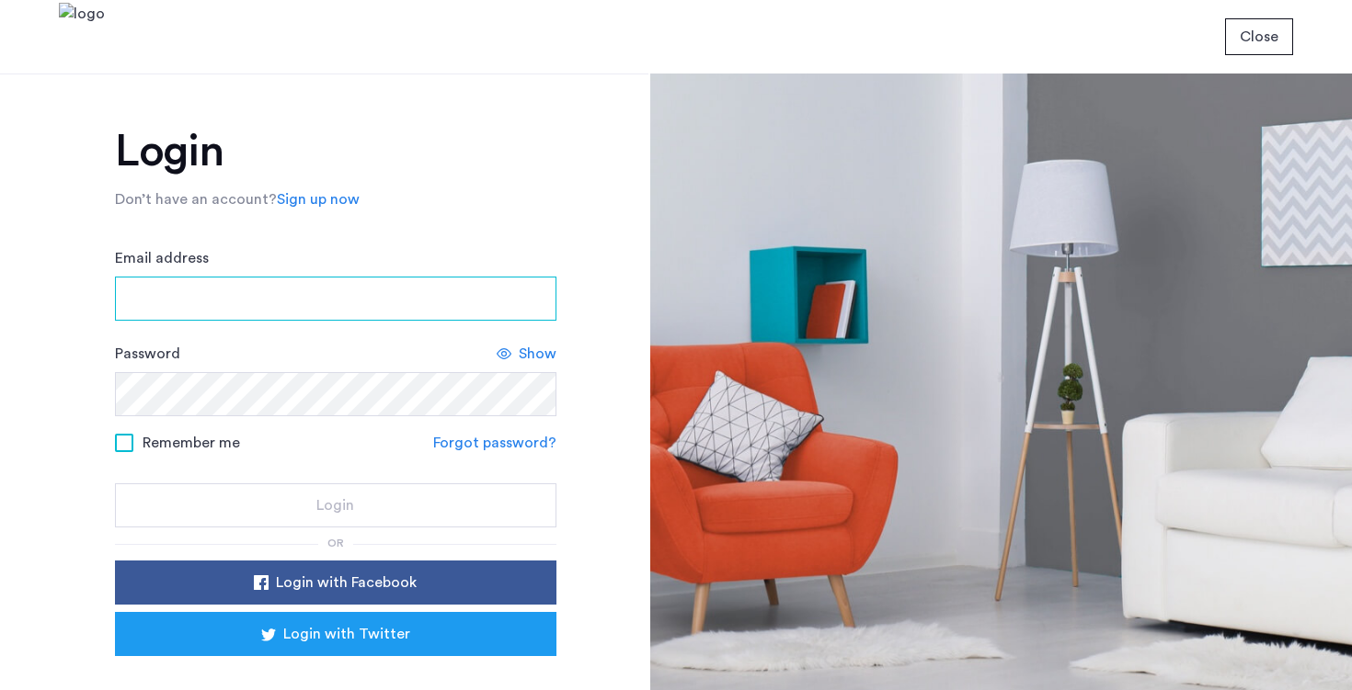
click at [349, 302] on input "Email address" at bounding box center [335, 299] width 441 height 44
click at [307, 301] on input "Email address" at bounding box center [335, 299] width 441 height 44
type input "**********"
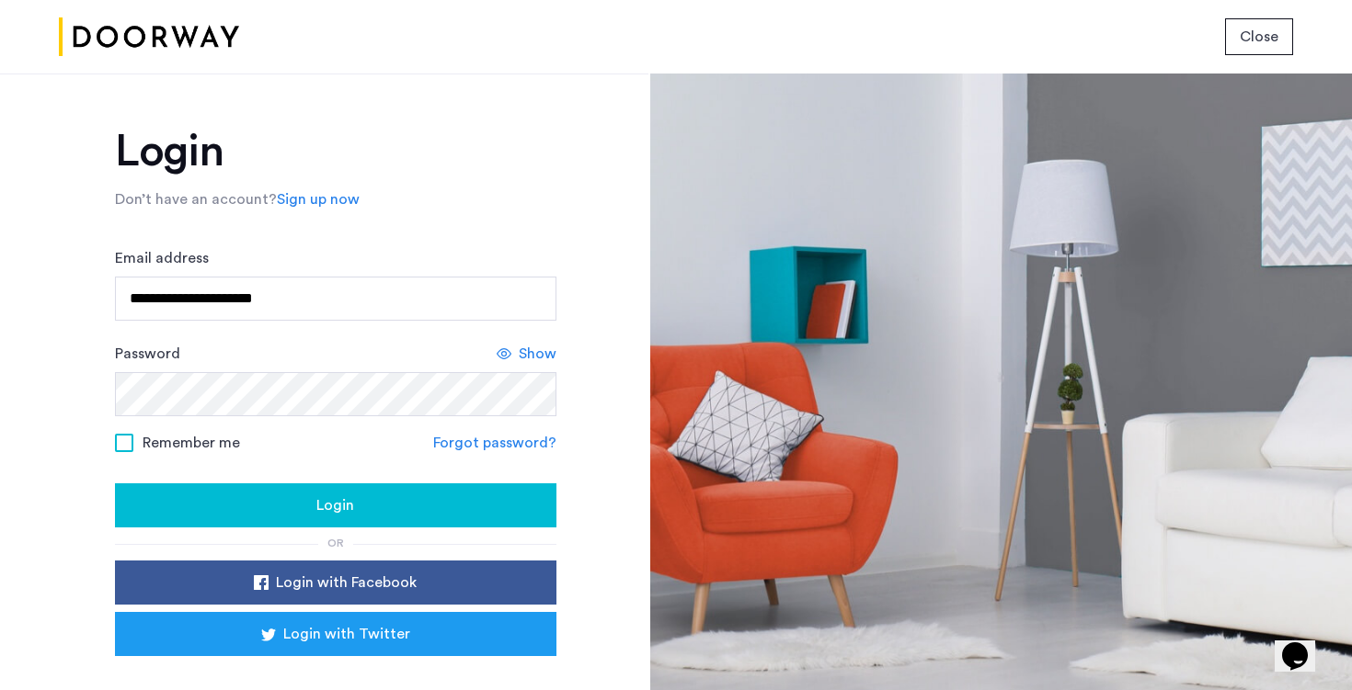
click at [535, 353] on span "Show" at bounding box center [538, 354] width 38 height 22
click at [401, 508] on div "Login" at bounding box center [336, 506] width 412 height 22
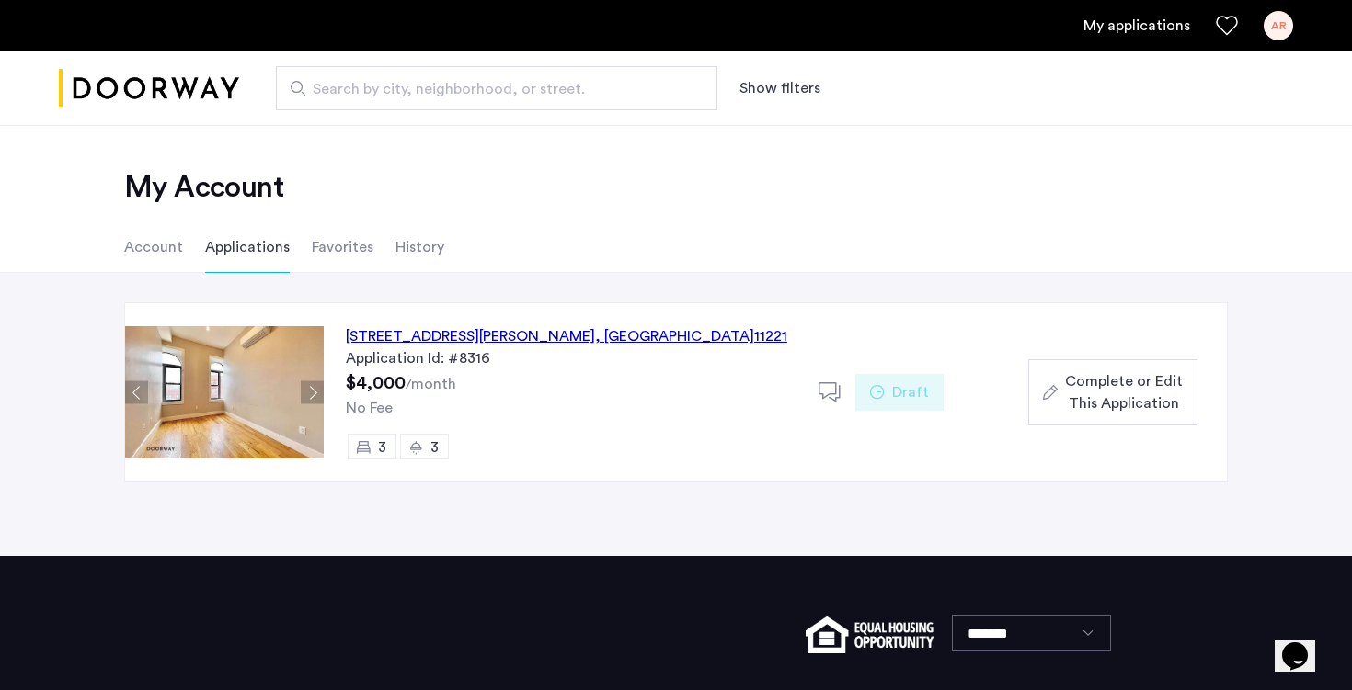
click at [452, 341] on div "[STREET_ADDRESS][PERSON_NAME]" at bounding box center [566, 336] width 441 height 22
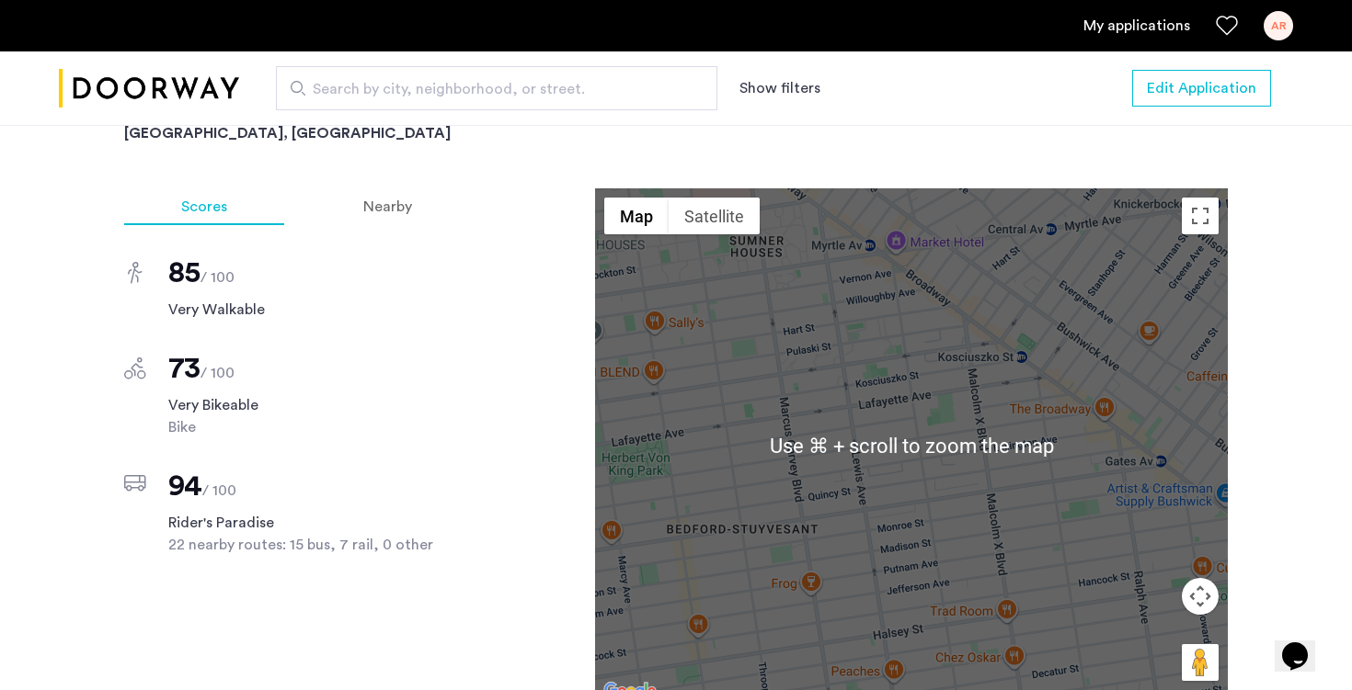
scroll to position [1518, 0]
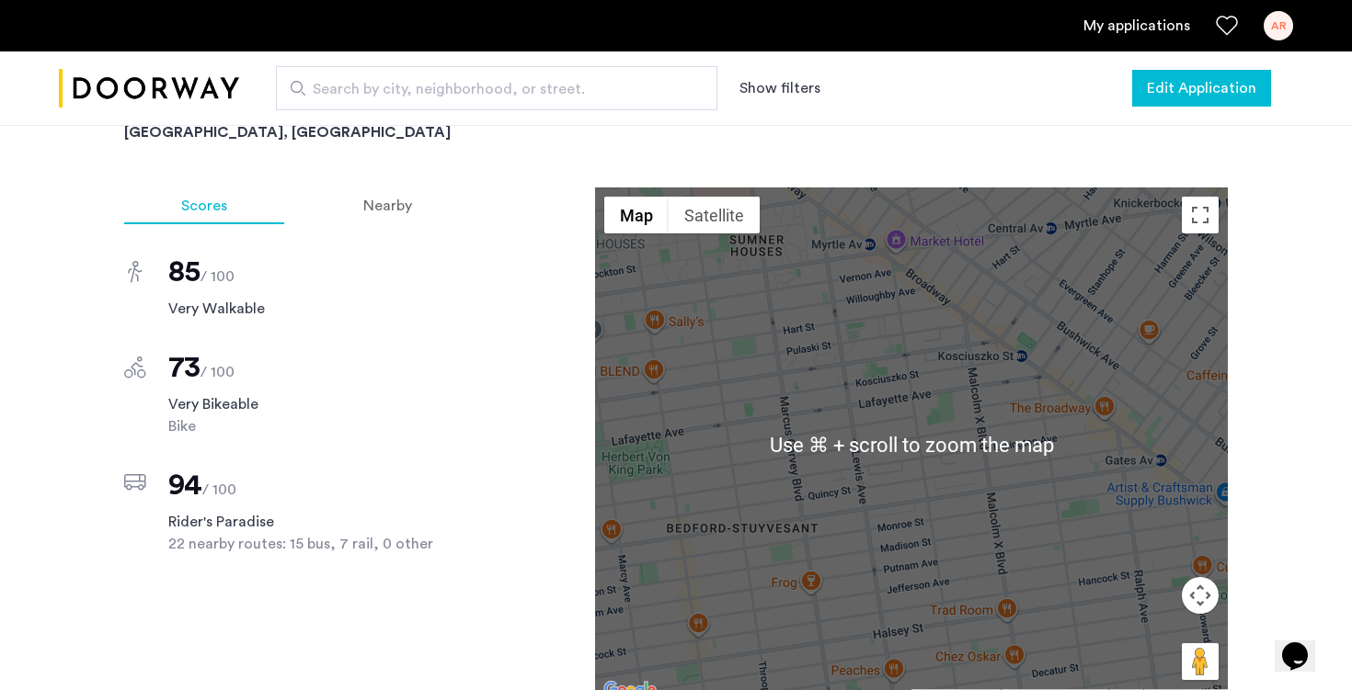
click at [1210, 87] on span "Edit Application" at bounding box center [1200, 88] width 109 height 22
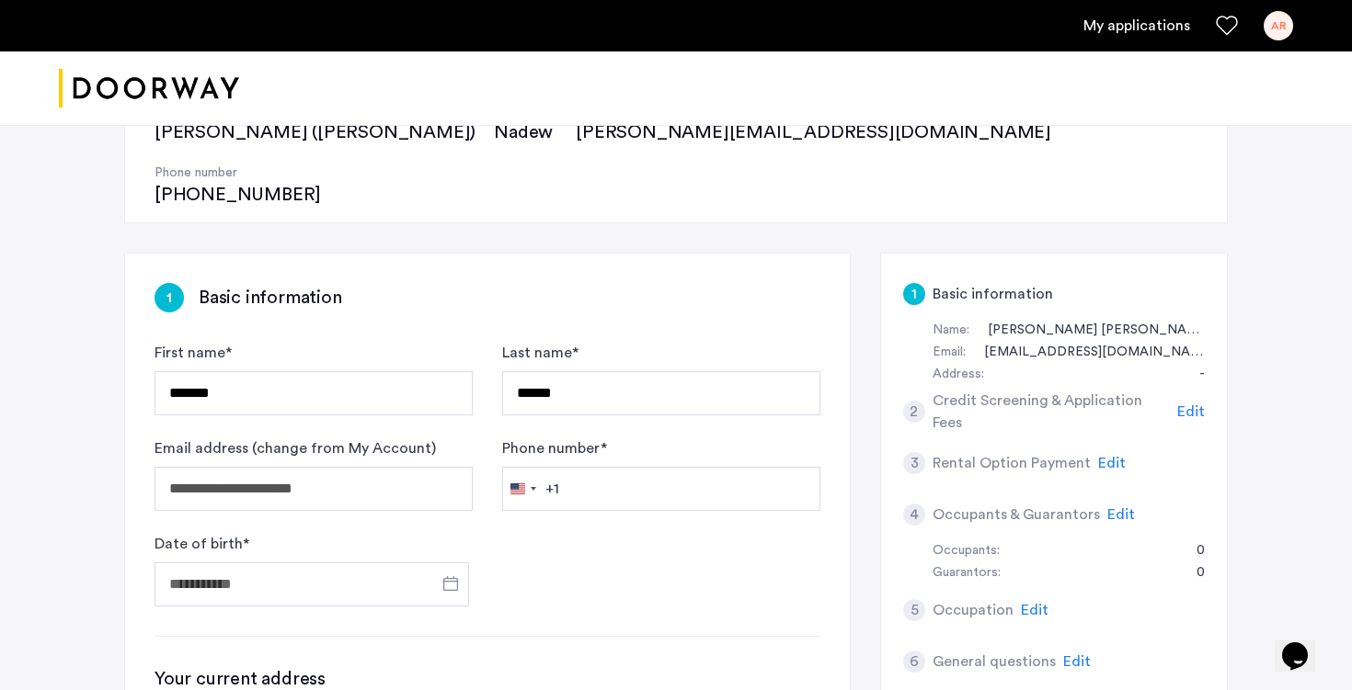
scroll to position [238, 0]
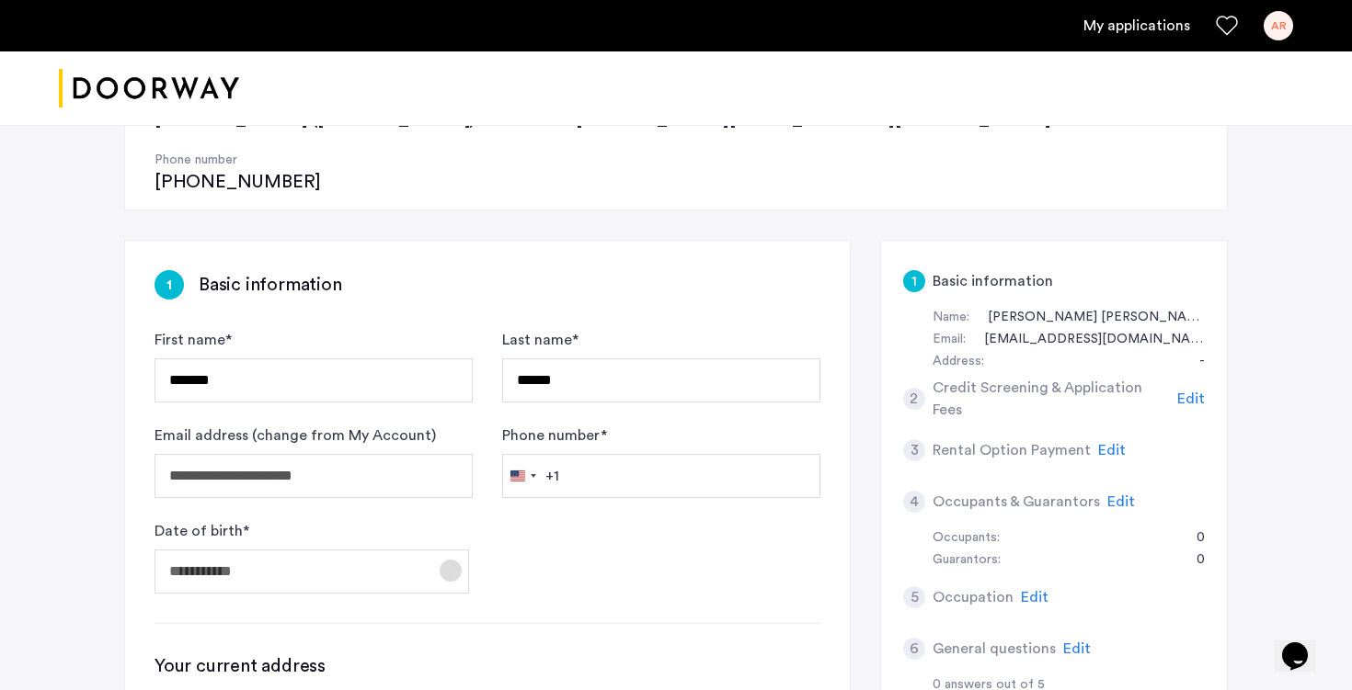
click at [456, 549] on span "Open calendar" at bounding box center [450, 571] width 44 height 44
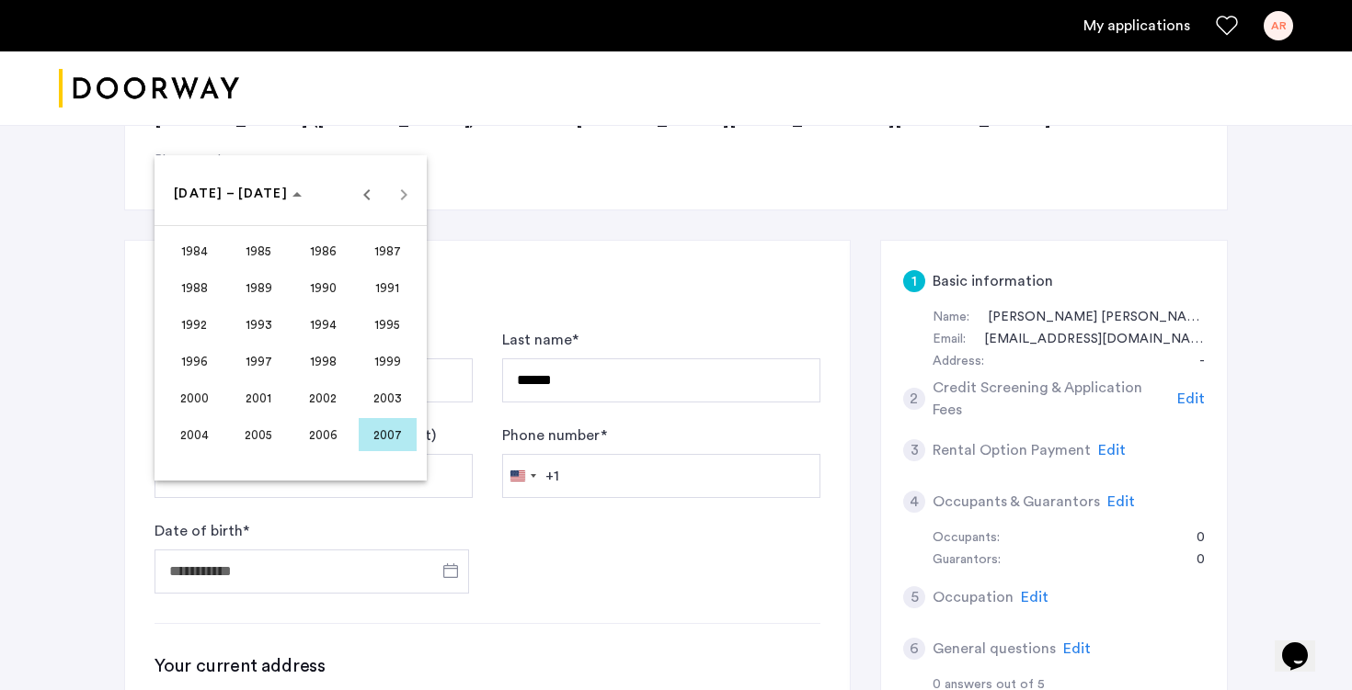
click at [396, 394] on span "2003" at bounding box center [388, 398] width 58 height 33
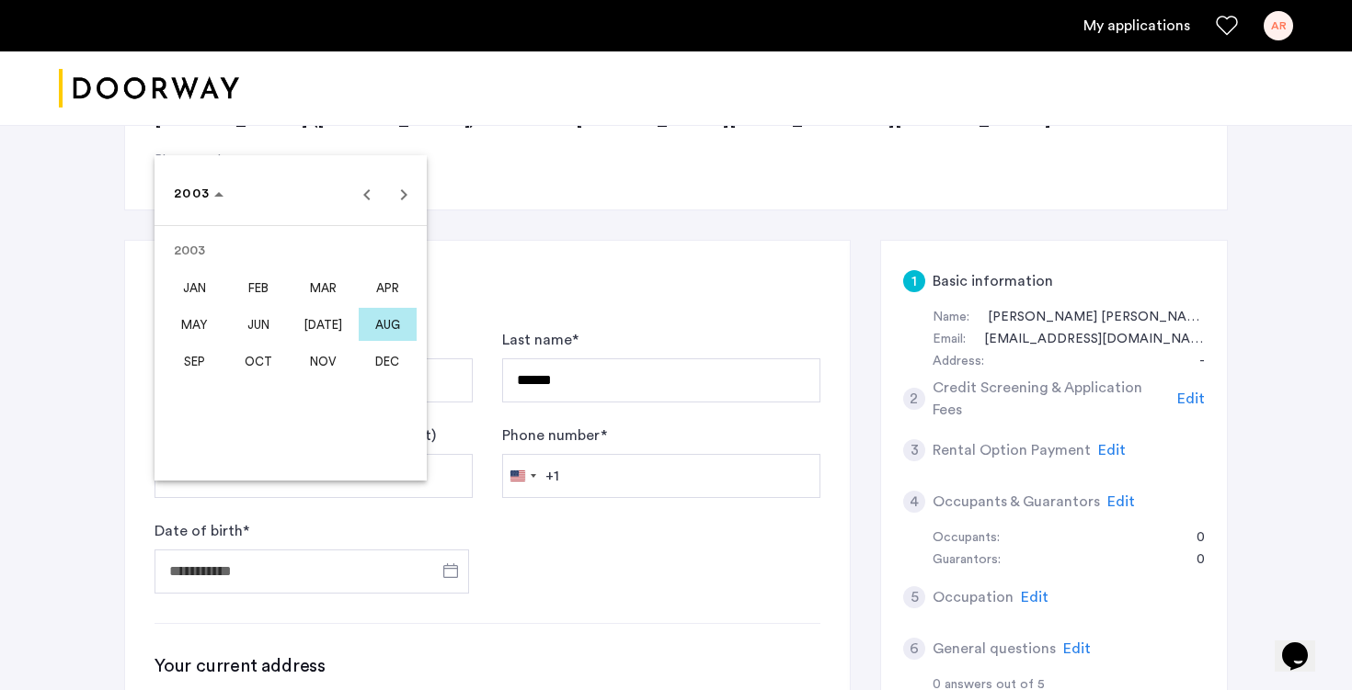
click at [391, 293] on span "APR" at bounding box center [388, 287] width 58 height 33
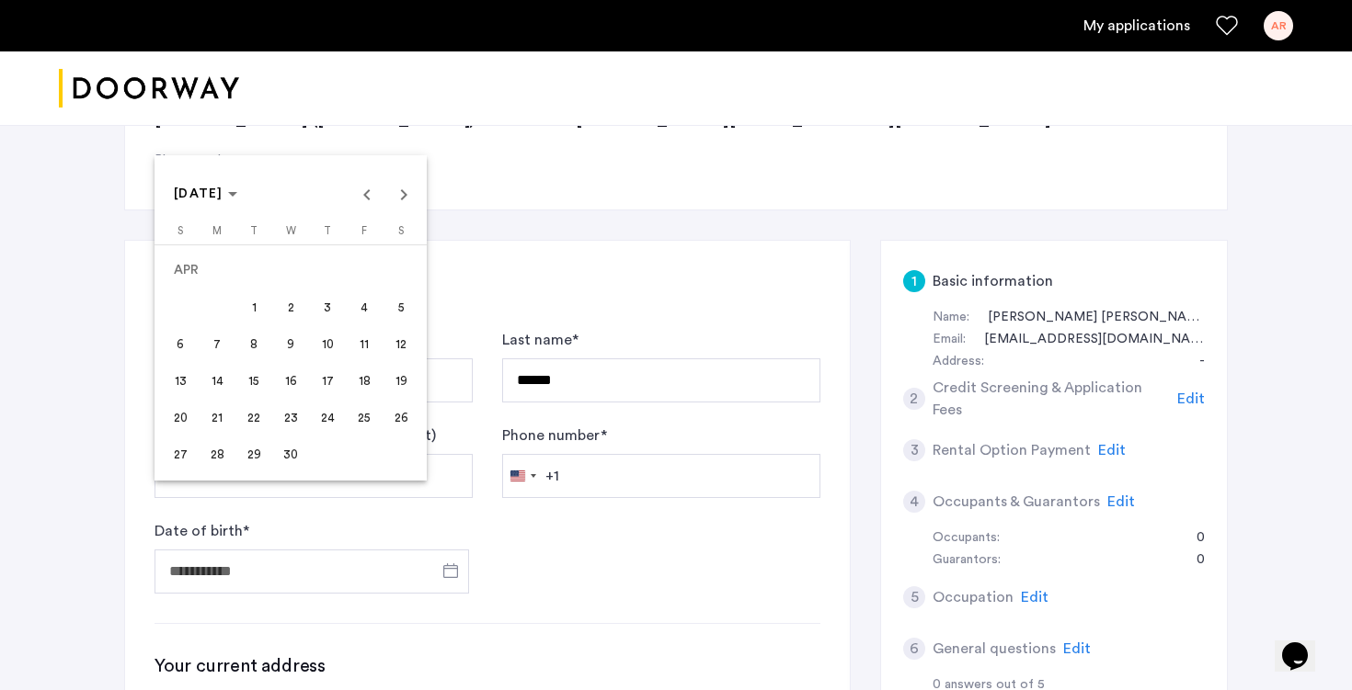
click at [324, 299] on span "3" at bounding box center [327, 307] width 33 height 33
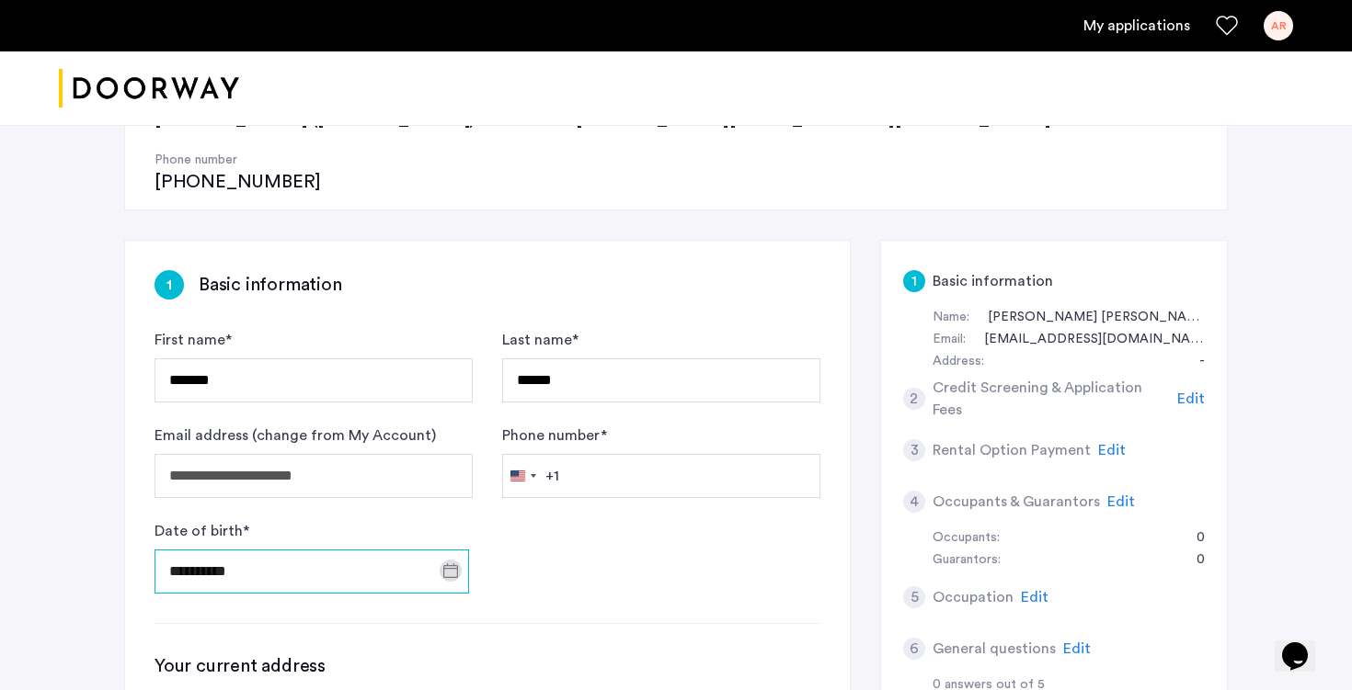
click at [352, 550] on input "**********" at bounding box center [311, 572] width 314 height 44
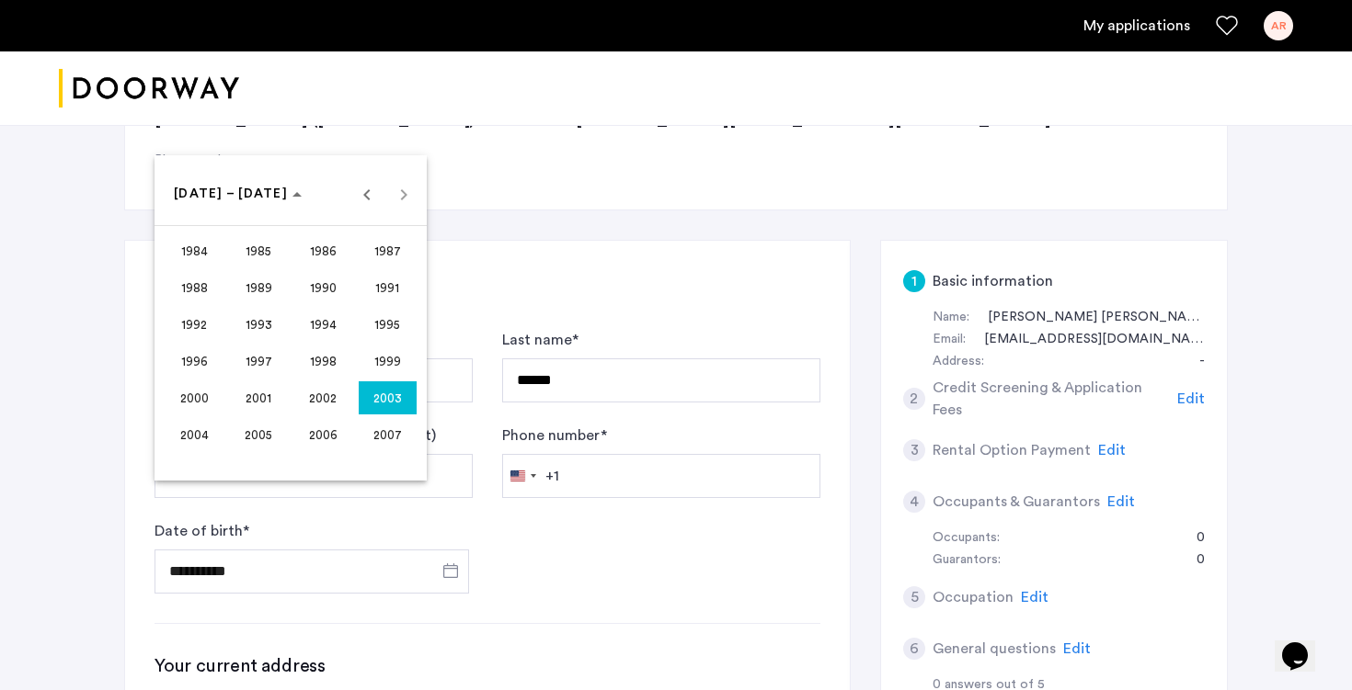
click at [387, 393] on span "2003" at bounding box center [388, 398] width 58 height 33
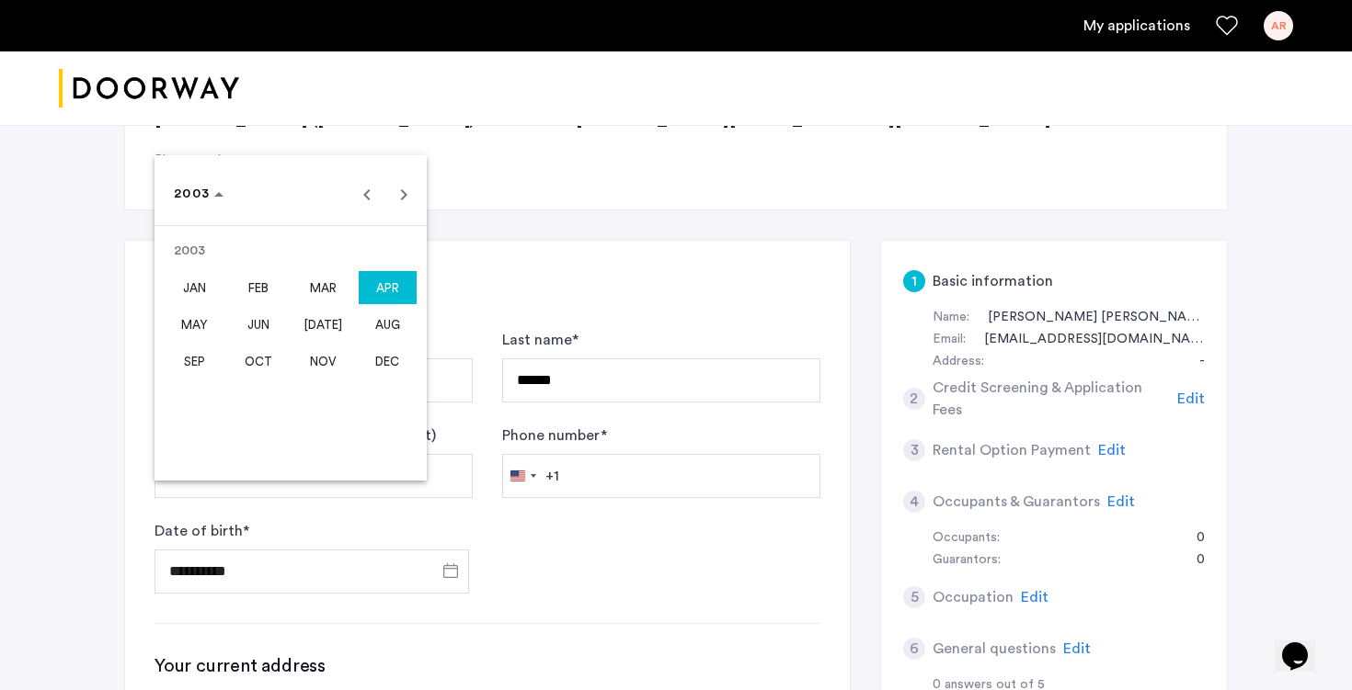
click at [386, 279] on span "APR" at bounding box center [388, 287] width 58 height 33
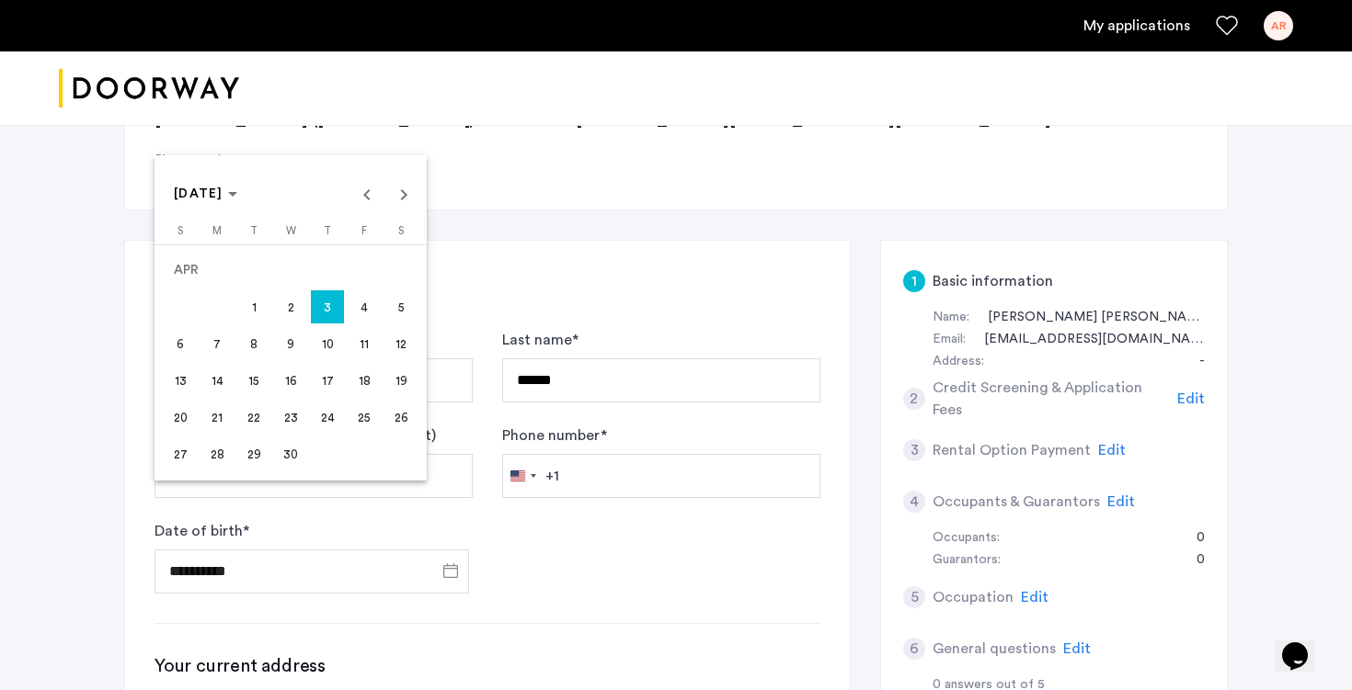
click at [363, 414] on span "25" at bounding box center [364, 417] width 33 height 33
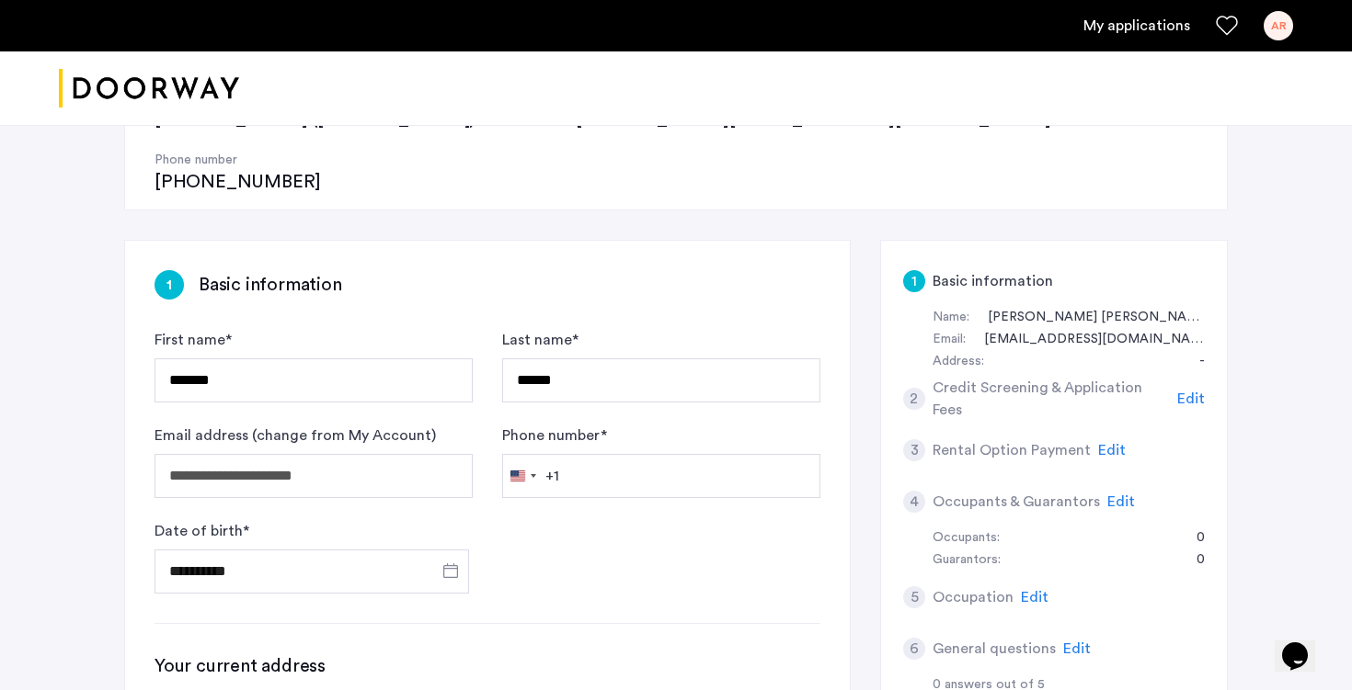
type input "**********"
click at [617, 454] on input "Phone number *" at bounding box center [661, 476] width 318 height 44
type input "**********"
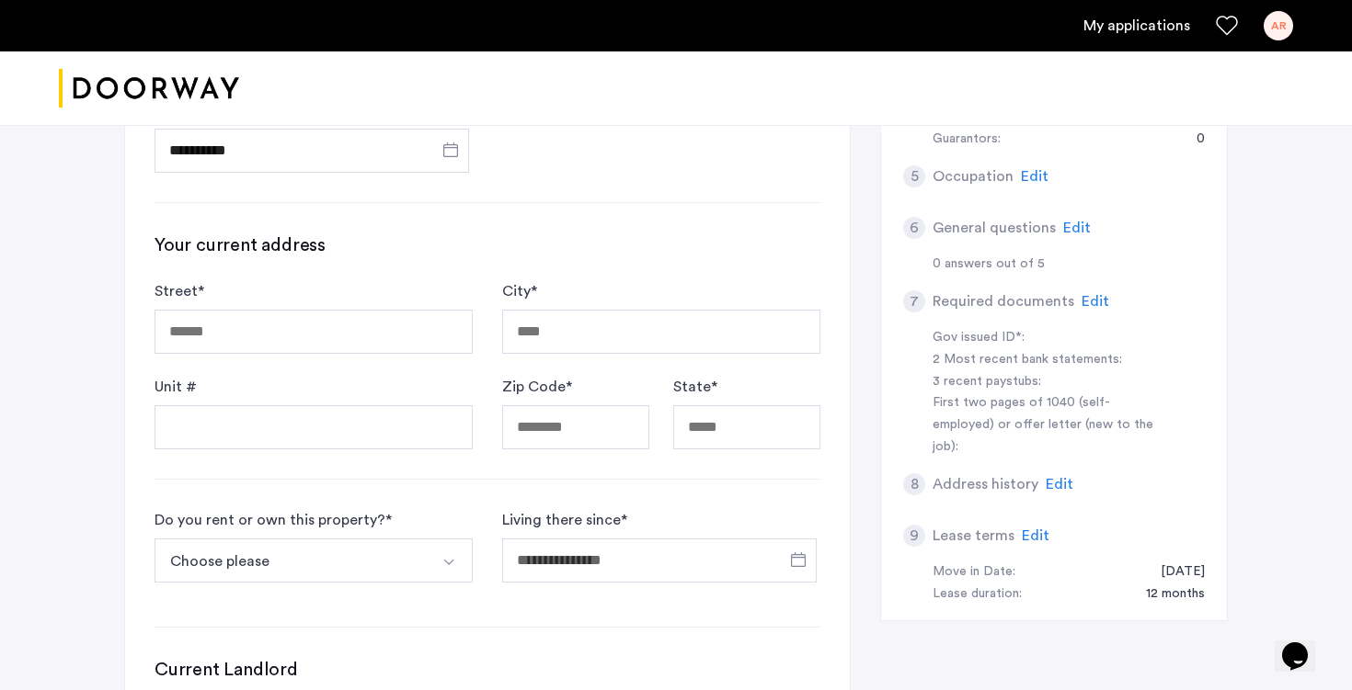
scroll to position [684, 0]
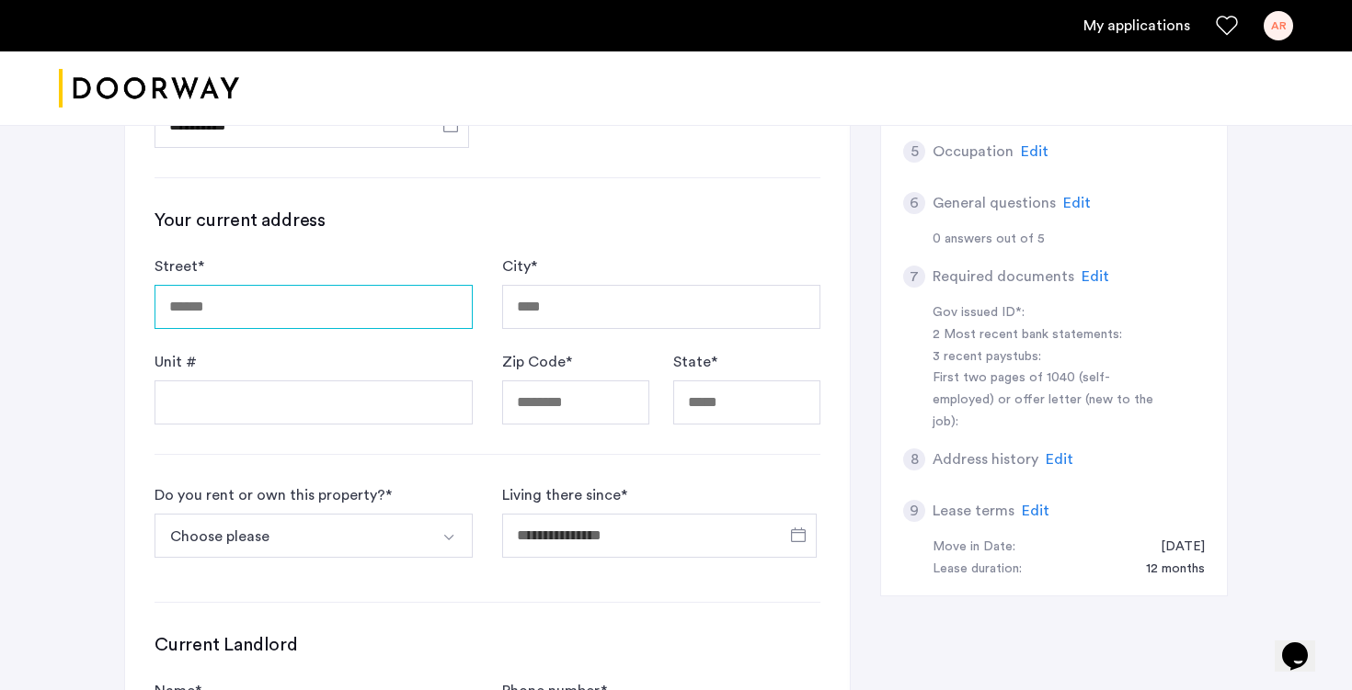
click at [427, 285] on input "Street *" at bounding box center [313, 307] width 318 height 44
type input "**********"
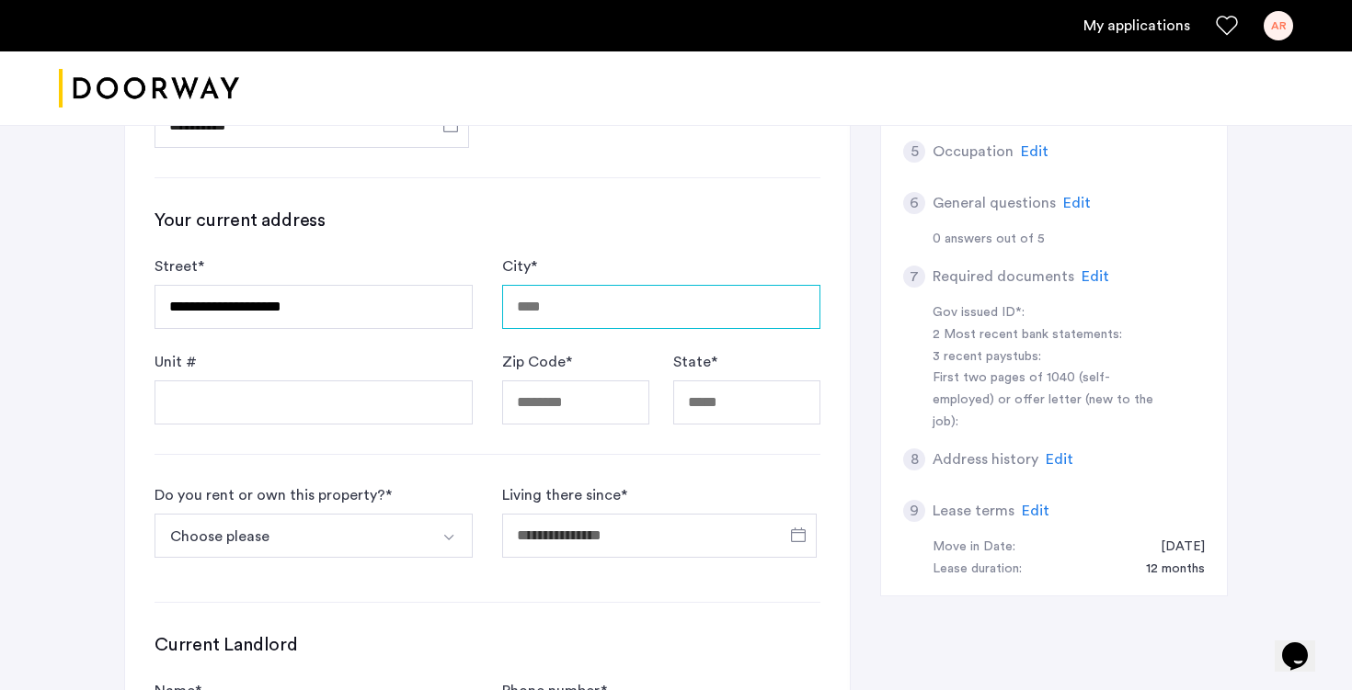
type input "*****"
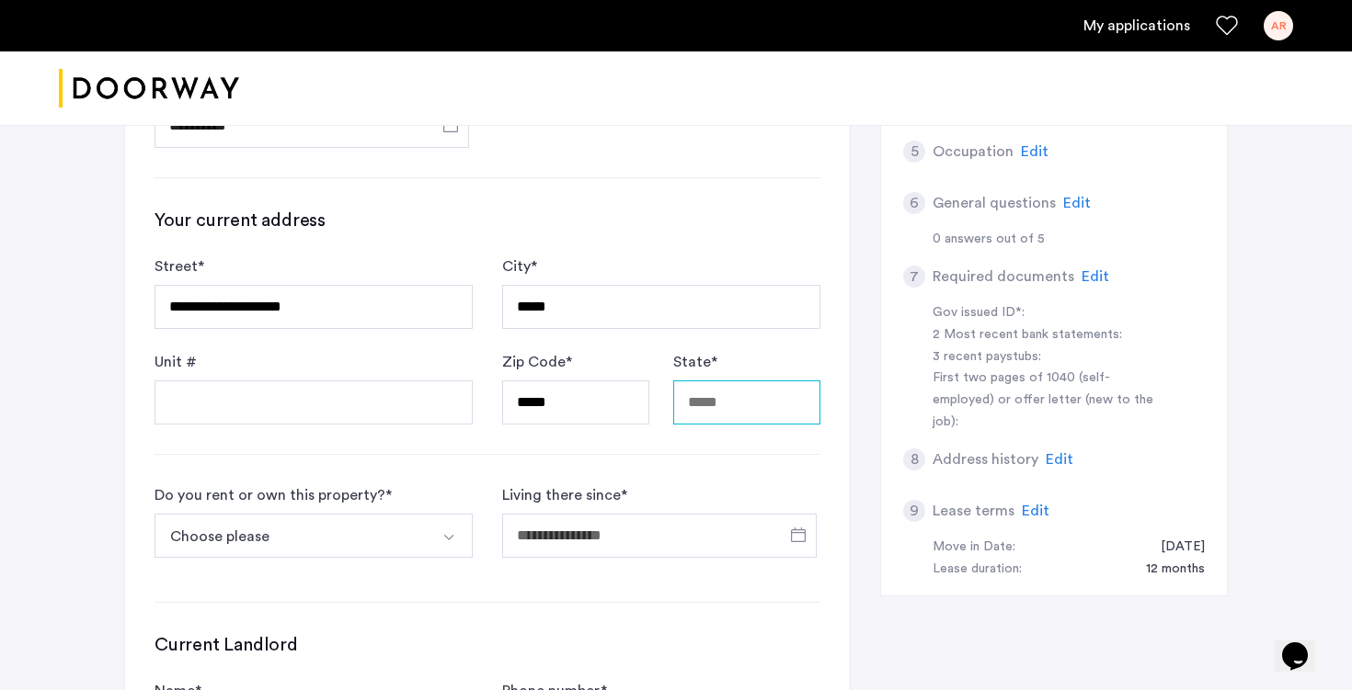
type input "**"
click at [452, 530] on img "Select option" at bounding box center [448, 537] width 15 height 15
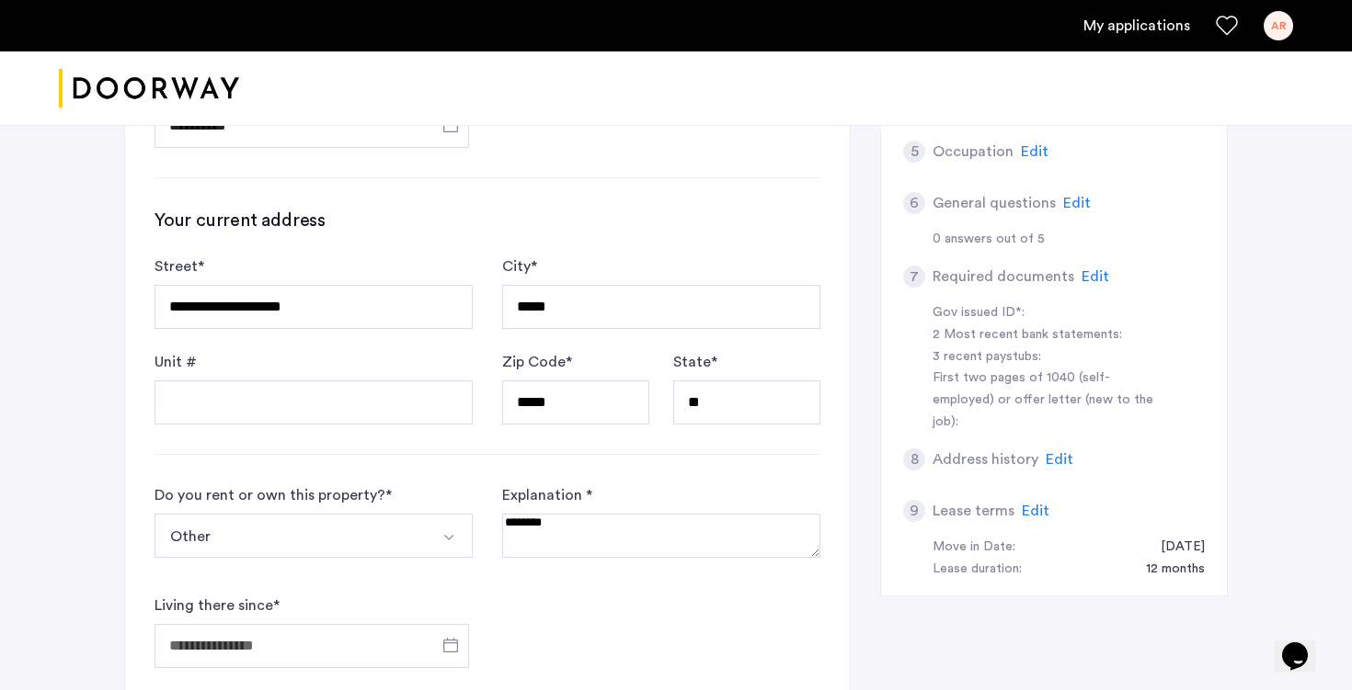
click at [545, 514] on textarea at bounding box center [661, 536] width 318 height 44
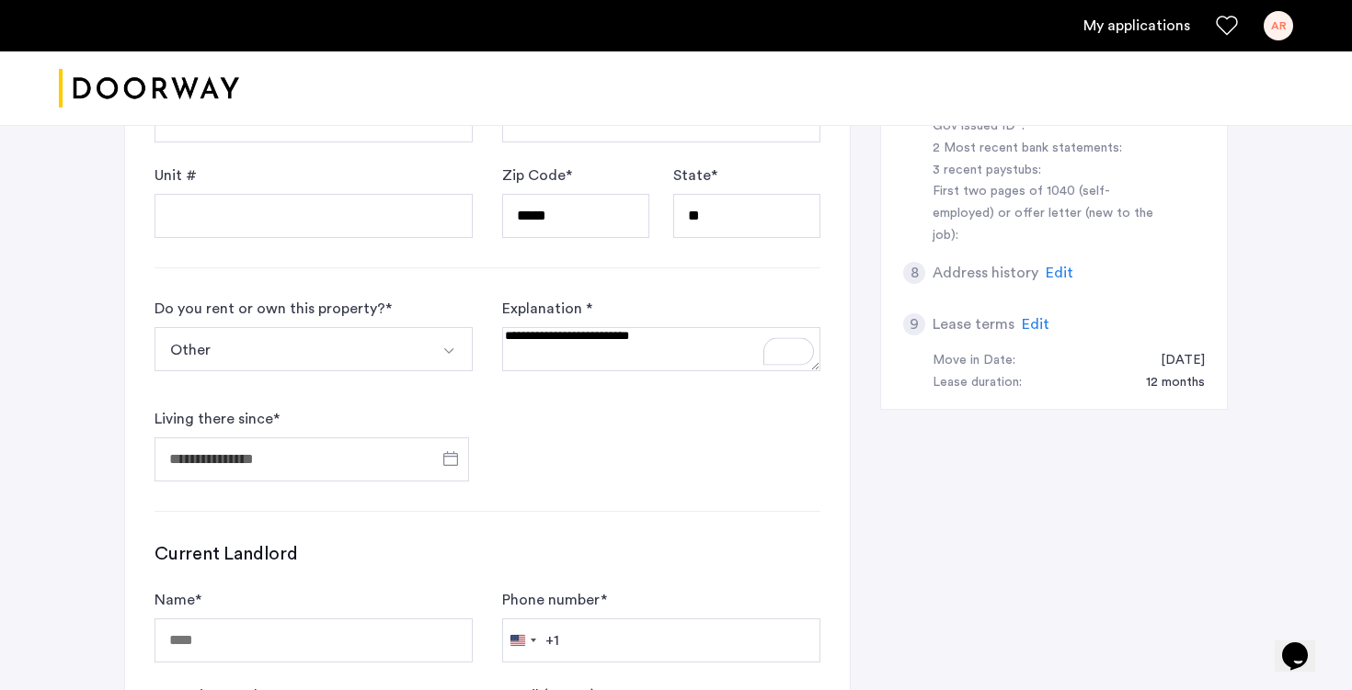
scroll to position [923, 0]
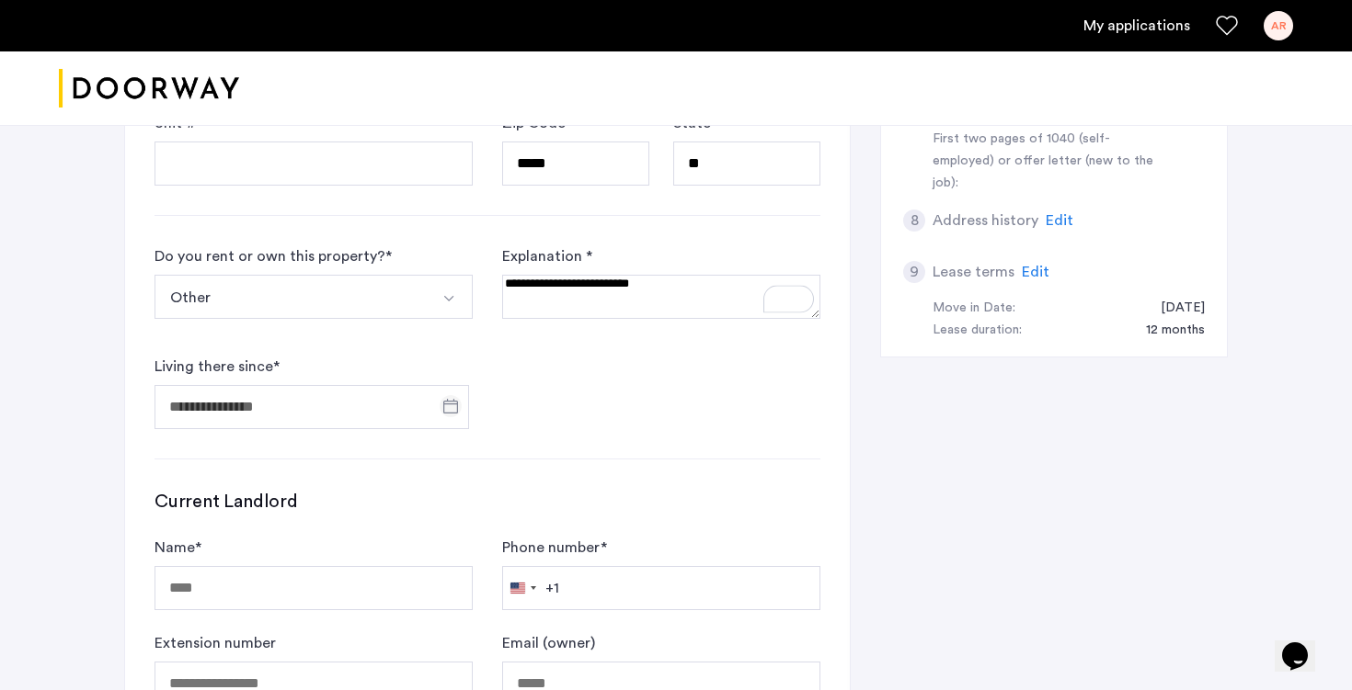
type textarea "**********"
click at [450, 384] on span "Open calendar" at bounding box center [450, 406] width 44 height 44
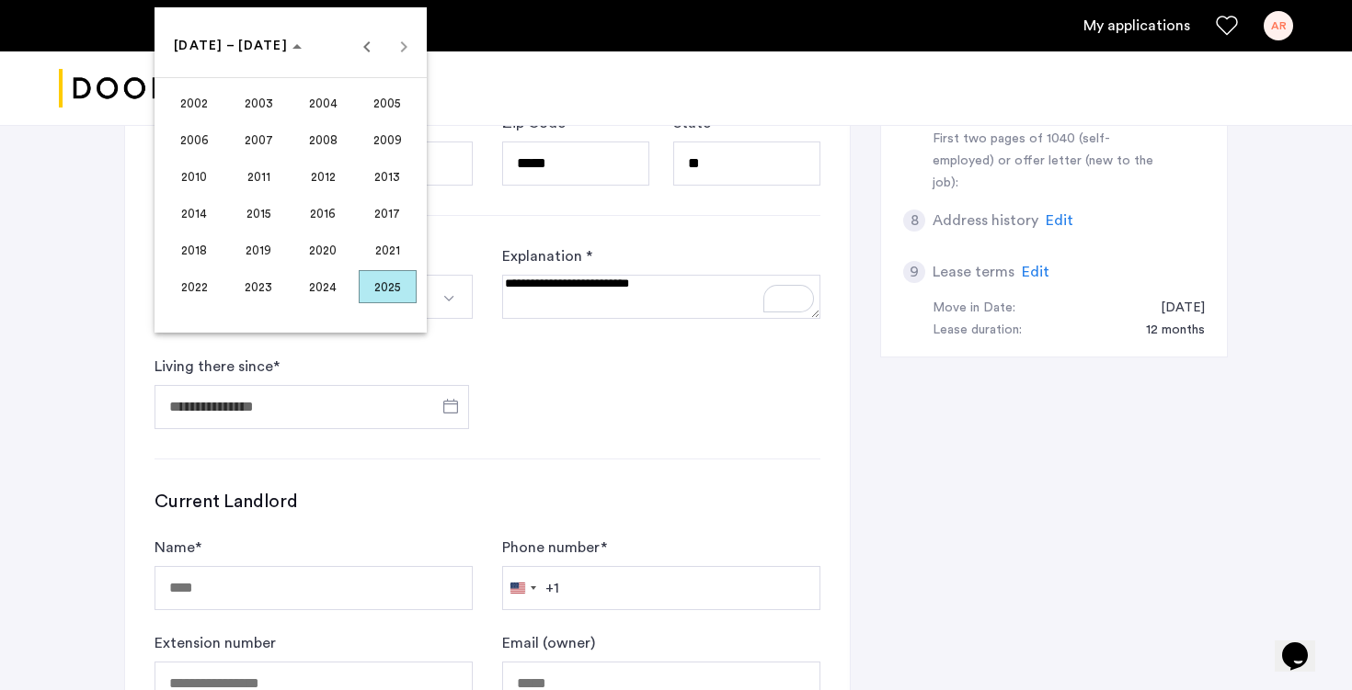
click at [378, 179] on span "2013" at bounding box center [388, 176] width 58 height 33
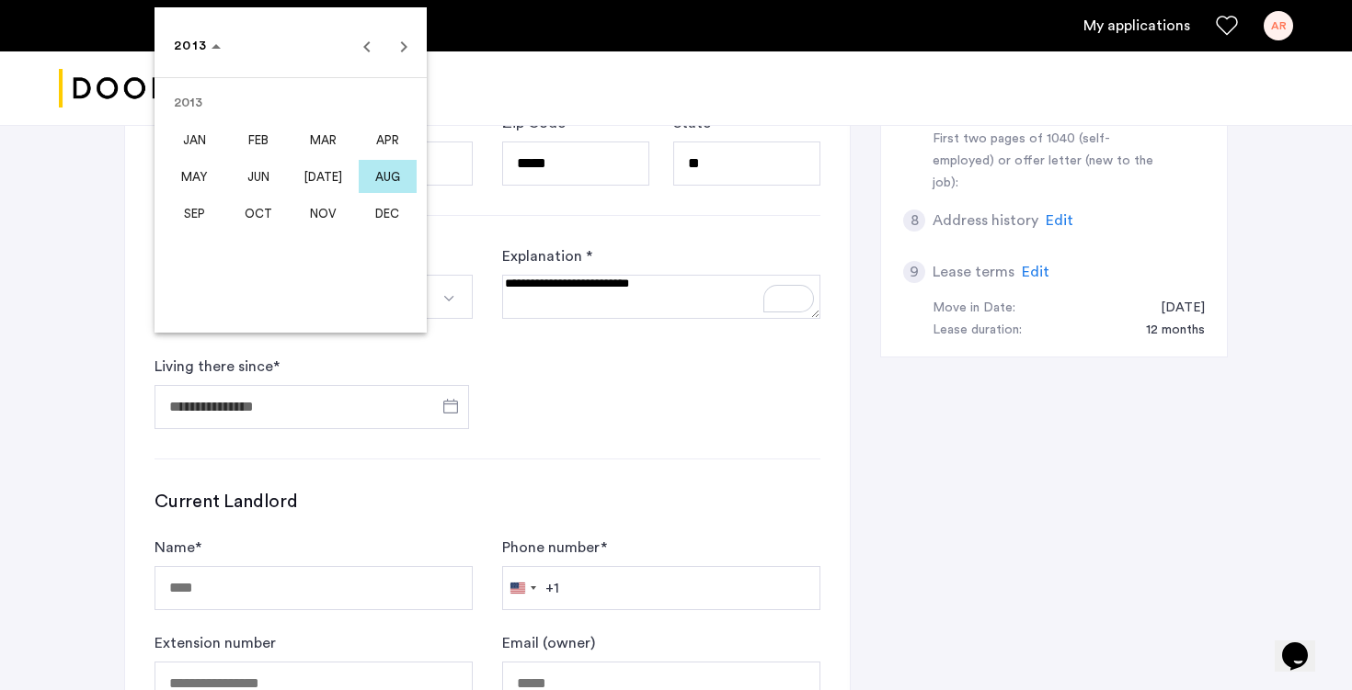
click at [200, 179] on span "MAY" at bounding box center [194, 176] width 58 height 33
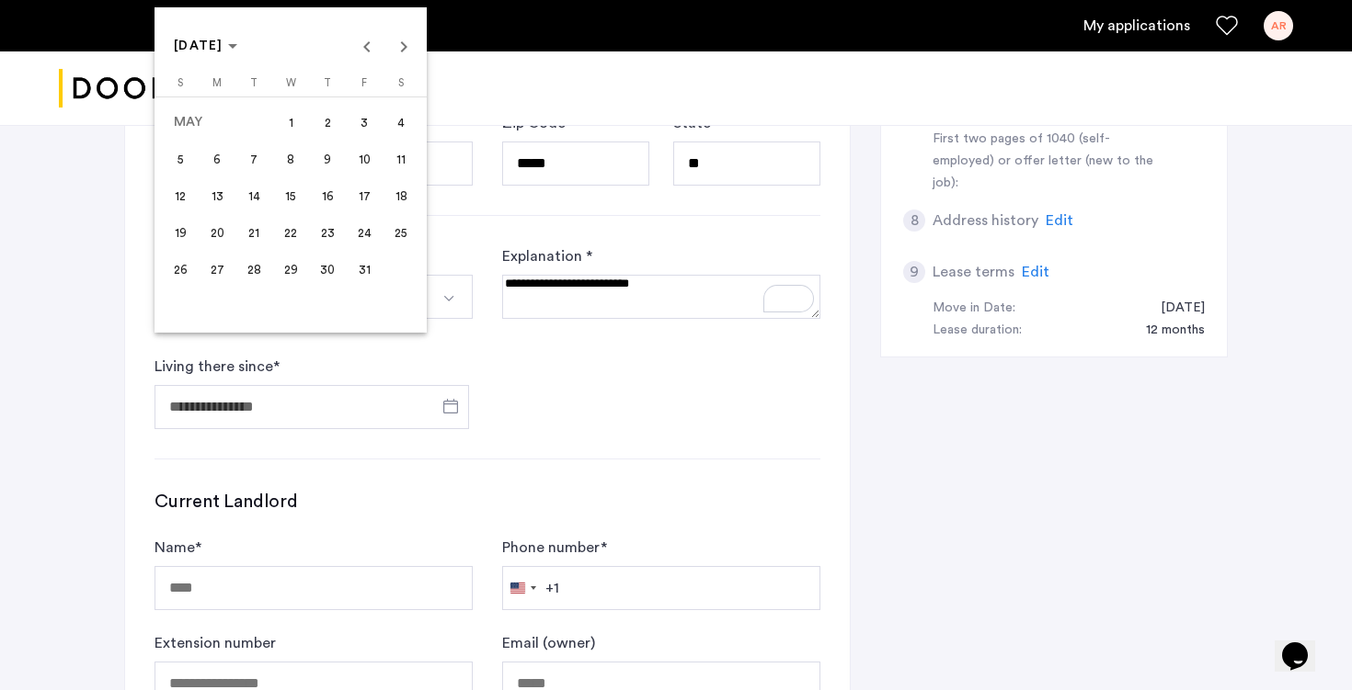
click at [295, 130] on span "1" at bounding box center [290, 122] width 33 height 33
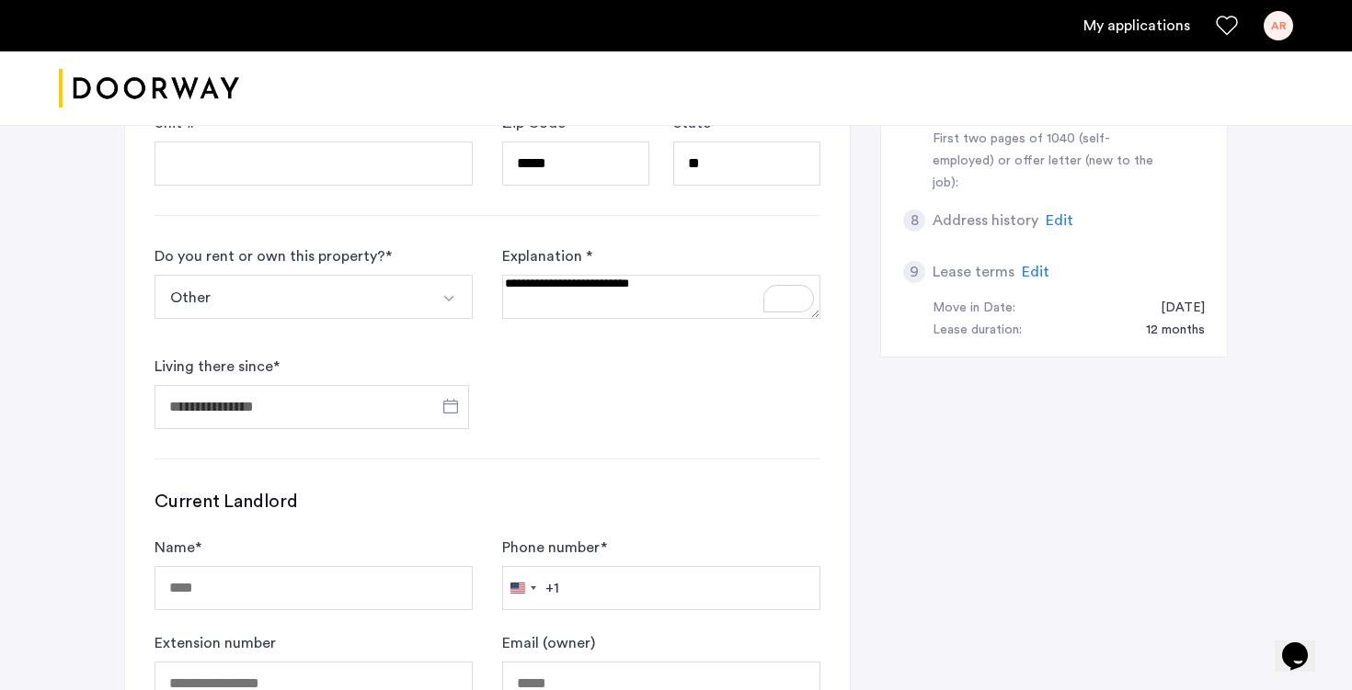
type input "**********"
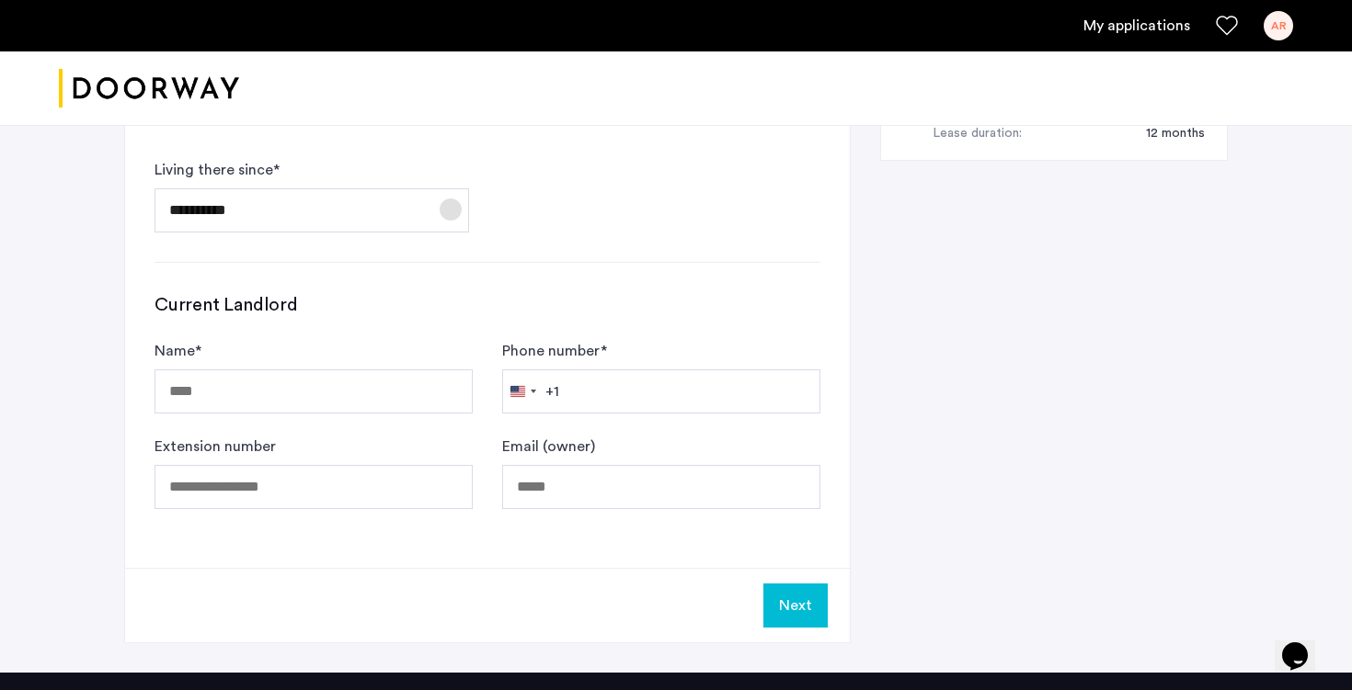
scroll to position [1129, 0]
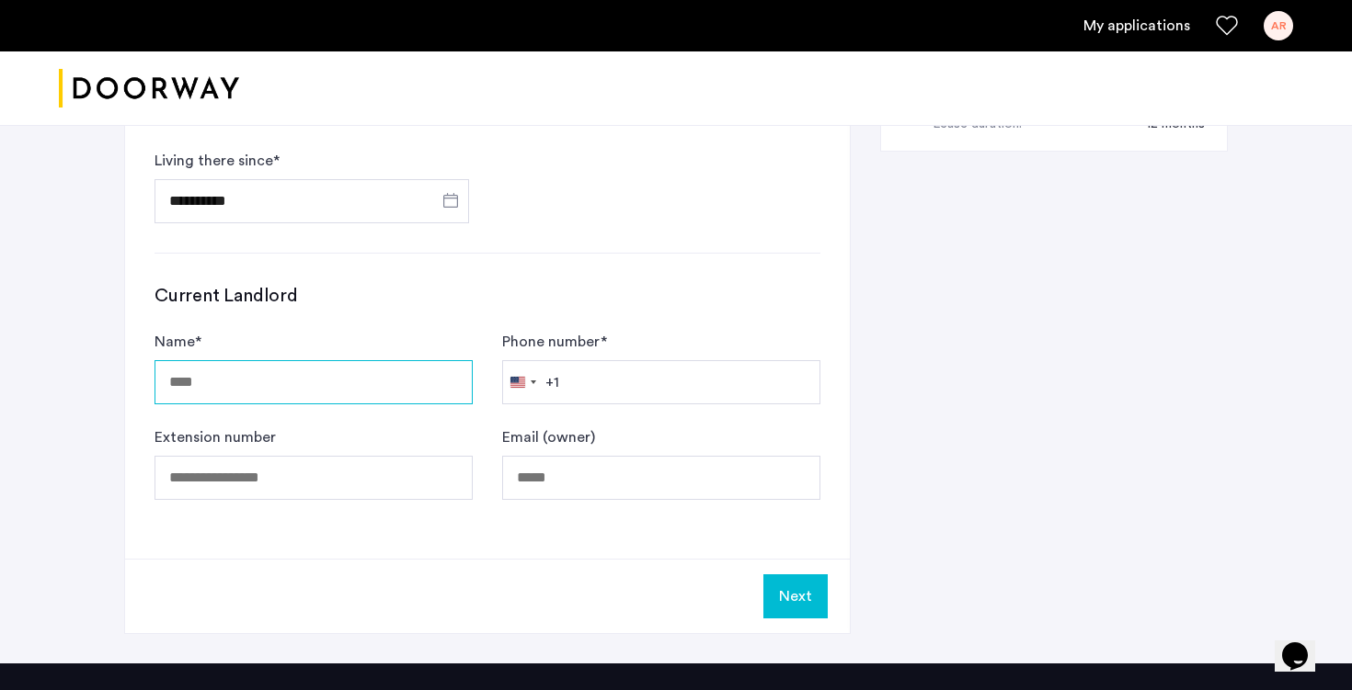
click at [418, 360] on input "Name *" at bounding box center [313, 382] width 318 height 44
type input "**********"
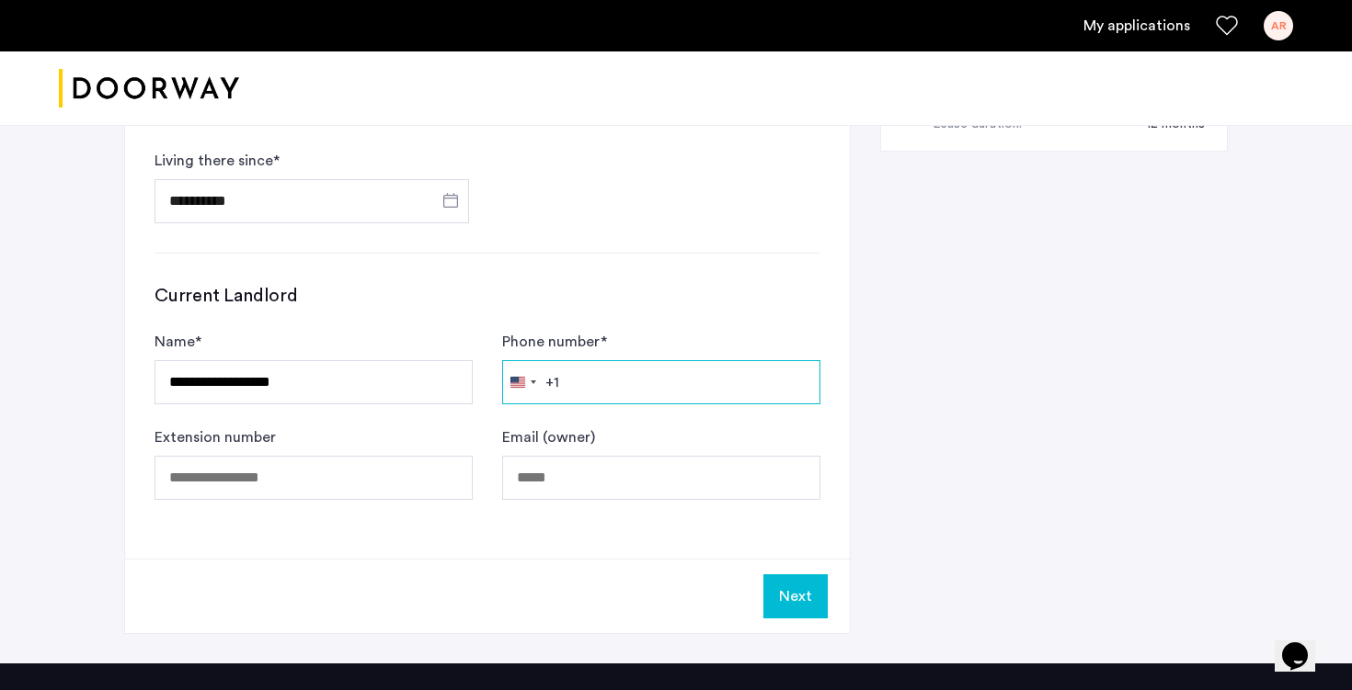
click at [677, 360] on input "Phone number *" at bounding box center [661, 382] width 318 height 44
type input "**********"
click at [793, 575] on button "Next" at bounding box center [795, 597] width 64 height 44
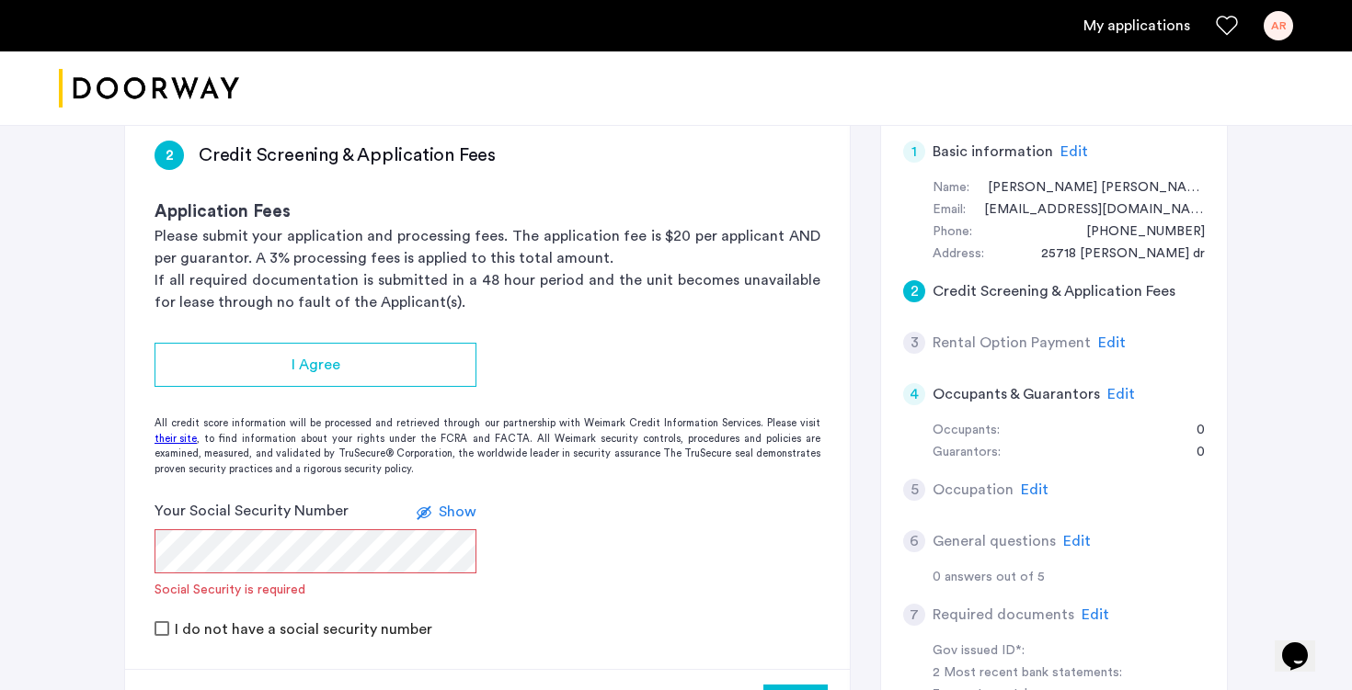
scroll to position [366, 0]
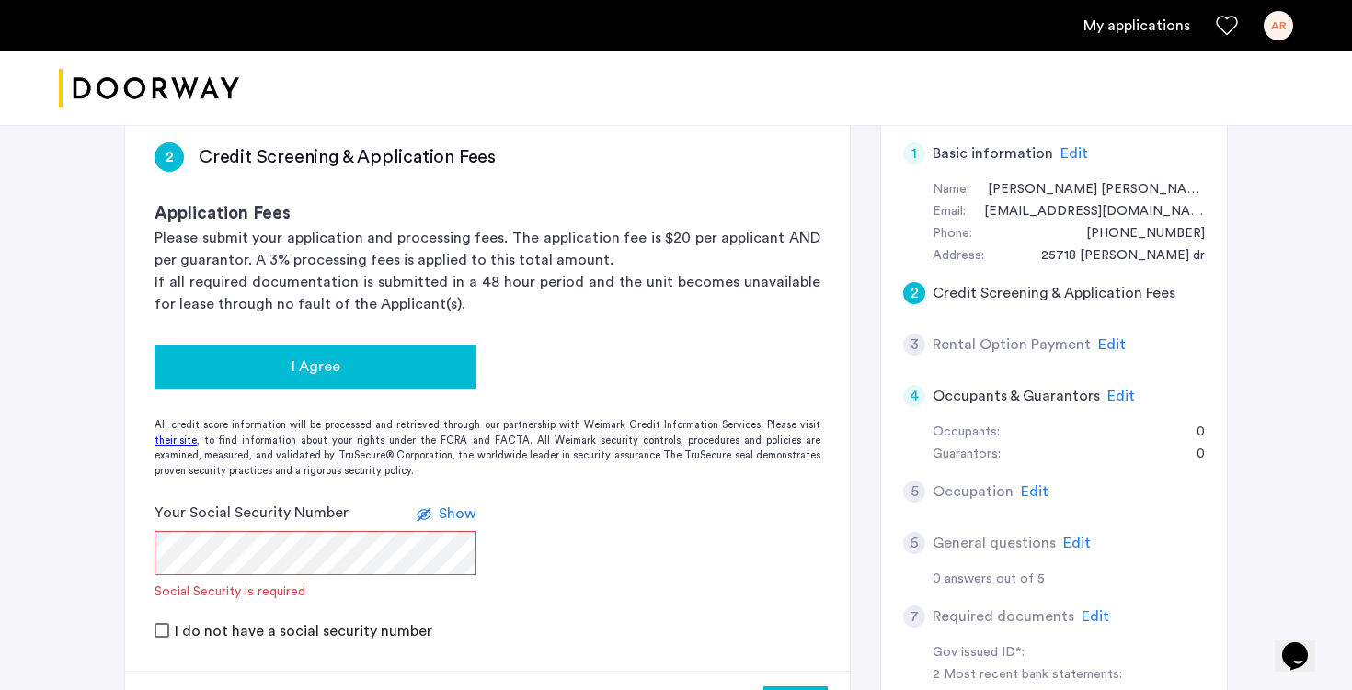
click at [413, 356] on div "I Agree" at bounding box center [315, 367] width 292 height 22
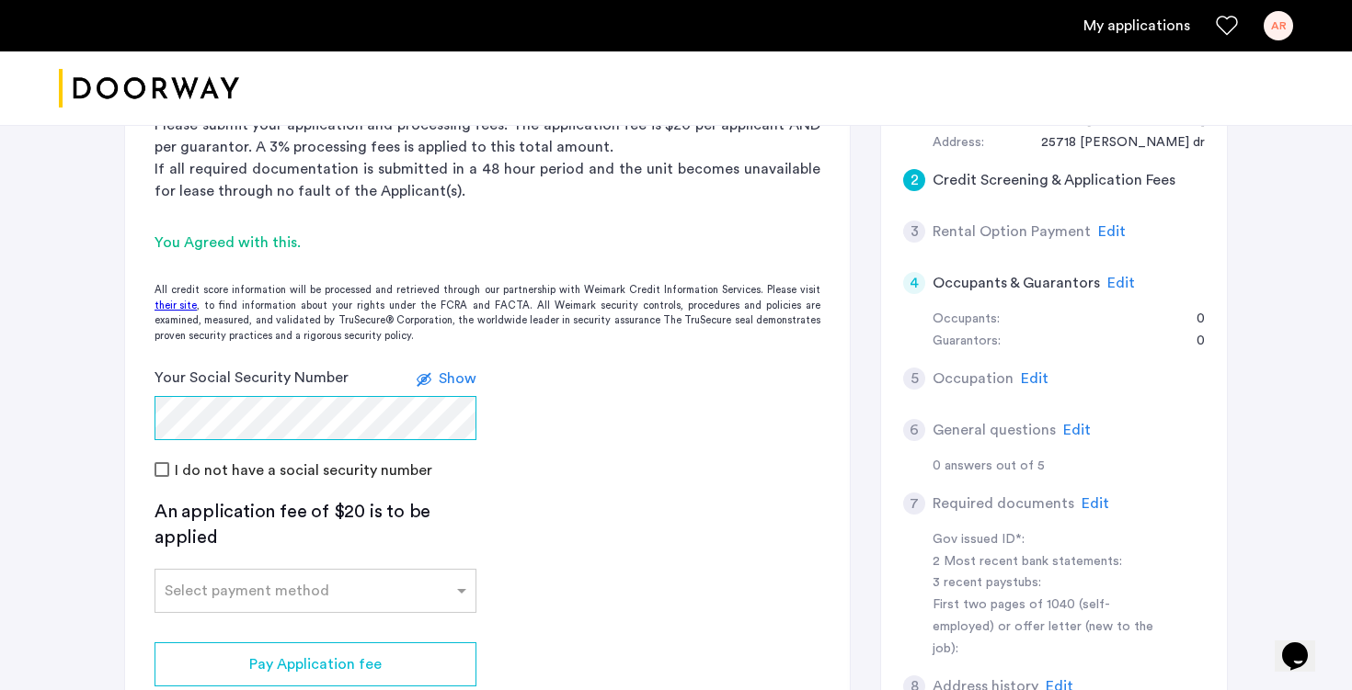
scroll to position [451, 0]
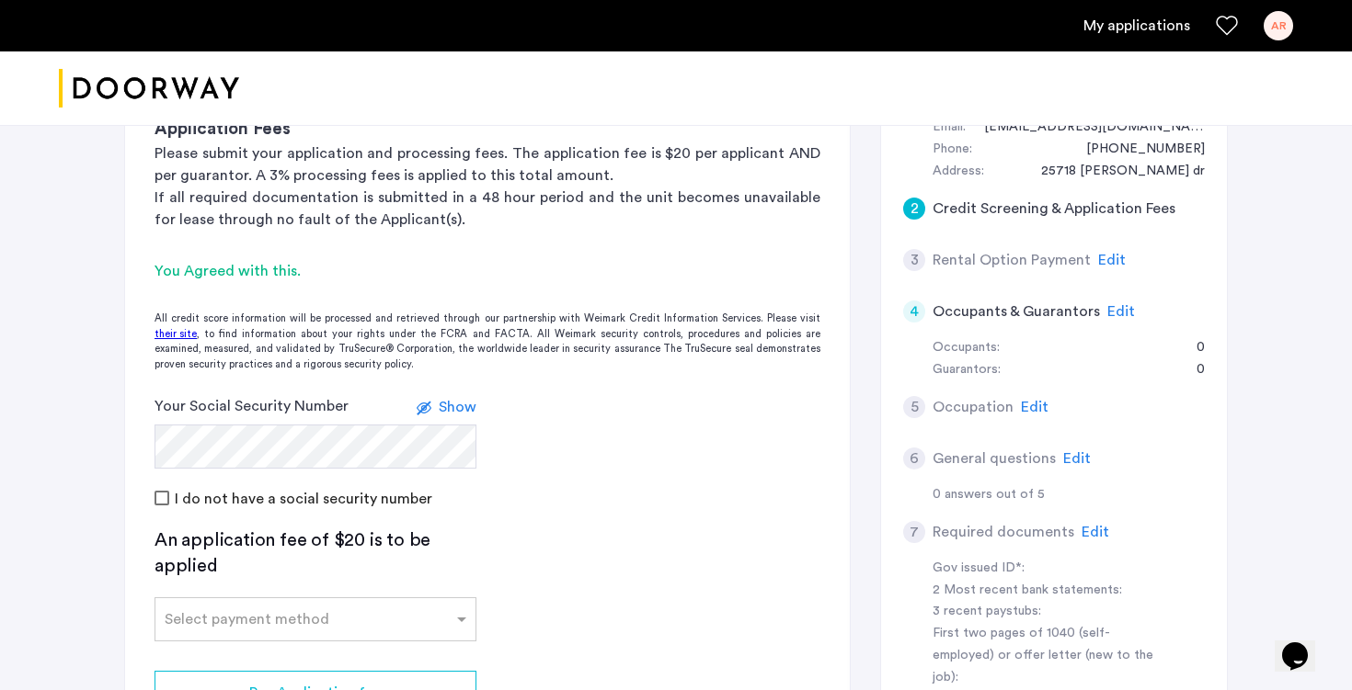
click at [1025, 400] on span "Edit" at bounding box center [1035, 407] width 28 height 15
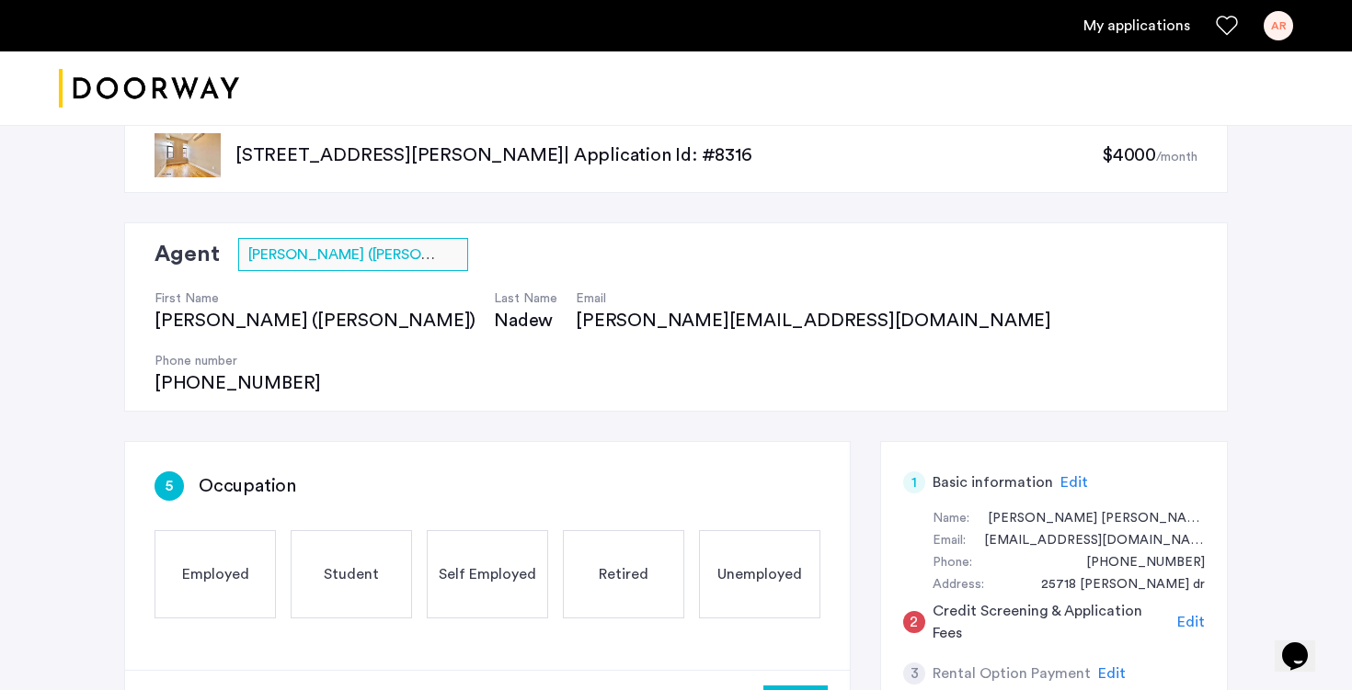
scroll to position [38, 0]
click at [390, 530] on div "Student" at bounding box center [351, 574] width 121 height 88
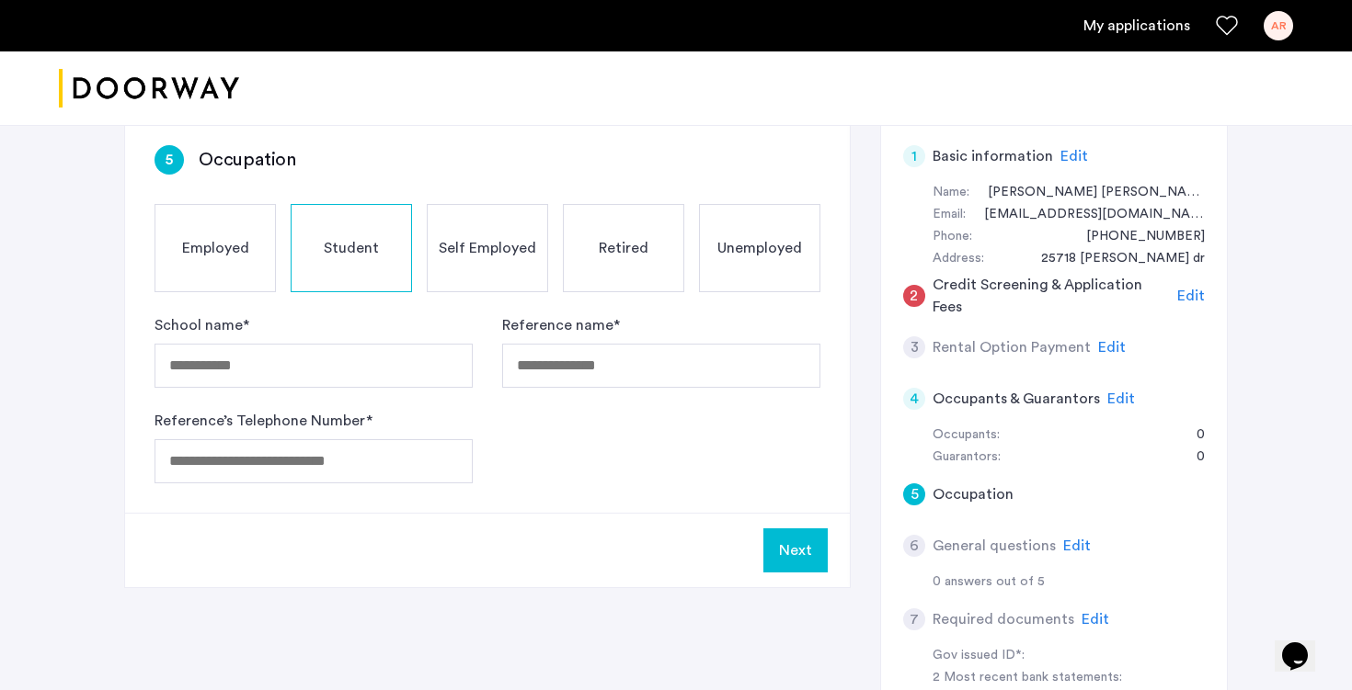
scroll to position [365, 0]
click at [400, 313] on div "School name *" at bounding box center [313, 350] width 318 height 74
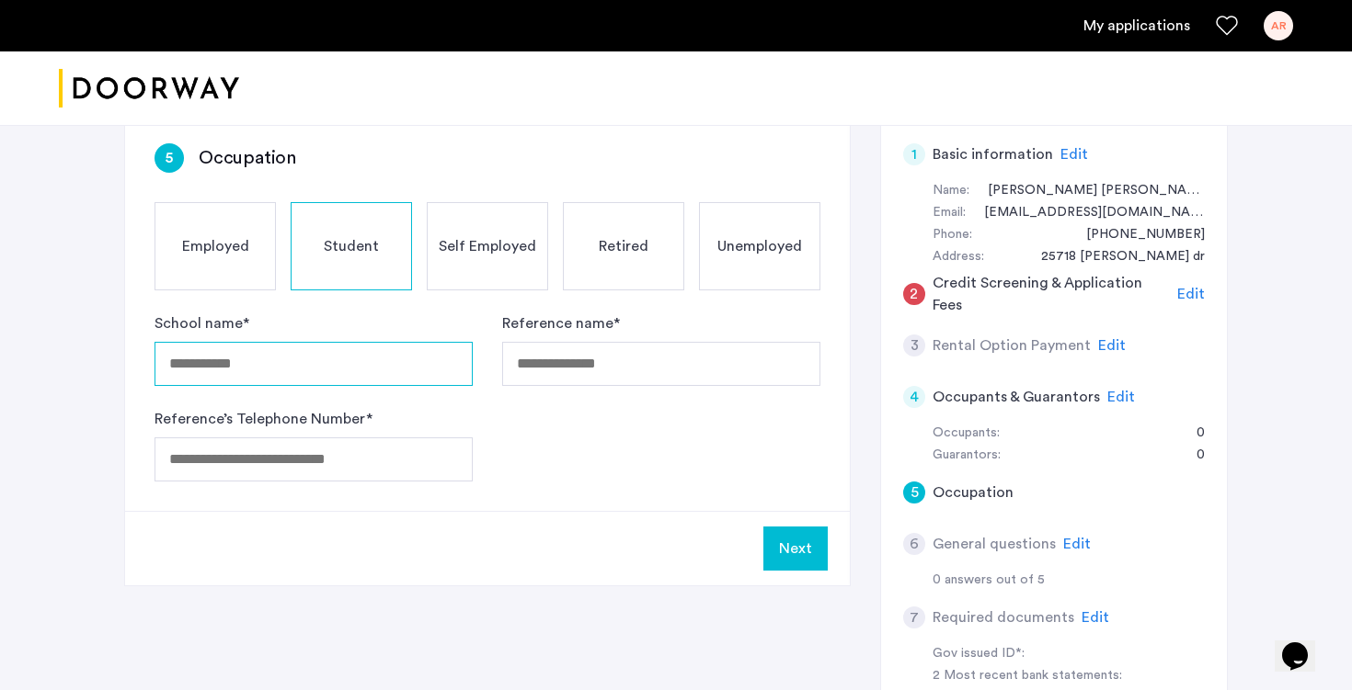
click at [399, 342] on input "School name *" at bounding box center [313, 364] width 318 height 44
type input "**********"
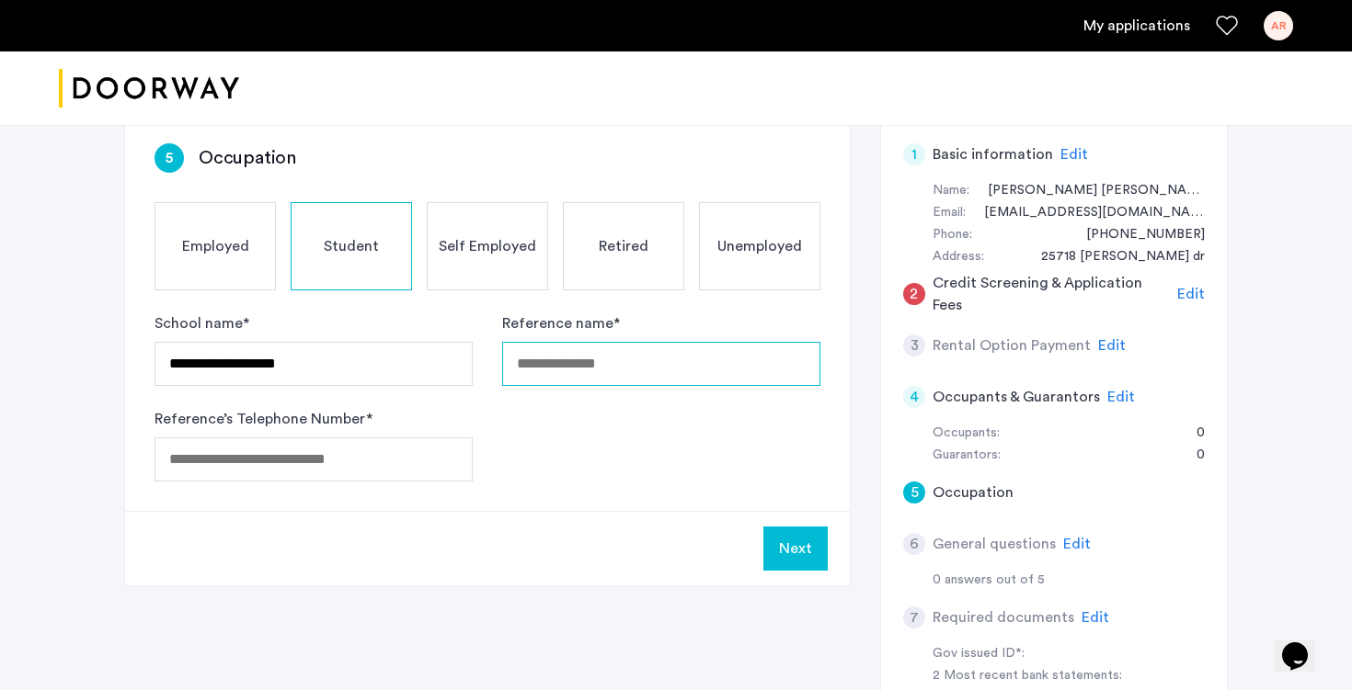
click at [643, 342] on input "Reference name *" at bounding box center [661, 364] width 318 height 44
type input "**********"
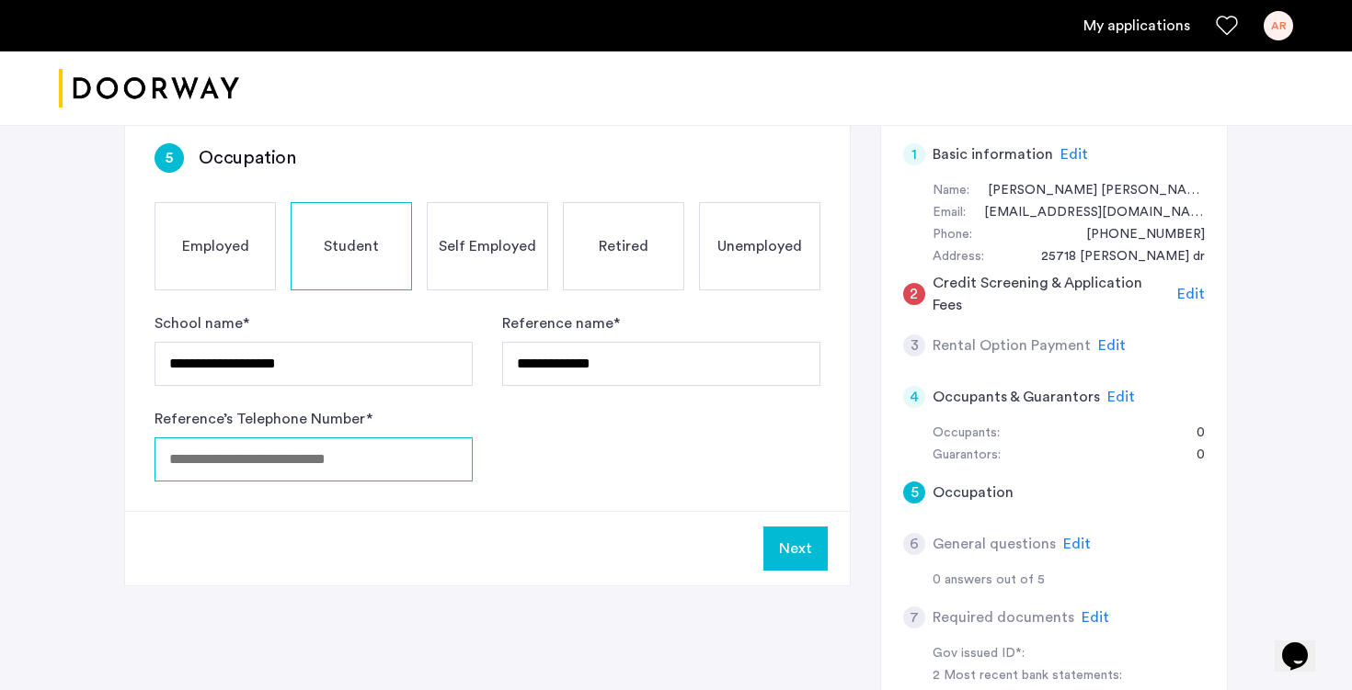
click at [368, 438] on input "Reference’s Telephone Number *" at bounding box center [313, 460] width 318 height 44
type input "**********"
click at [804, 527] on button "Next" at bounding box center [795, 549] width 64 height 44
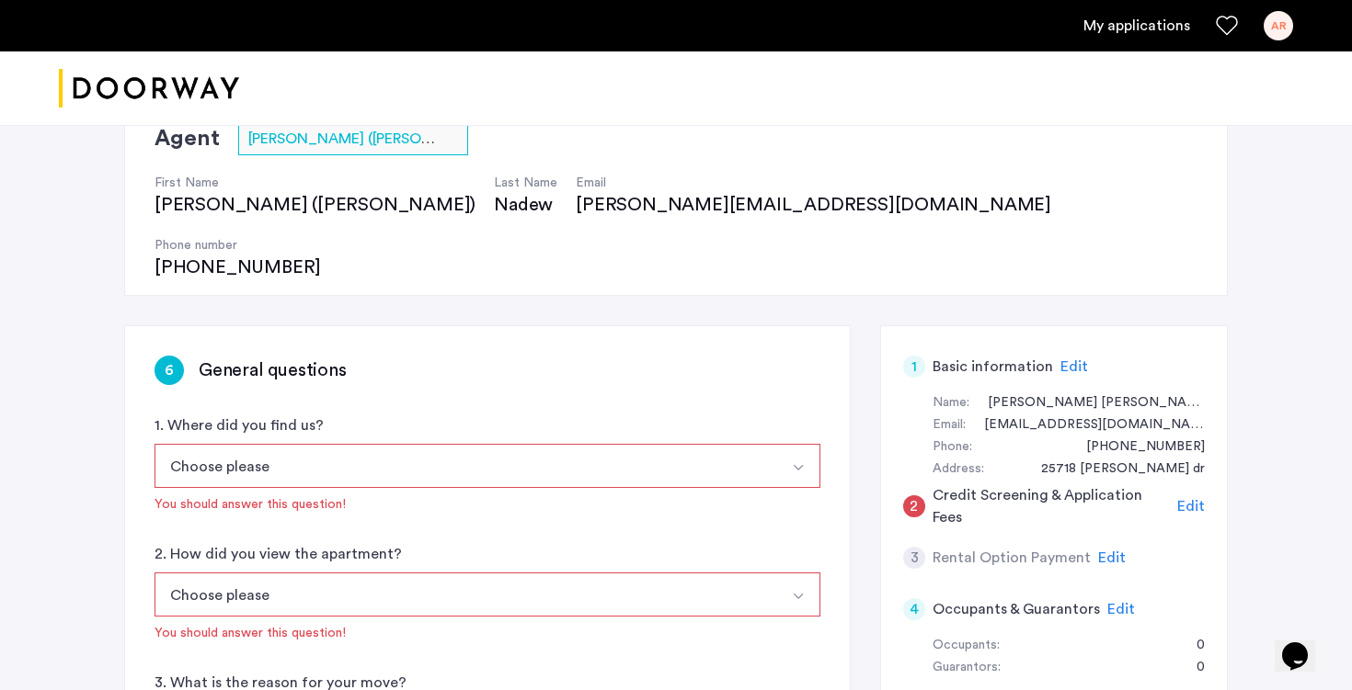
scroll to position [268, 0]
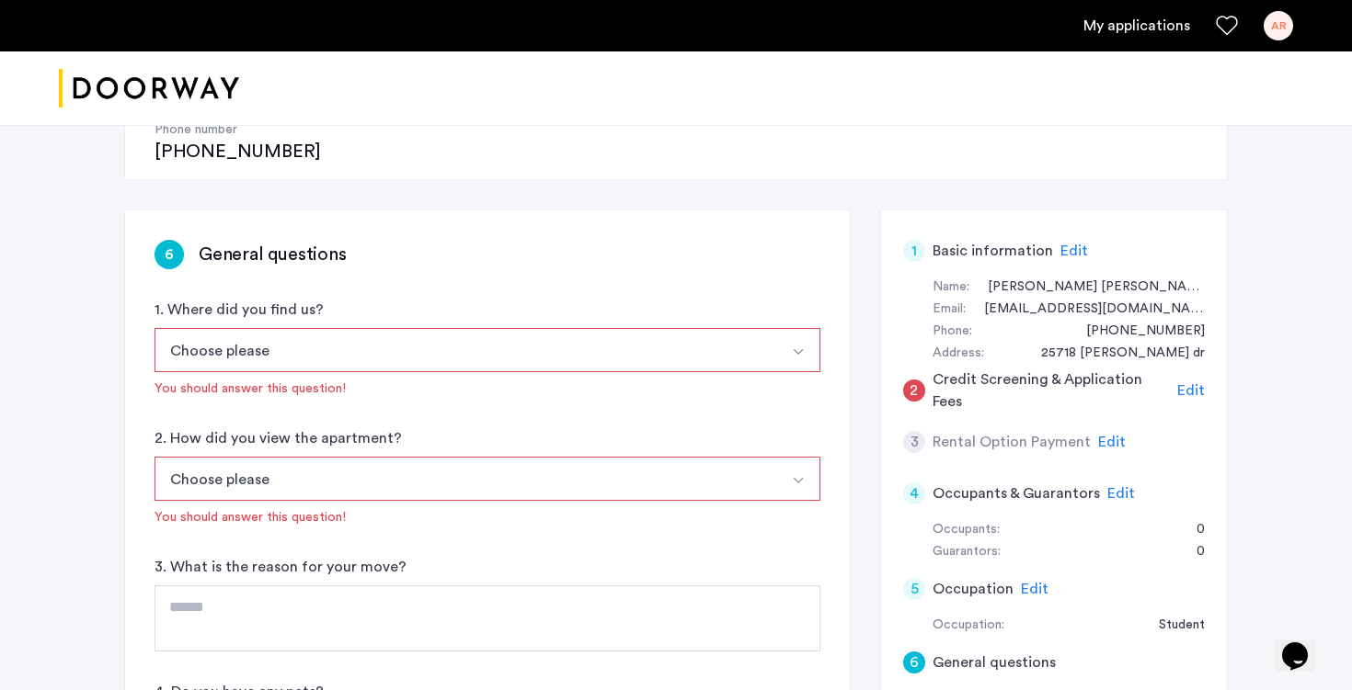
click at [751, 328] on button "Choose please" at bounding box center [465, 350] width 622 height 44
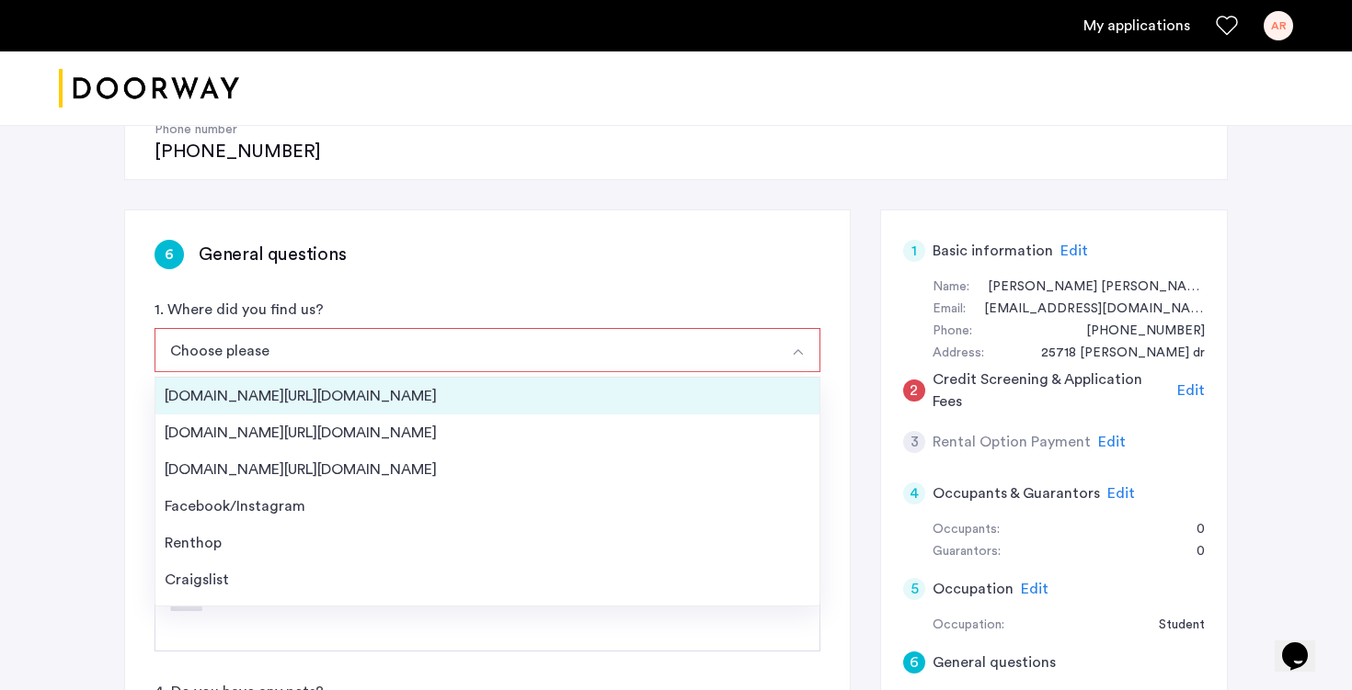
click at [654, 385] on div "[DOMAIN_NAME][URL][DOMAIN_NAME]" at bounding box center [487, 396] width 645 height 22
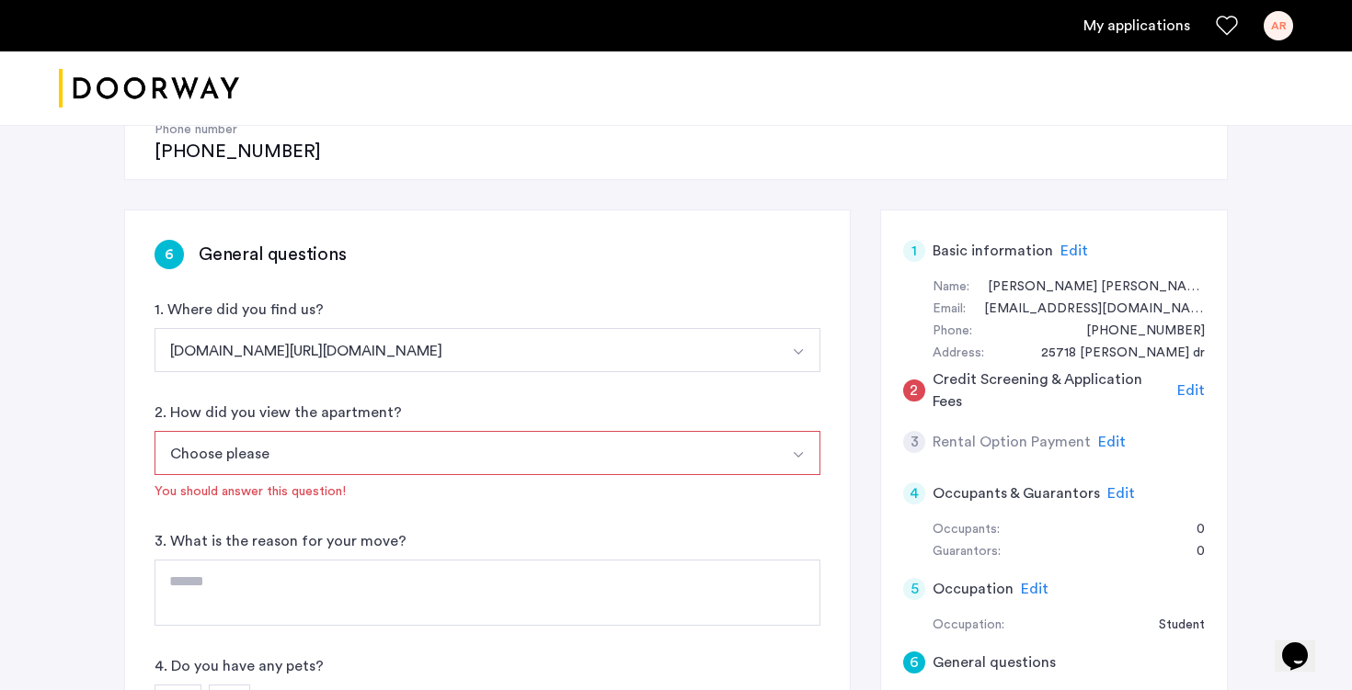
click at [576, 431] on button "Choose please" at bounding box center [465, 453] width 622 height 44
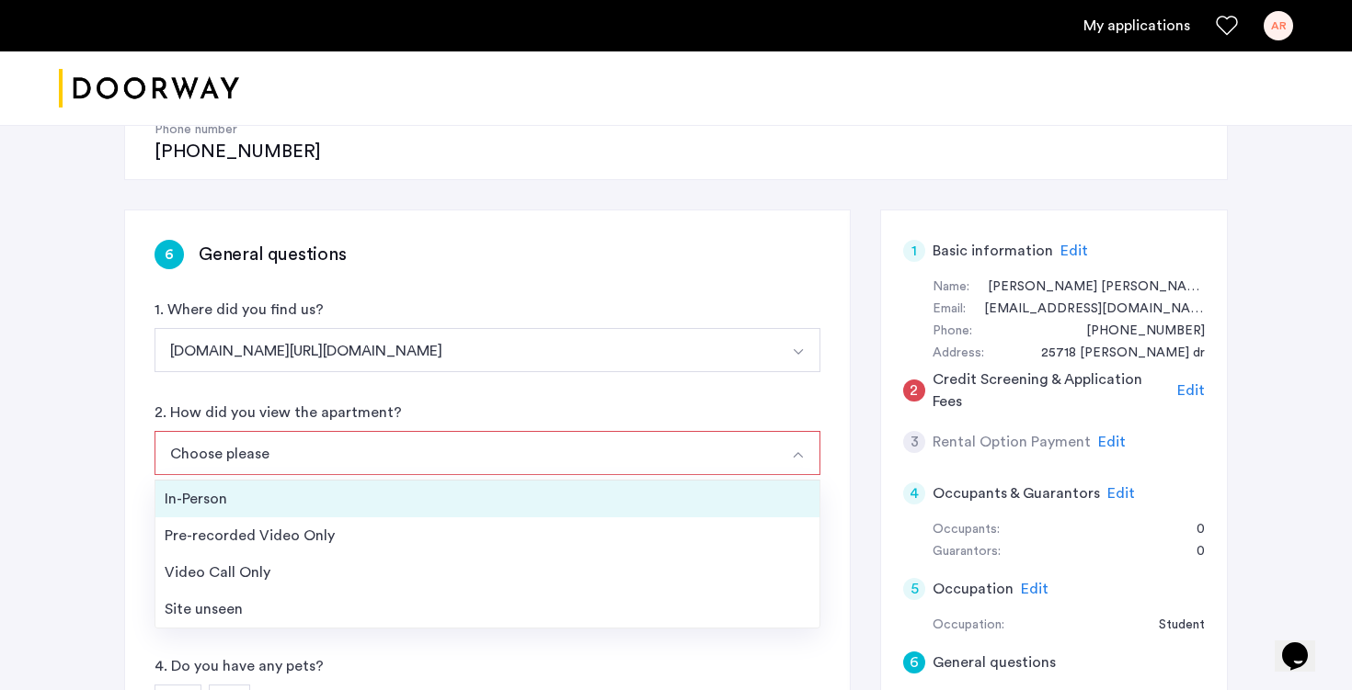
click at [550, 488] on div "In-Person" at bounding box center [487, 499] width 645 height 22
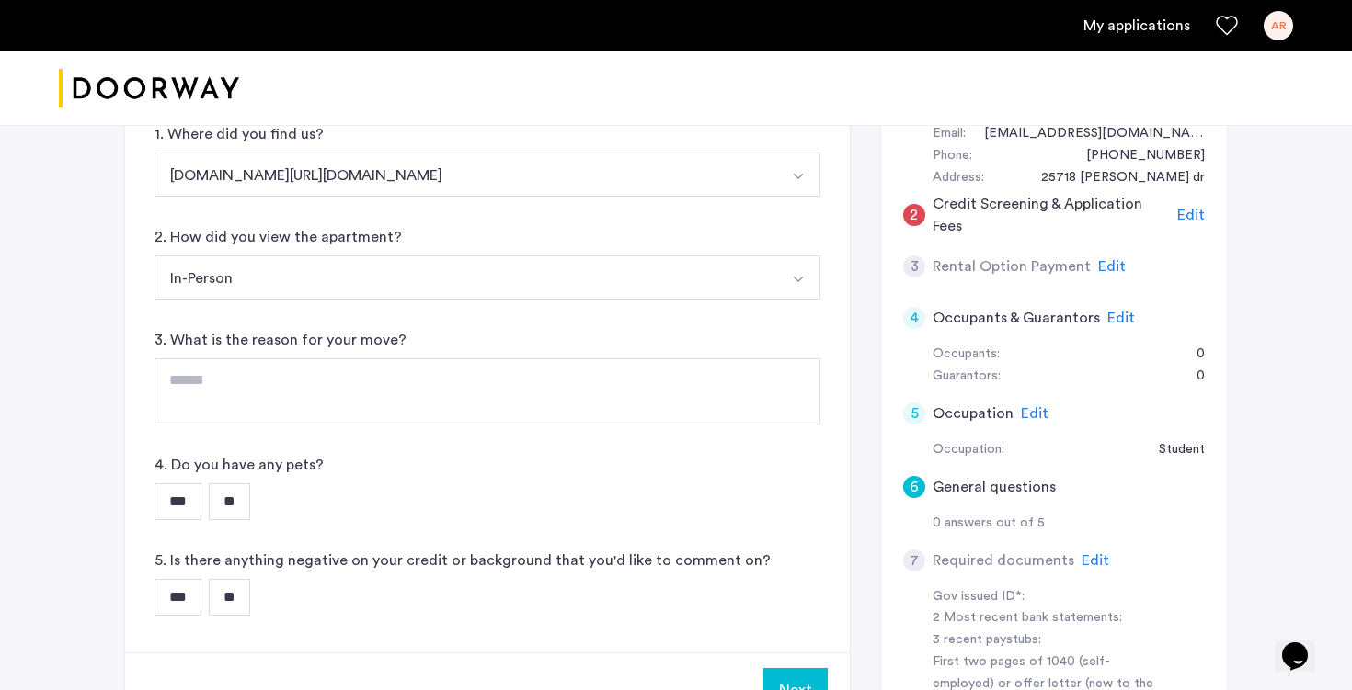
scroll to position [448, 0]
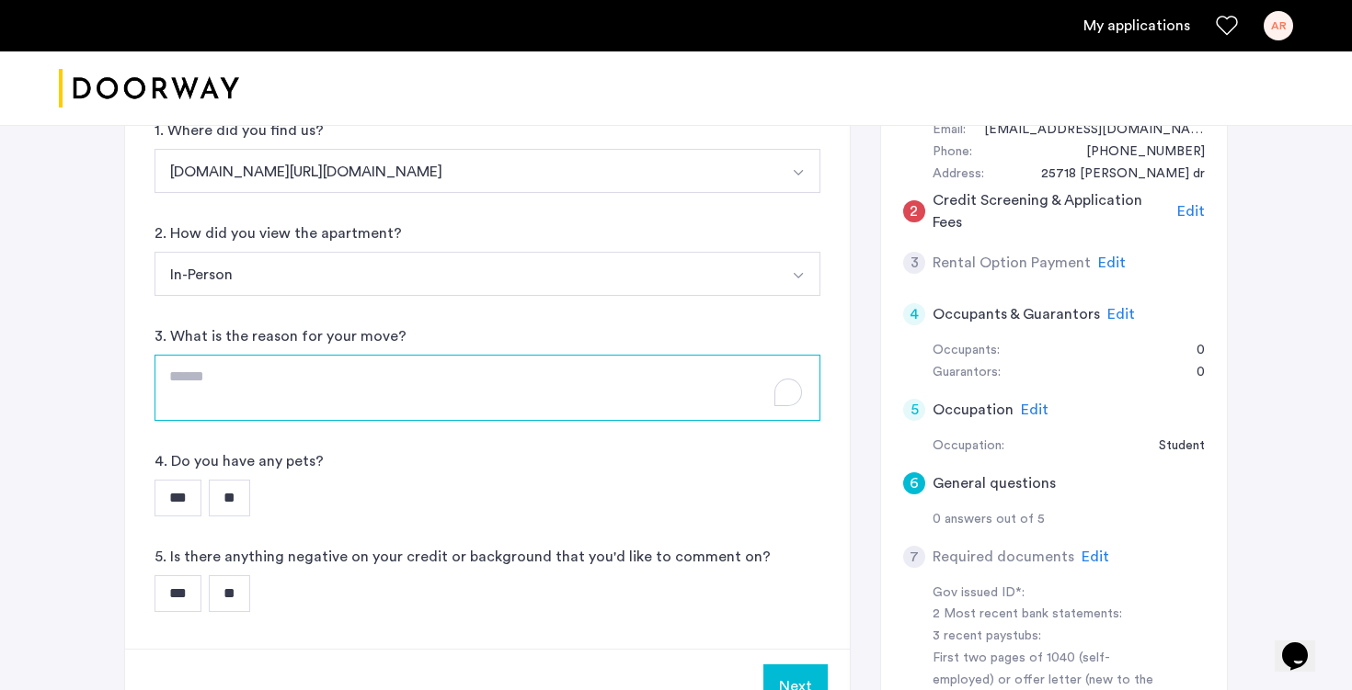
click at [497, 355] on textarea "To enrich screen reader interactions, please activate Accessibility in Grammarl…" at bounding box center [487, 388] width 666 height 66
type textarea "**********"
click at [240, 480] on input "**" at bounding box center [229, 498] width 41 height 37
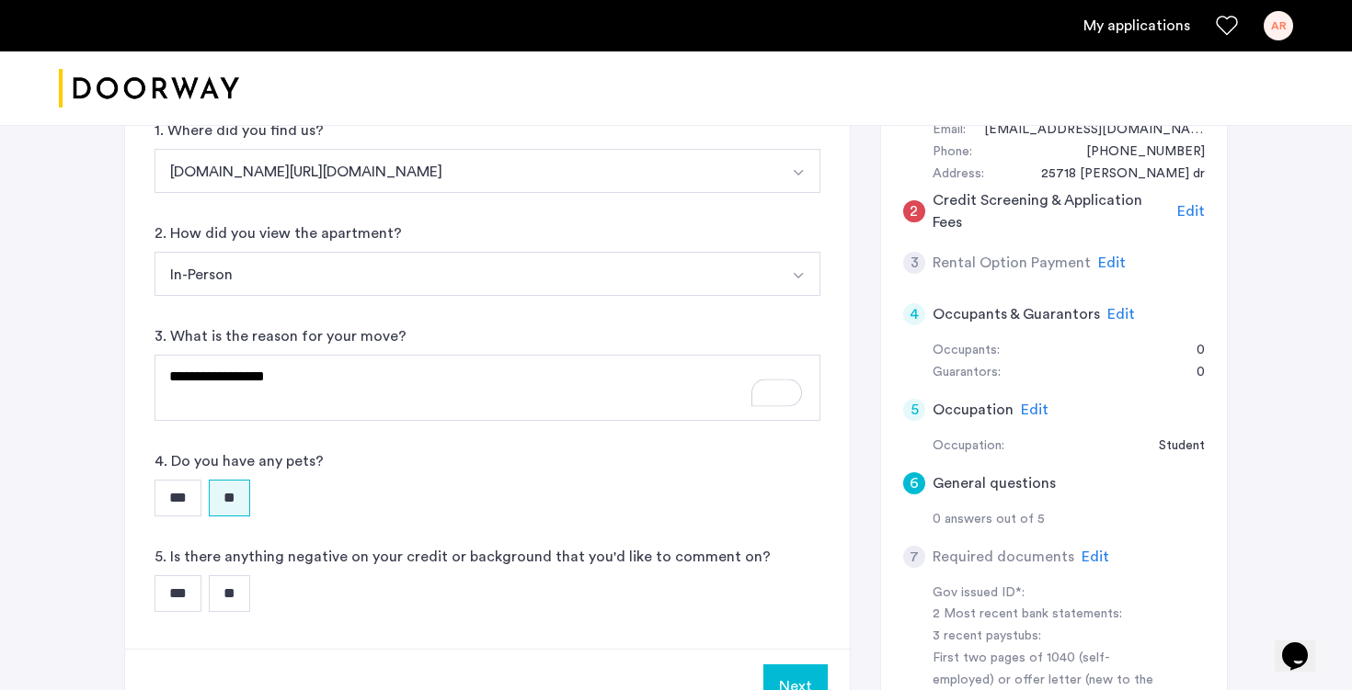
click at [244, 576] on input "**" at bounding box center [229, 594] width 41 height 37
click at [801, 665] on button "Next" at bounding box center [795, 687] width 64 height 44
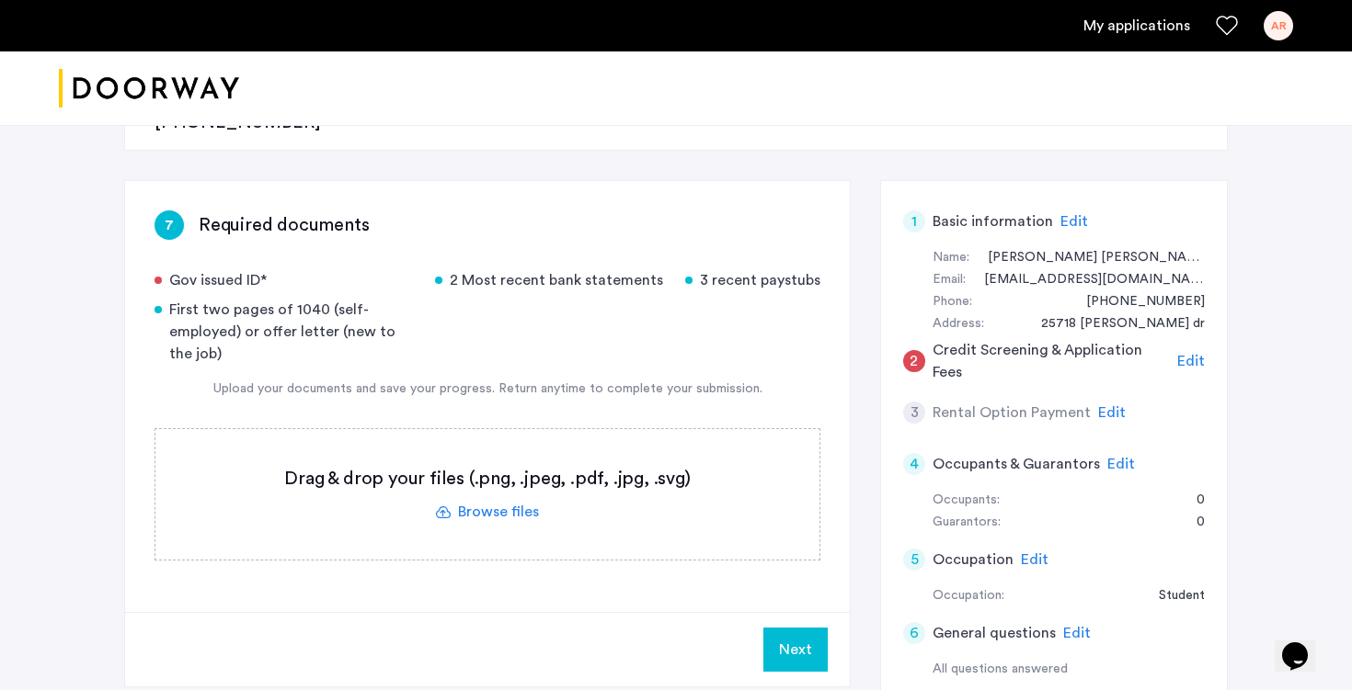
scroll to position [293, 0]
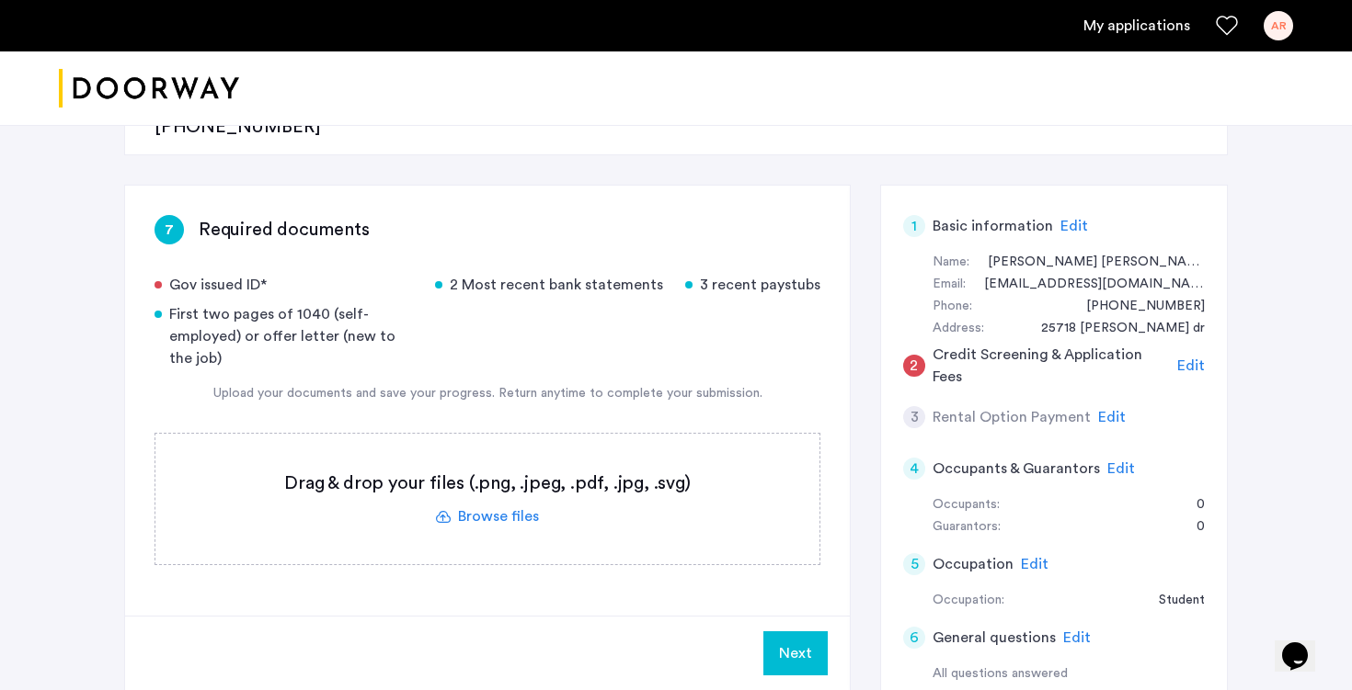
click at [1104, 410] on span "Edit" at bounding box center [1112, 417] width 28 height 15
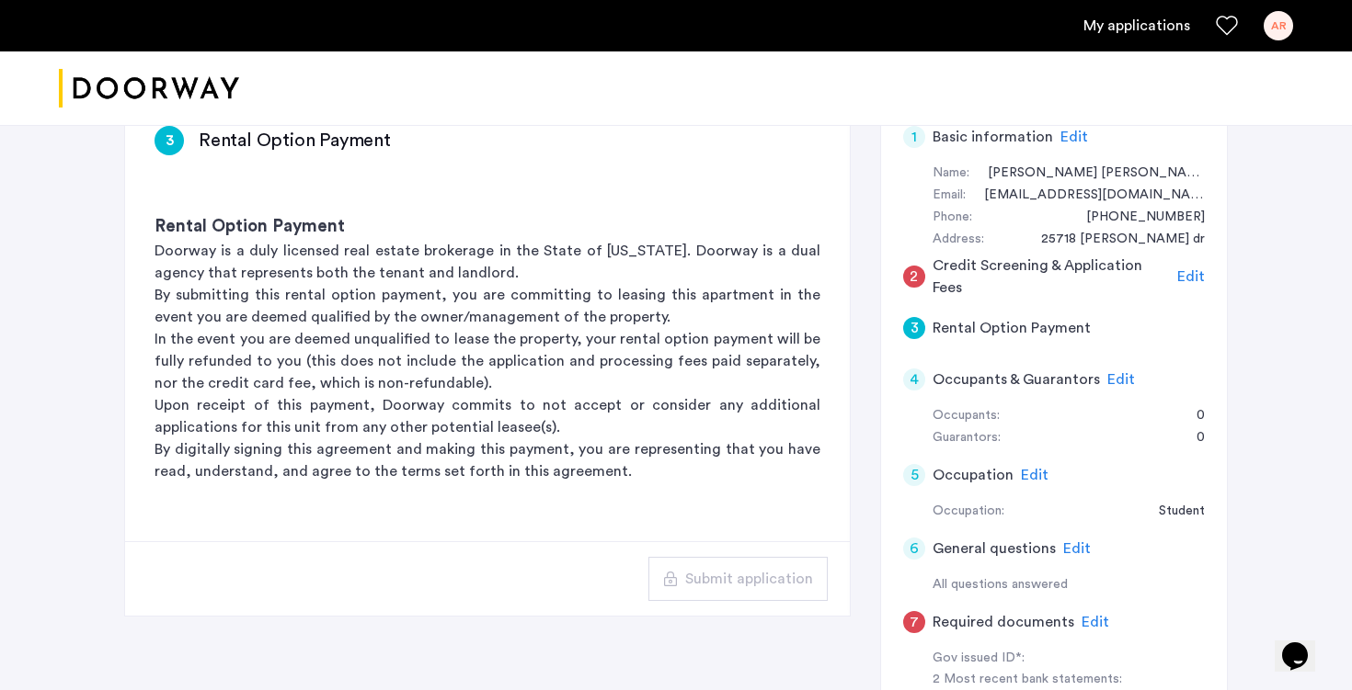
scroll to position [413, 0]
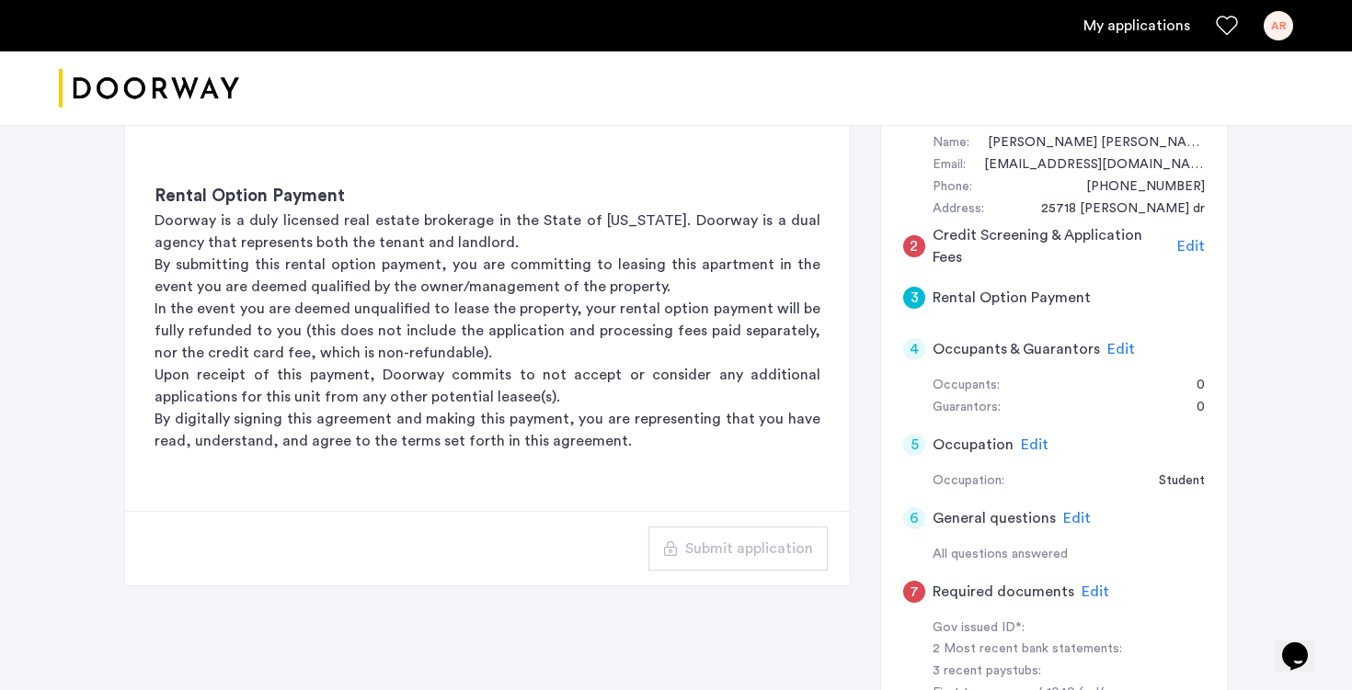
click at [1025, 438] on span "Edit" at bounding box center [1035, 445] width 28 height 15
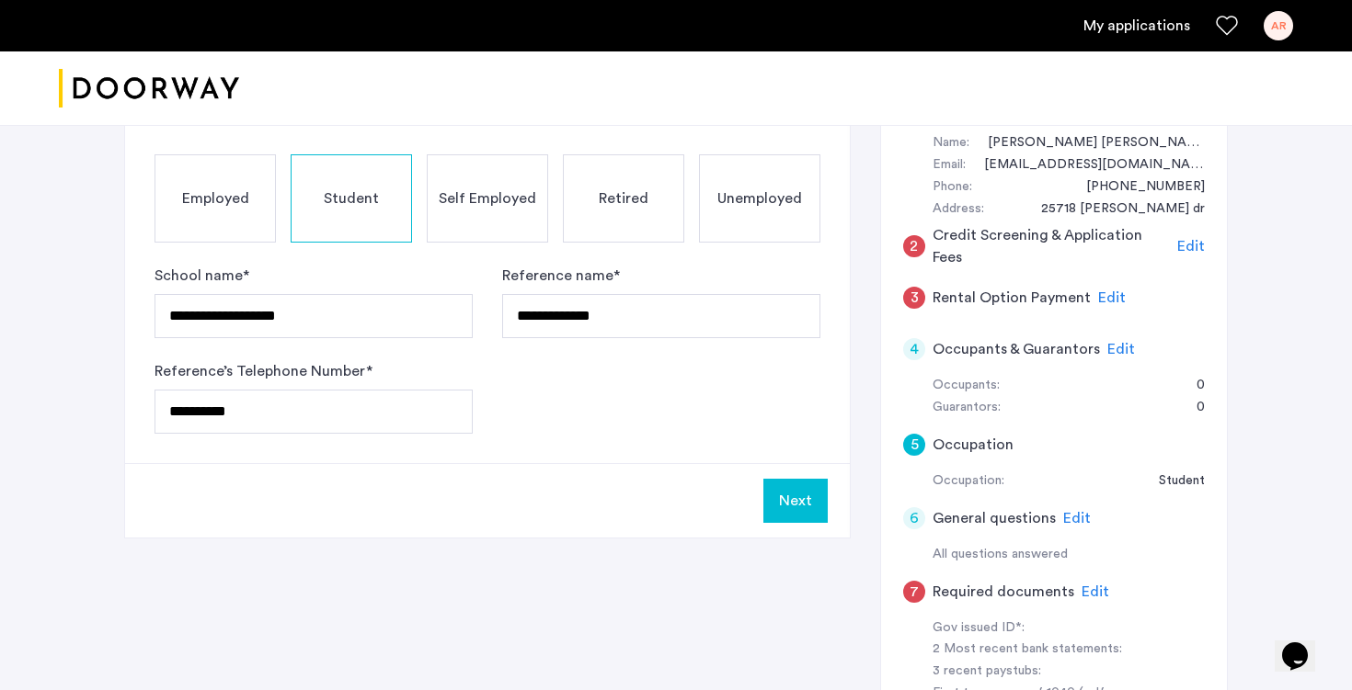
click at [807, 479] on button "Next" at bounding box center [795, 501] width 64 height 44
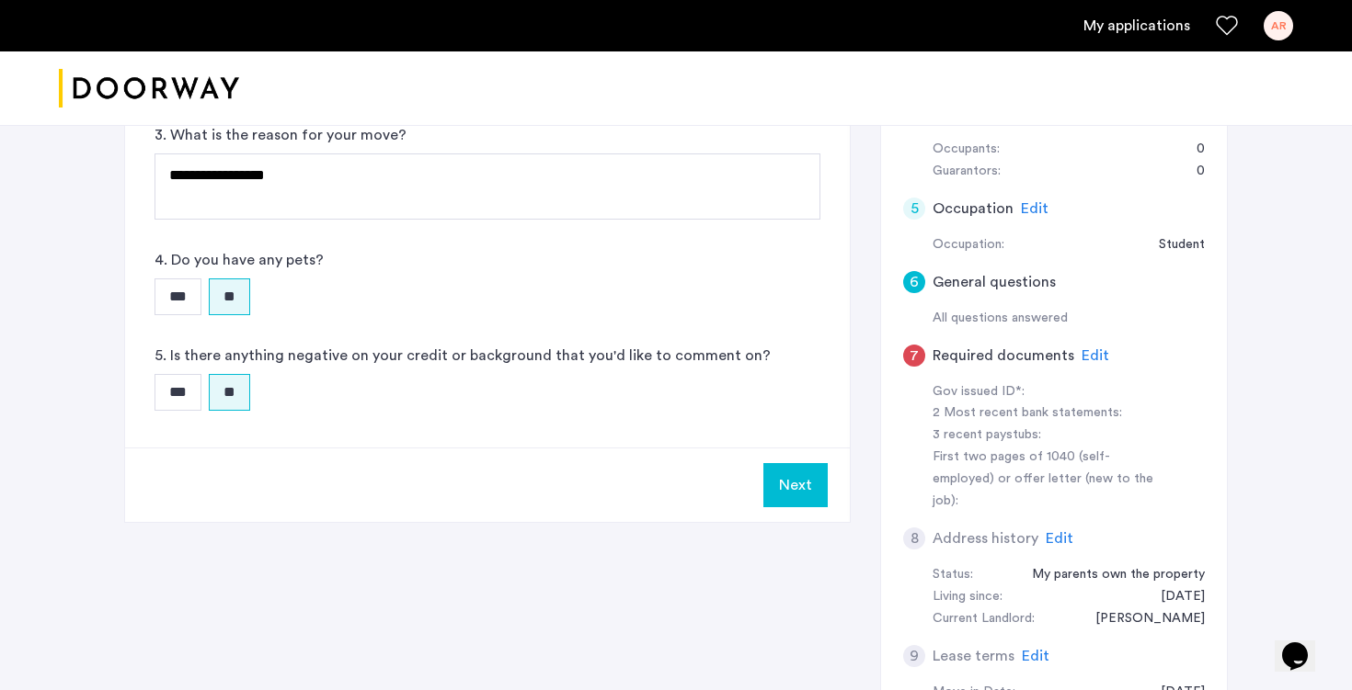
scroll to position [654, 0]
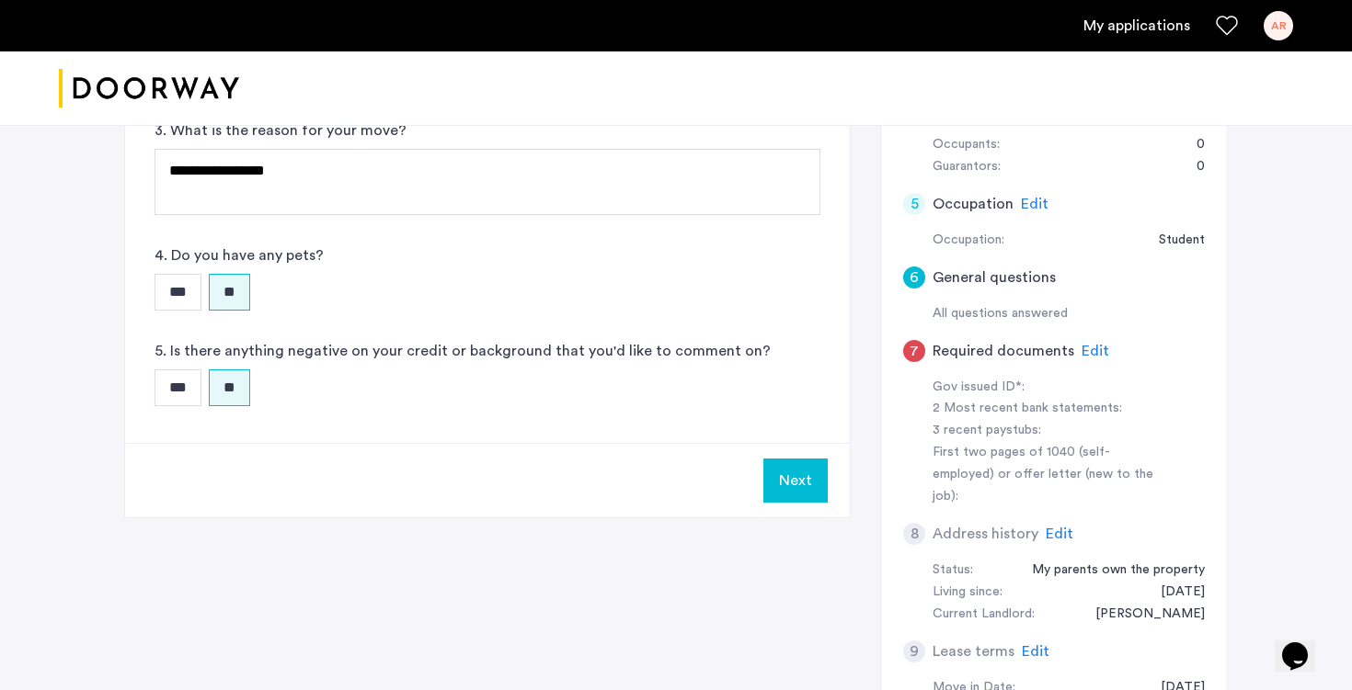
click at [801, 459] on button "Next" at bounding box center [795, 481] width 64 height 44
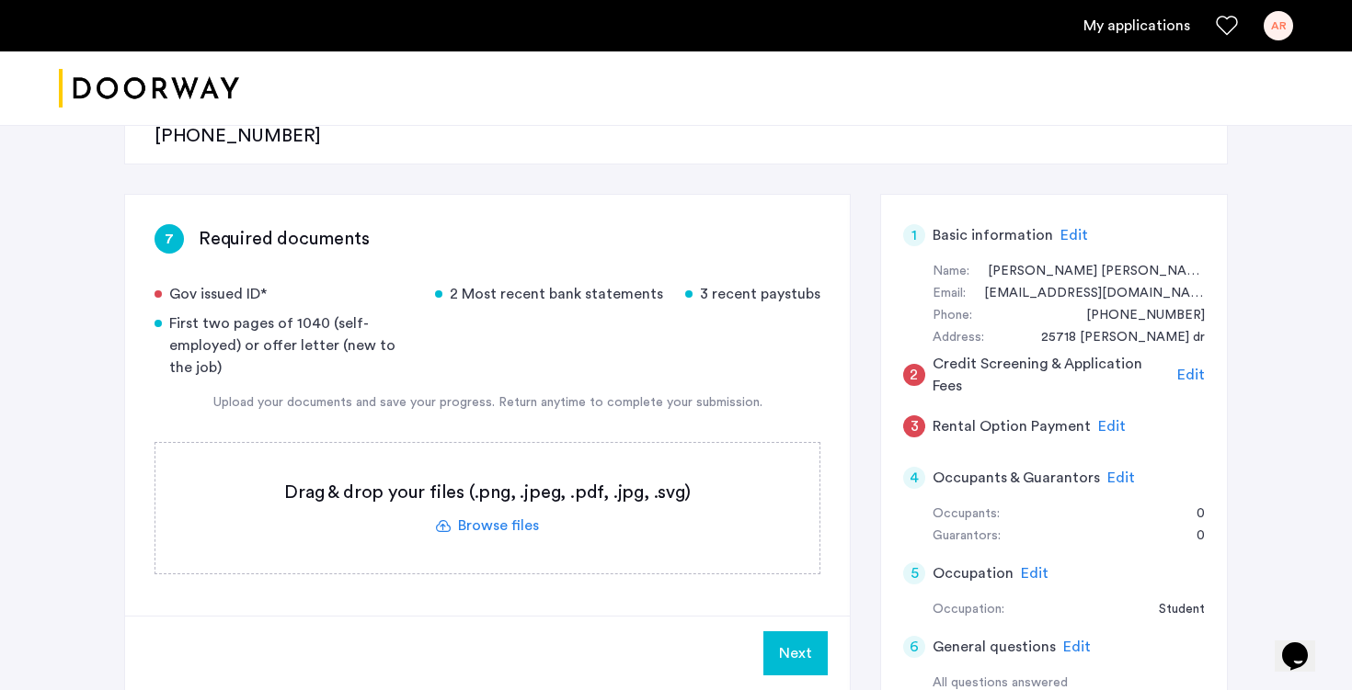
scroll to position [292, 0]
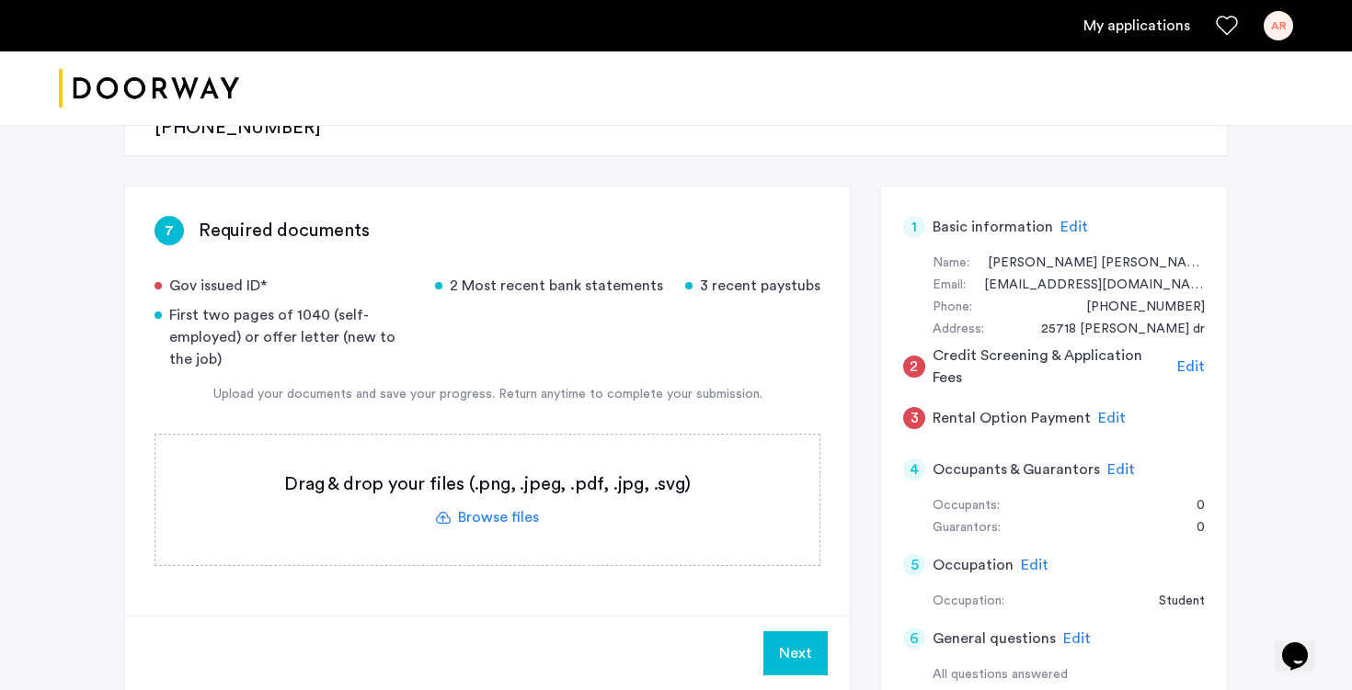
click at [476, 461] on label at bounding box center [487, 500] width 664 height 131
click at [0, 0] on input "file" at bounding box center [0, 0] width 0 height 0
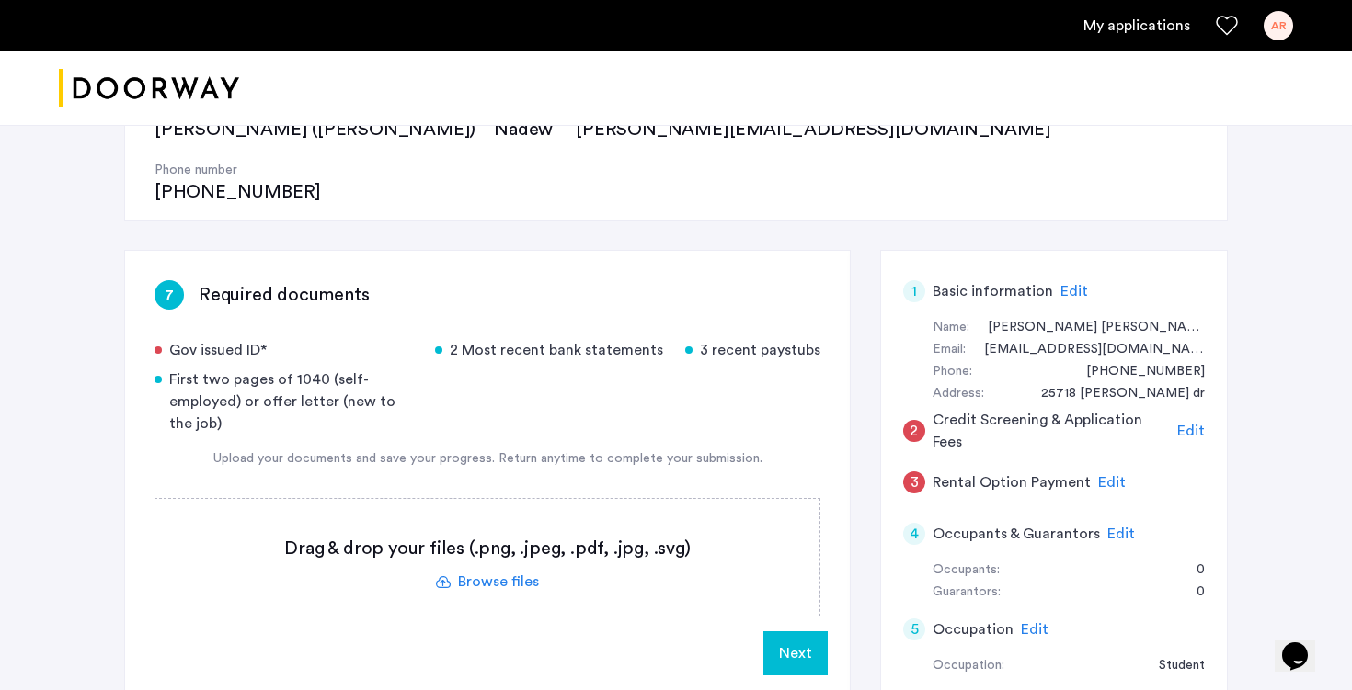
scroll to position [230, 0]
click at [494, 501] on label at bounding box center [487, 562] width 664 height 131
click at [0, 0] on input "file" at bounding box center [0, 0] width 0 height 0
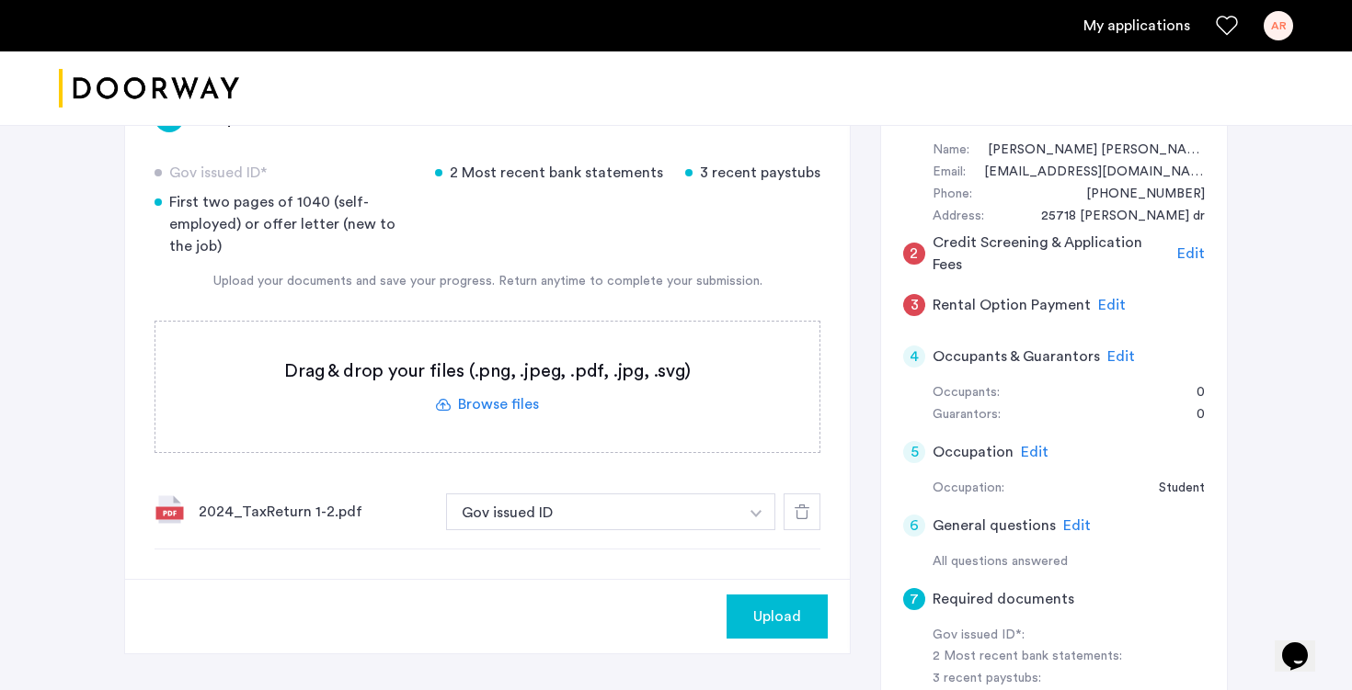
scroll to position [400, 0]
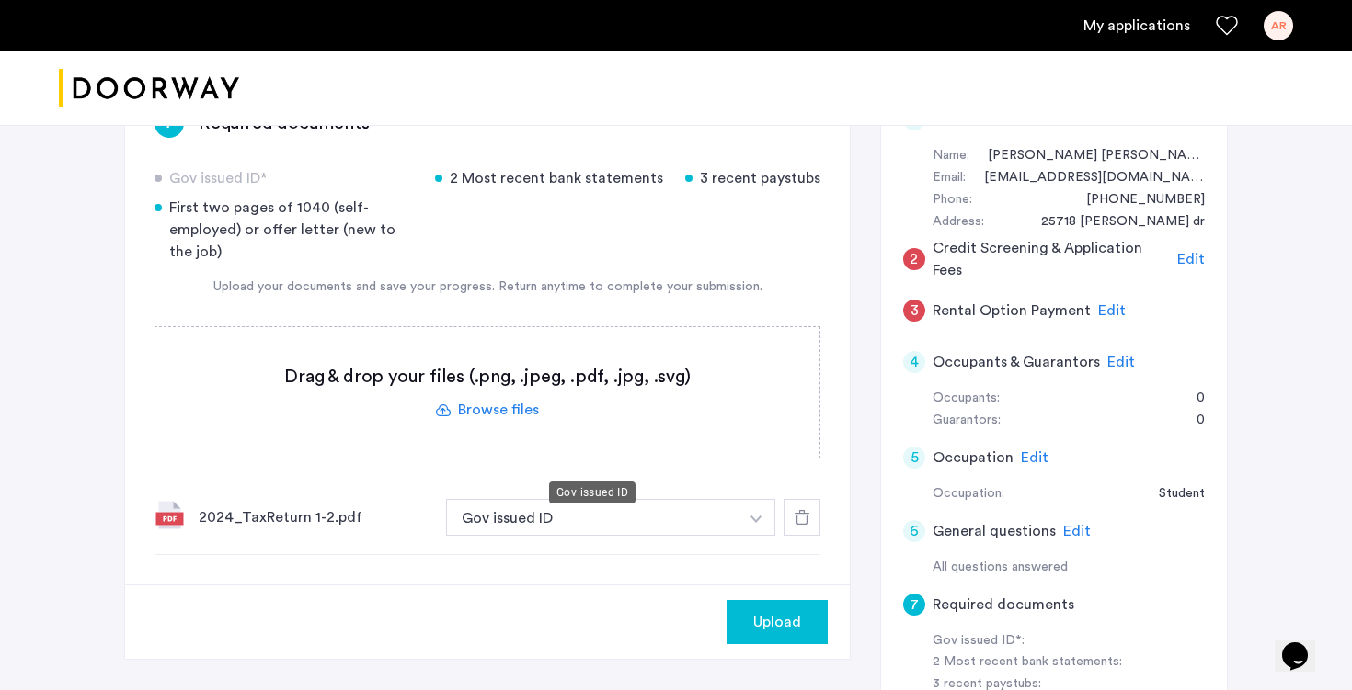
click at [554, 499] on button "Gov issued ID" at bounding box center [592, 517] width 292 height 37
click at [732, 499] on button "Gov issued ID" at bounding box center [592, 517] width 292 height 37
click at [759, 516] on img "button" at bounding box center [755, 519] width 11 height 7
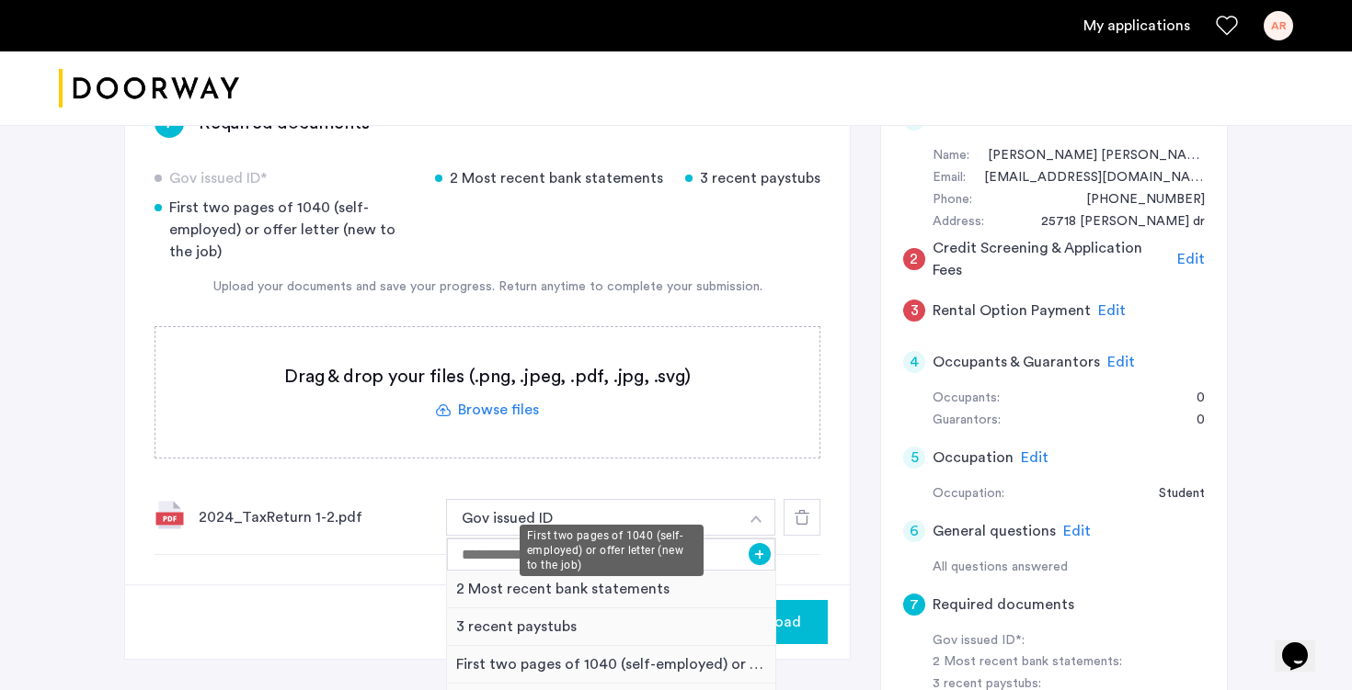
click at [548, 646] on div "First two pages of 1040 (self-employed) or offer letter (new to the job)" at bounding box center [611, 665] width 328 height 38
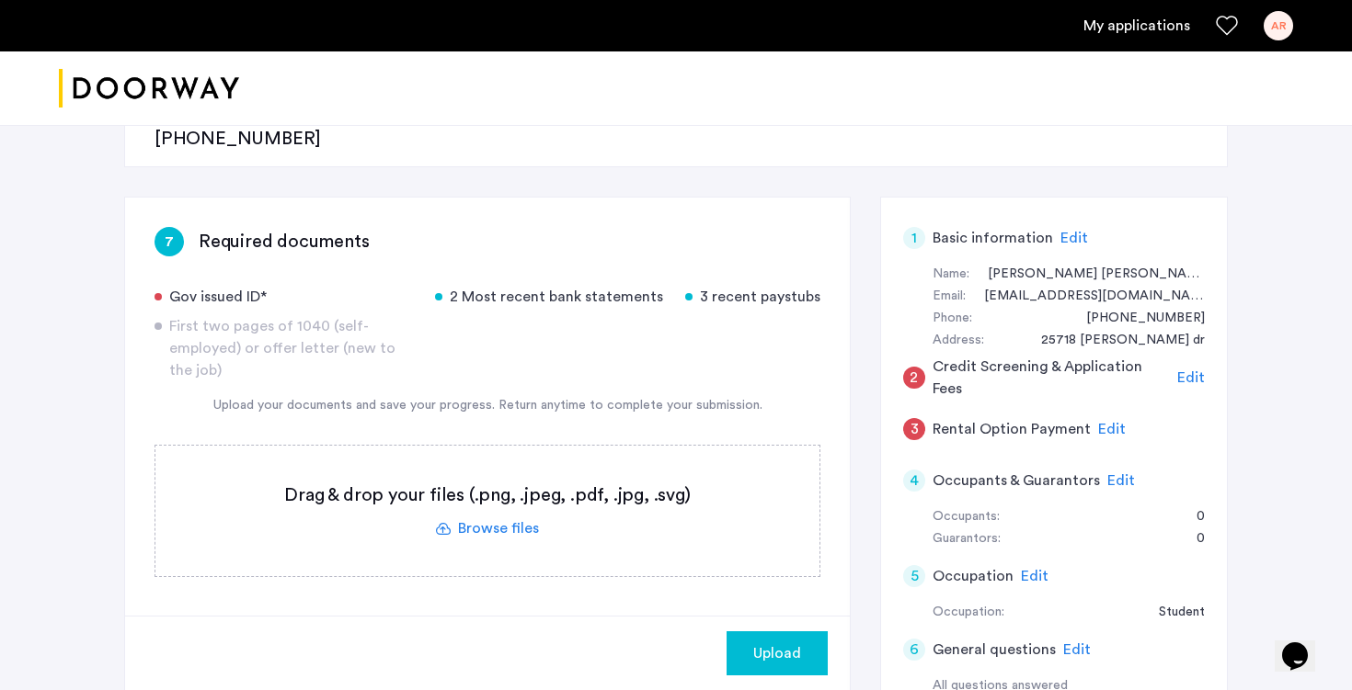
scroll to position [282, 0]
click at [489, 467] on label at bounding box center [487, 510] width 664 height 131
click at [0, 0] on input "file" at bounding box center [0, 0] width 0 height 0
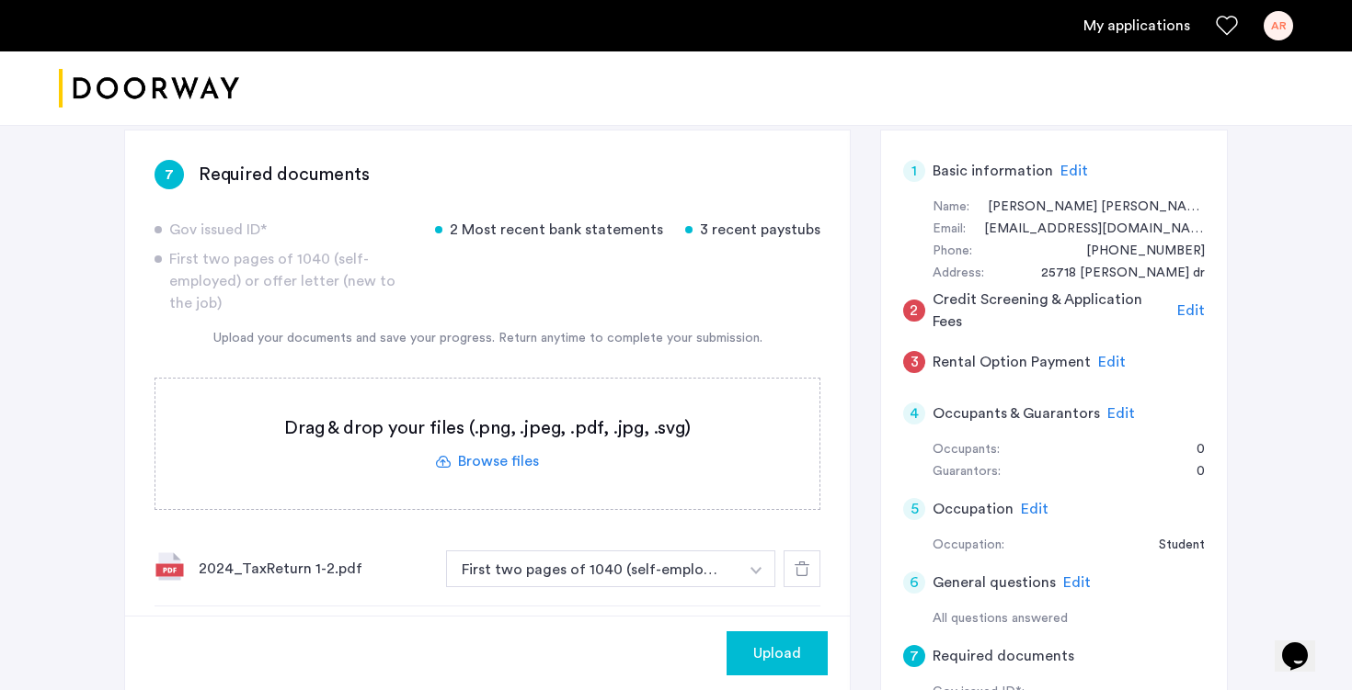
scroll to position [331, 0]
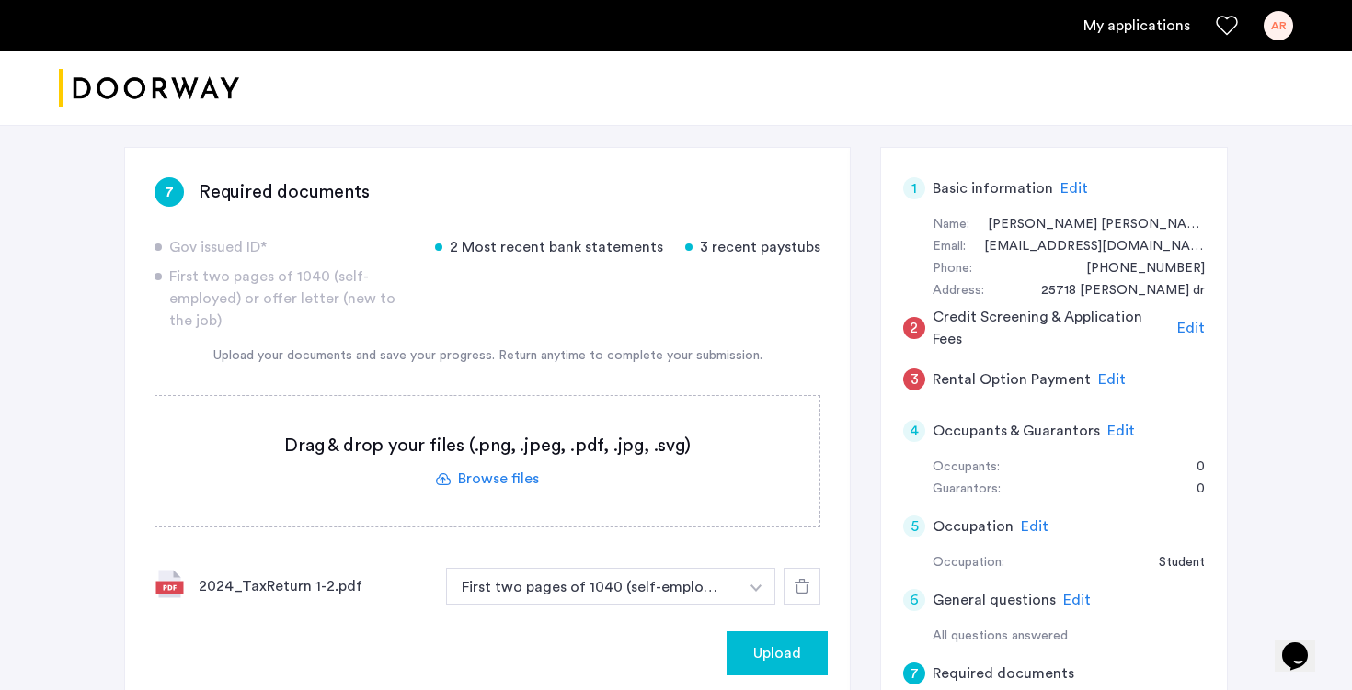
click at [508, 416] on label at bounding box center [487, 461] width 664 height 131
click at [0, 0] on input "file" at bounding box center [0, 0] width 0 height 0
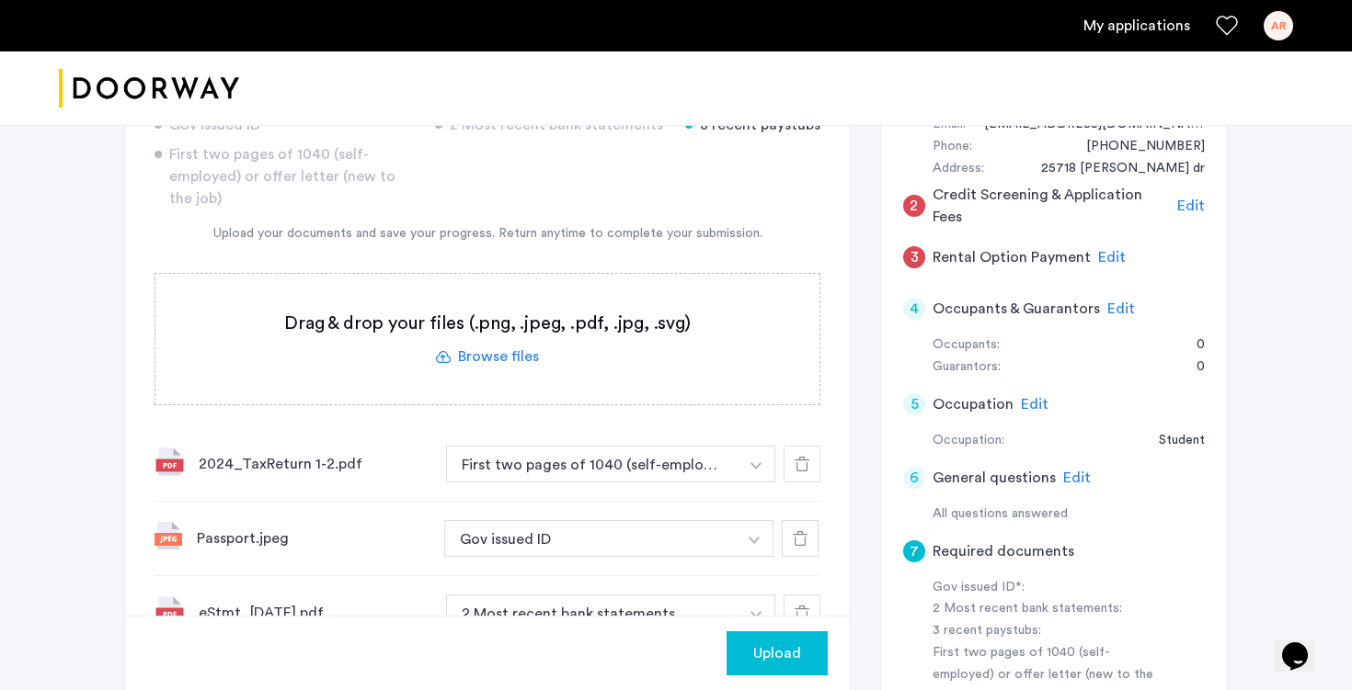
scroll to position [428, 0]
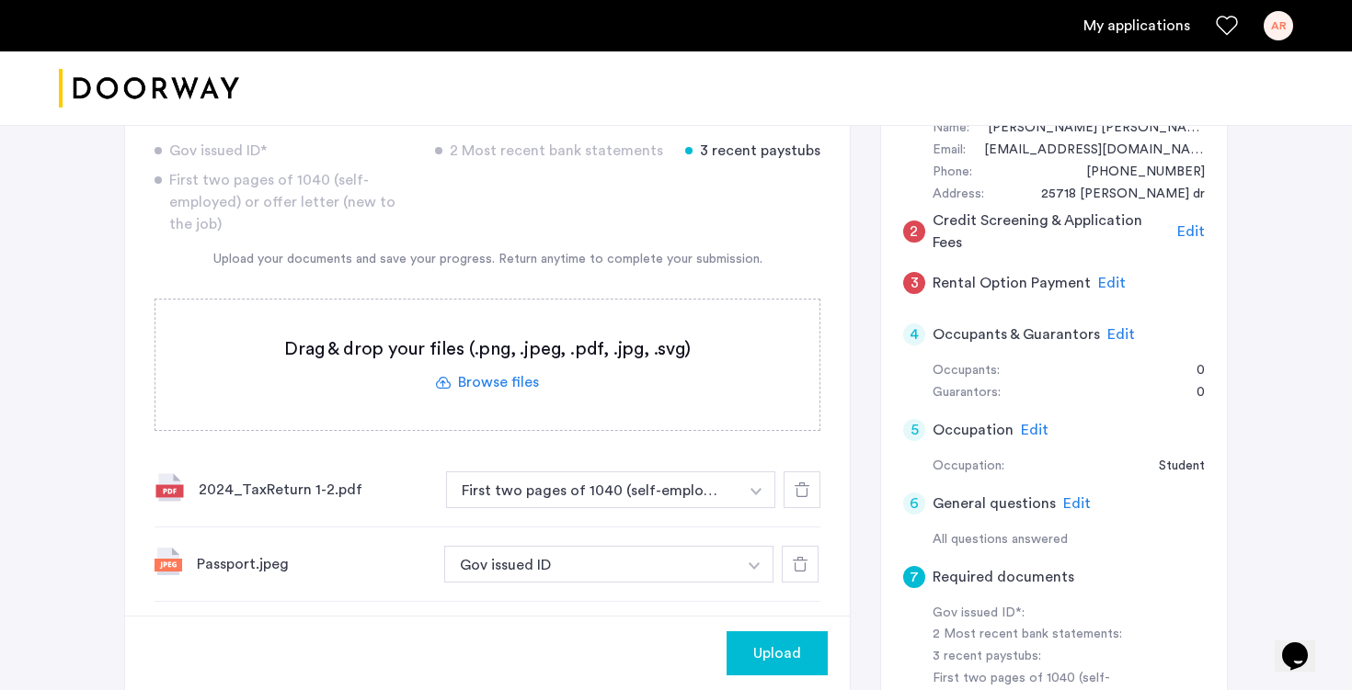
click at [504, 325] on label at bounding box center [487, 365] width 664 height 131
click at [0, 0] on input "file" at bounding box center [0, 0] width 0 height 0
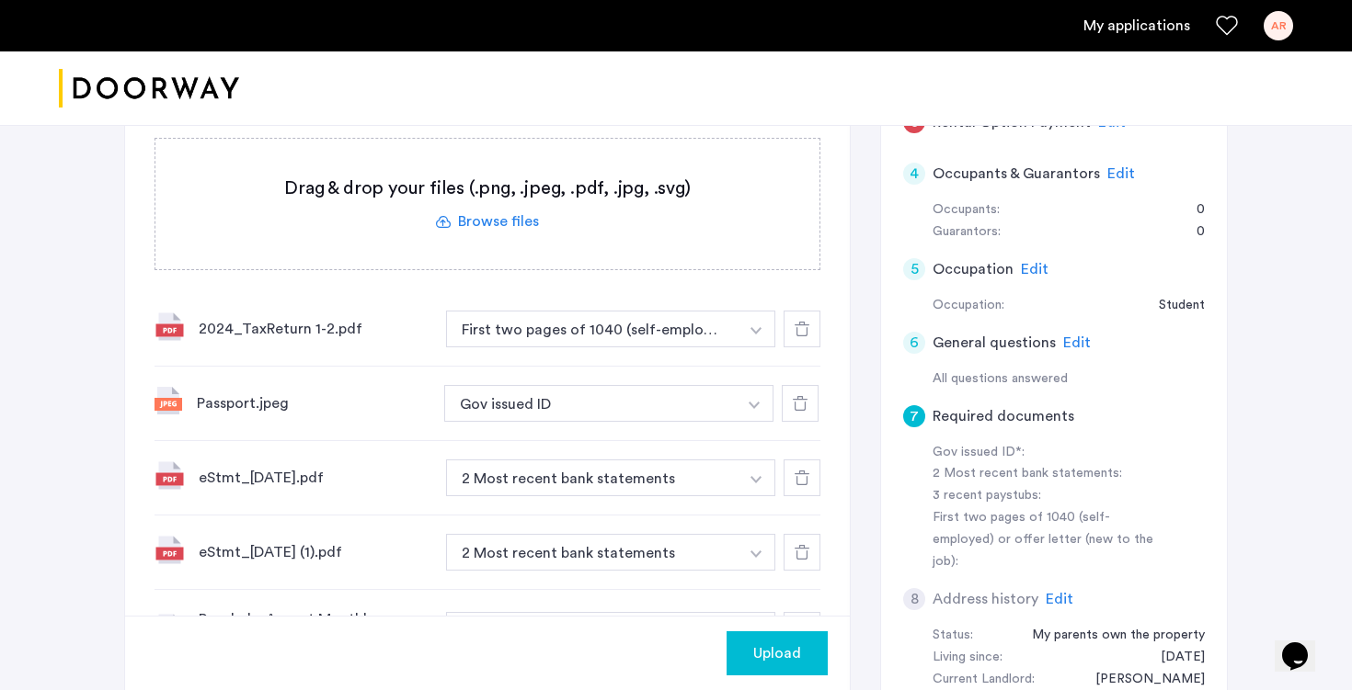
scroll to position [514, 0]
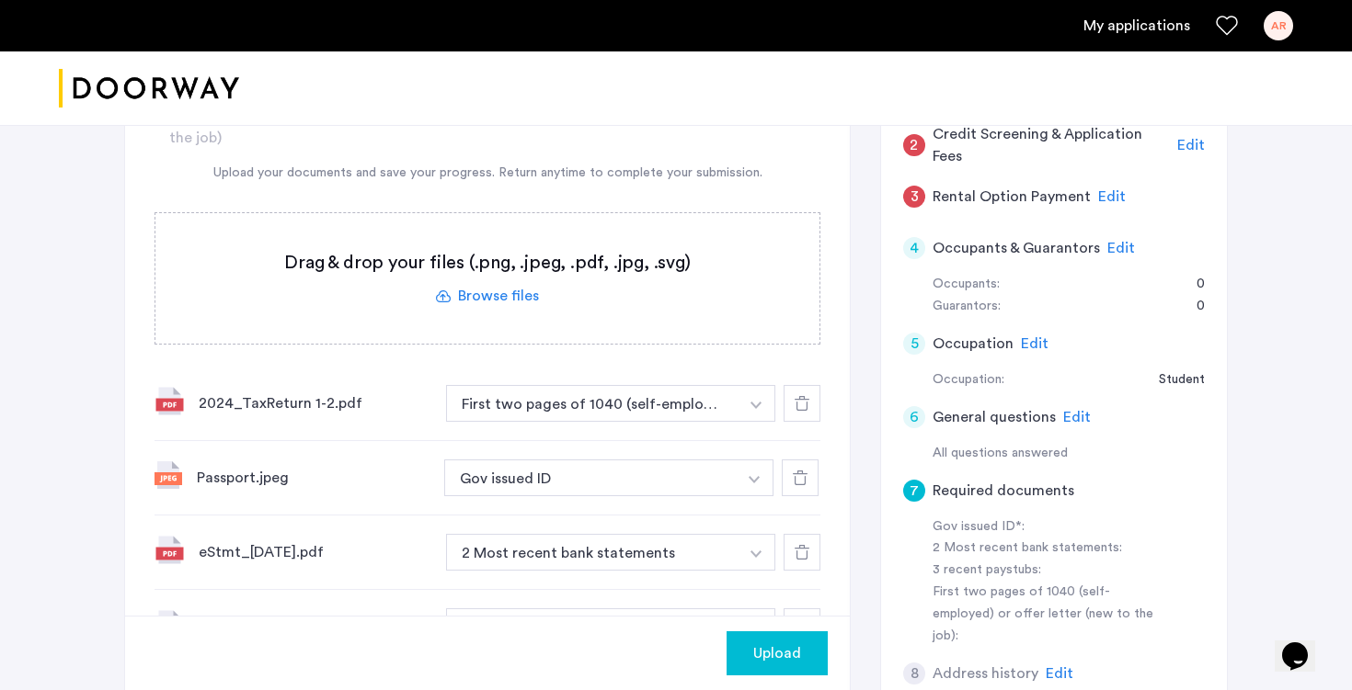
click at [510, 240] on label at bounding box center [487, 278] width 664 height 131
click at [0, 0] on input "file" at bounding box center [0, 0] width 0 height 0
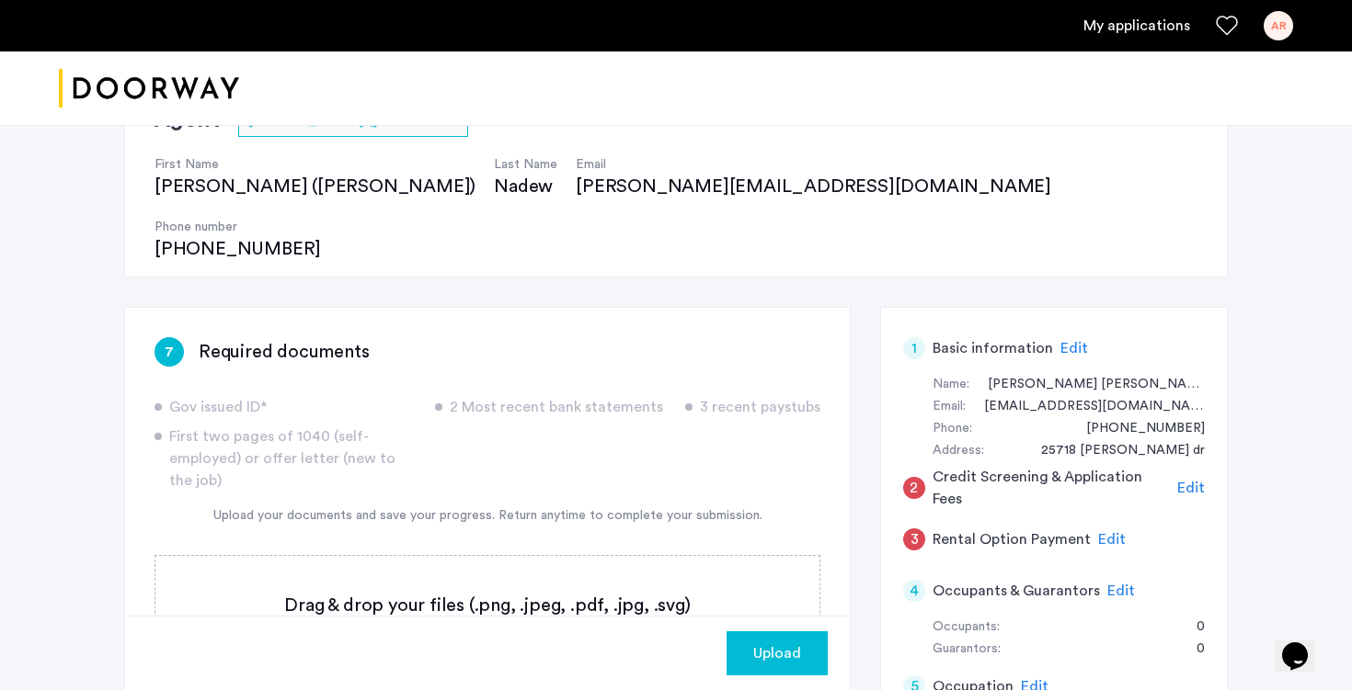
scroll to position [168, 0]
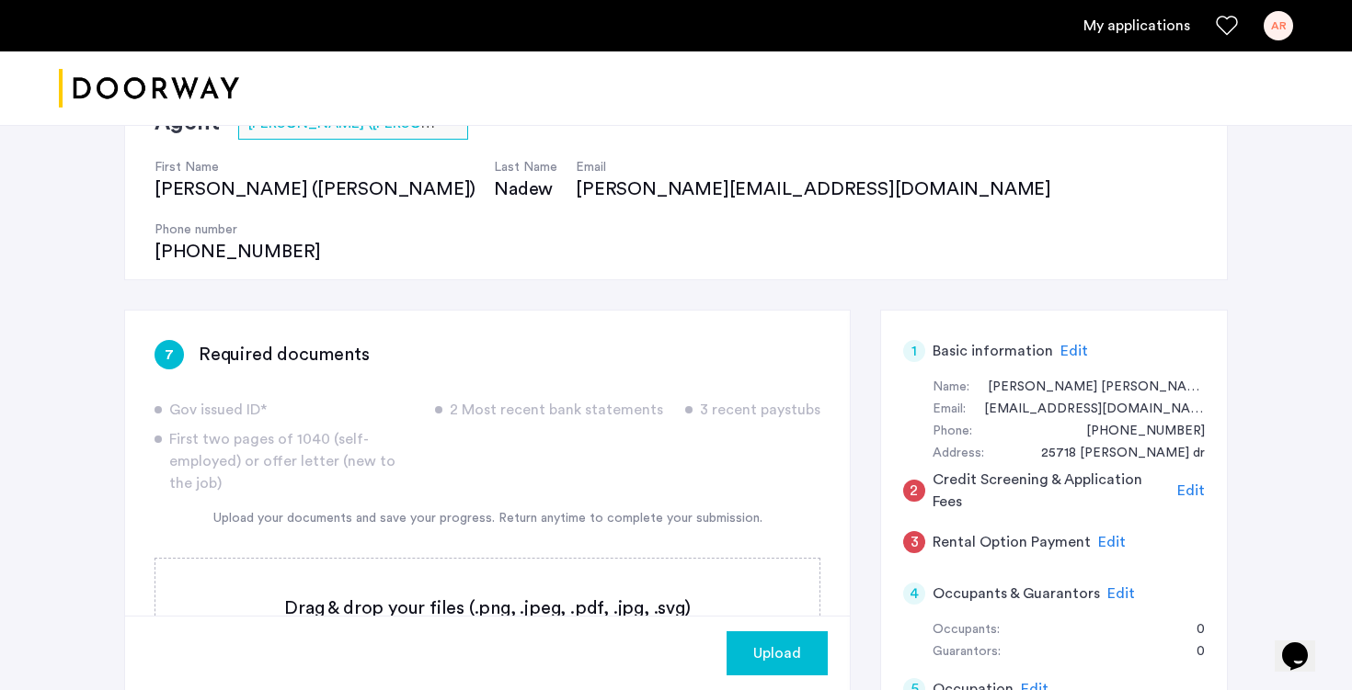
click at [776, 644] on span "Upload" at bounding box center [777, 654] width 48 height 22
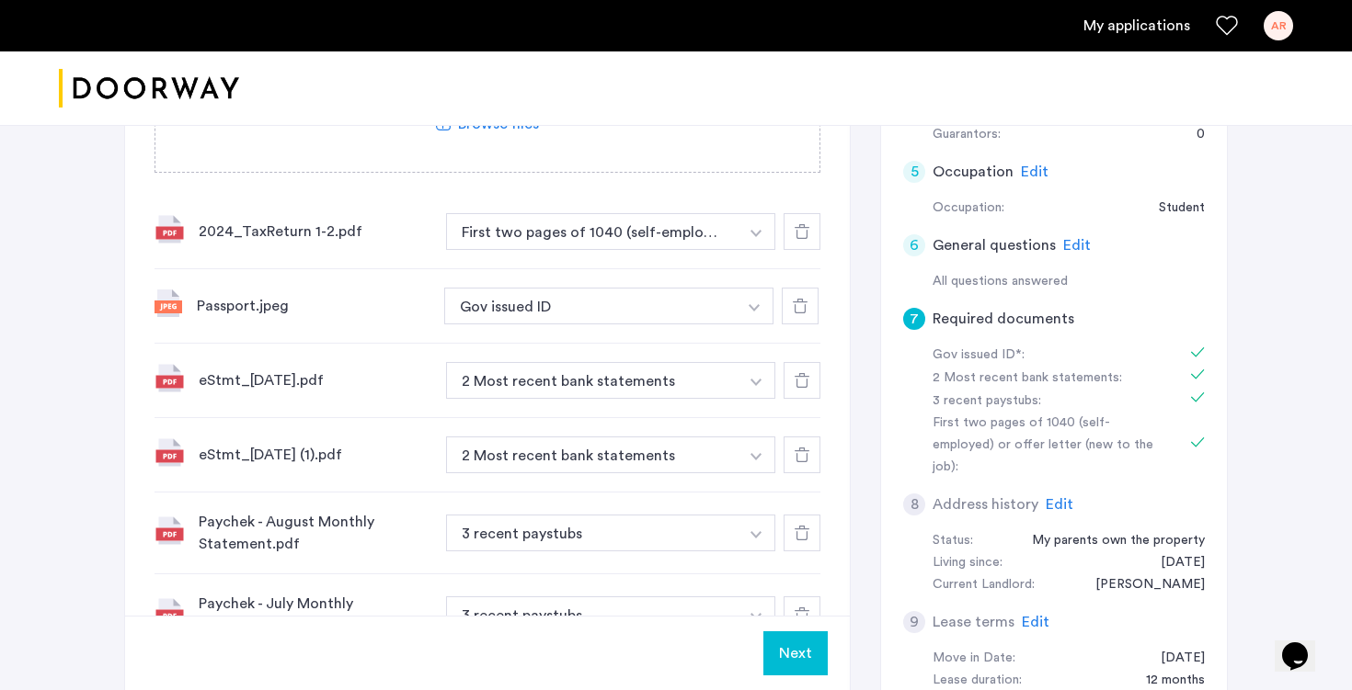
scroll to position [690, 0]
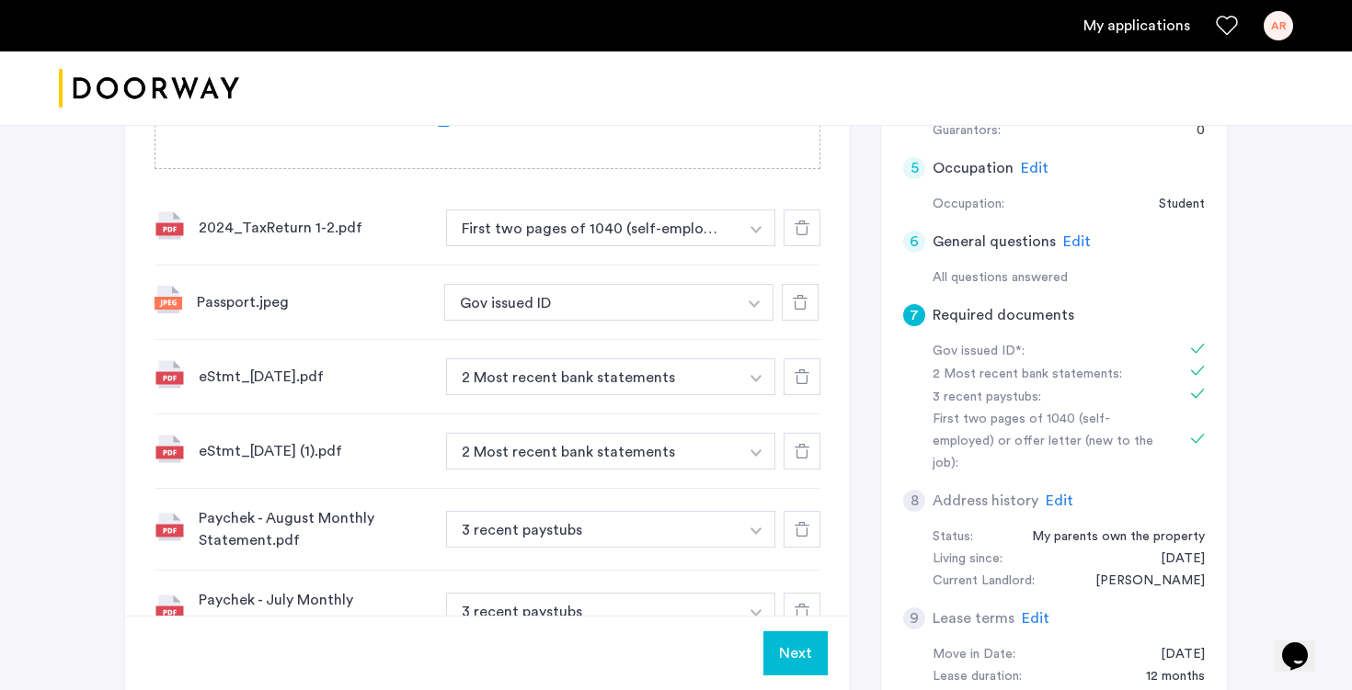
click at [801, 656] on button "Next" at bounding box center [795, 654] width 64 height 44
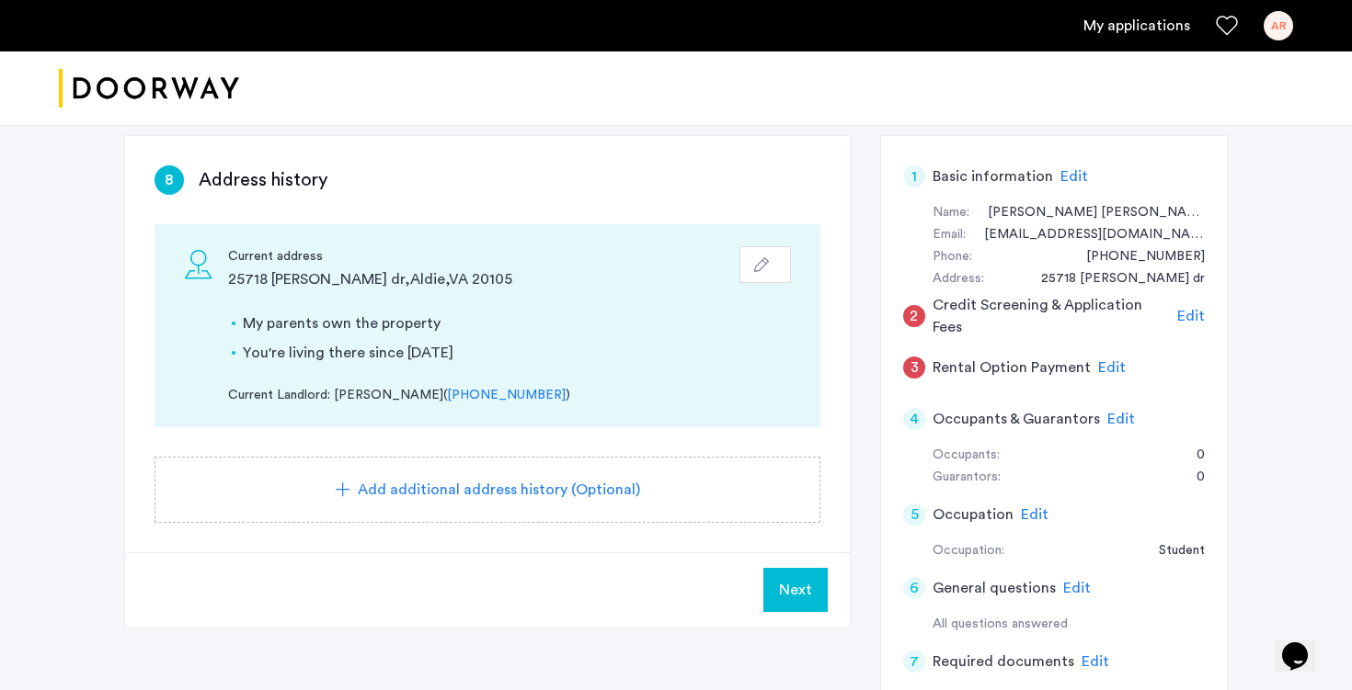
scroll to position [333, 0]
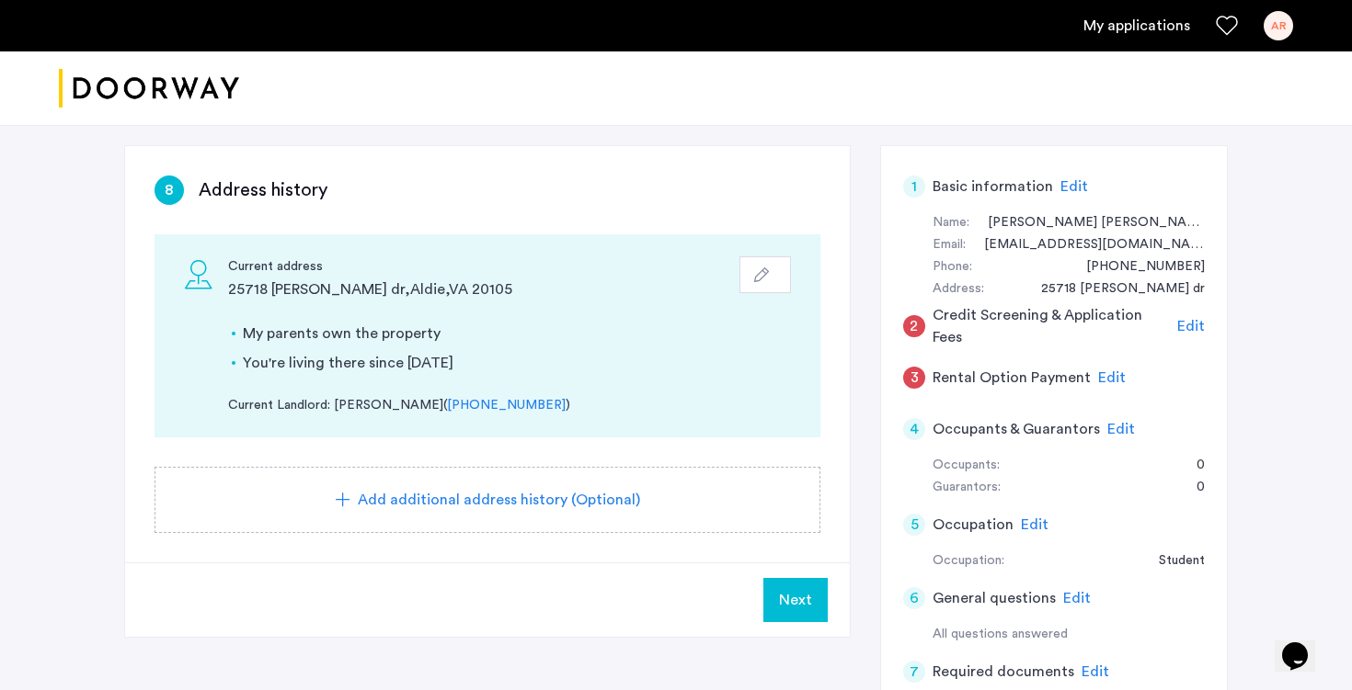
click at [814, 578] on button "Next" at bounding box center [795, 600] width 64 height 44
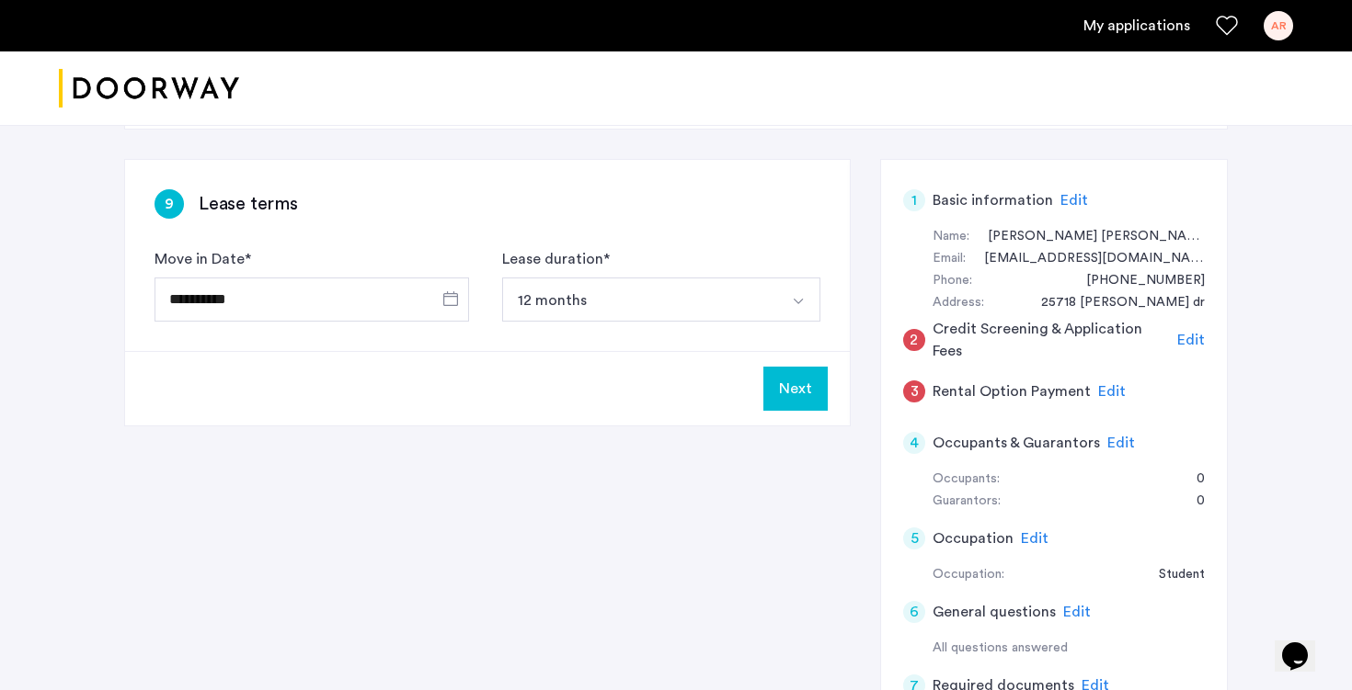
scroll to position [325, 0]
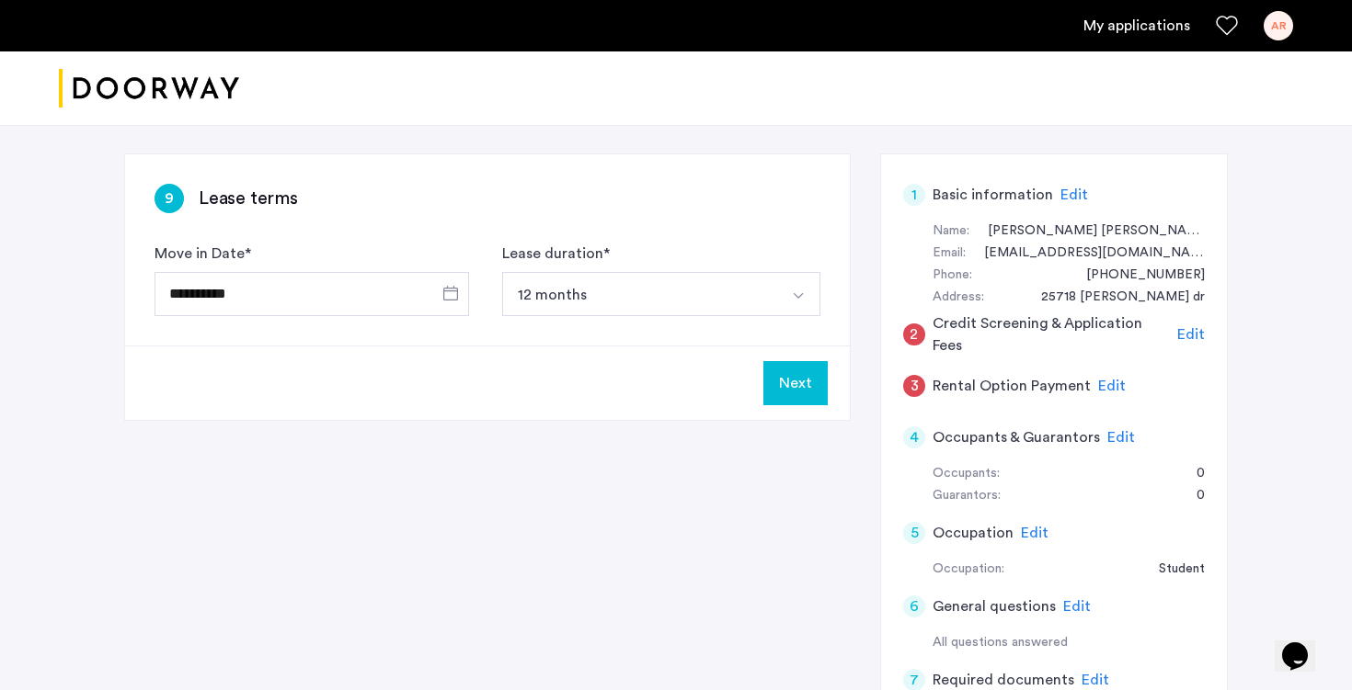
click at [820, 361] on button "Next" at bounding box center [795, 383] width 64 height 44
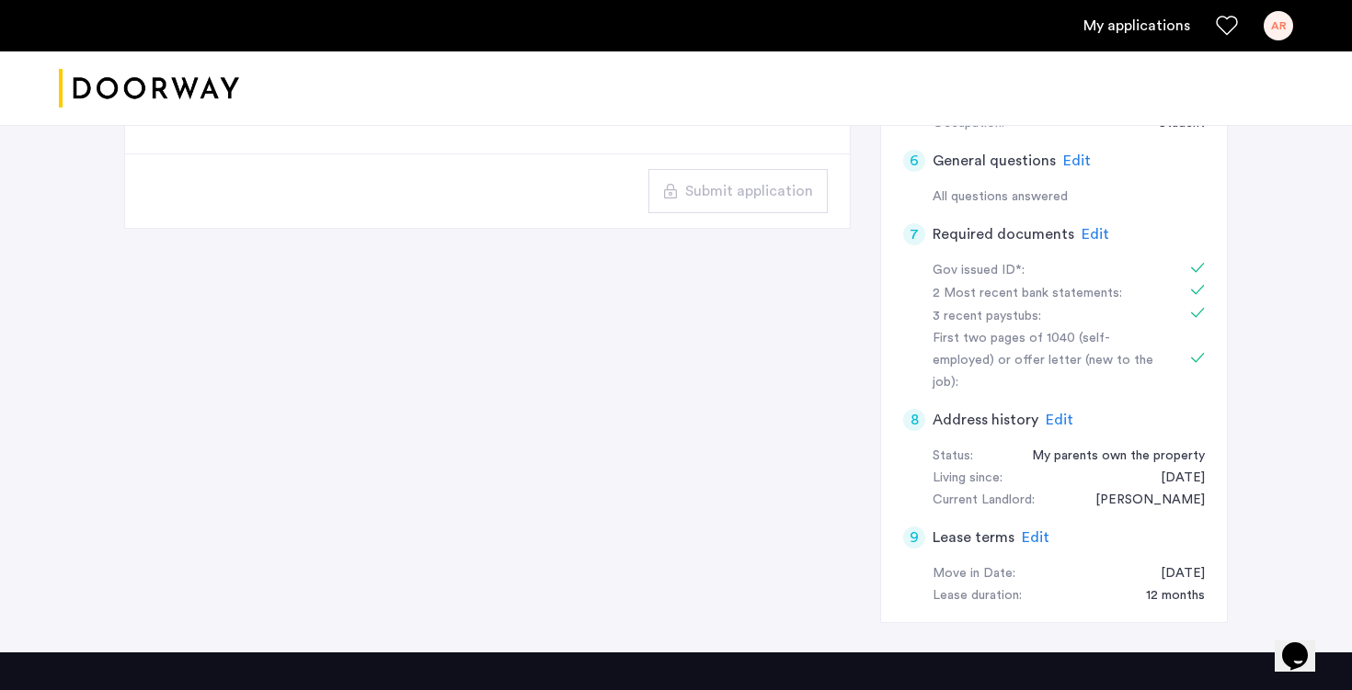
scroll to position [773, 0]
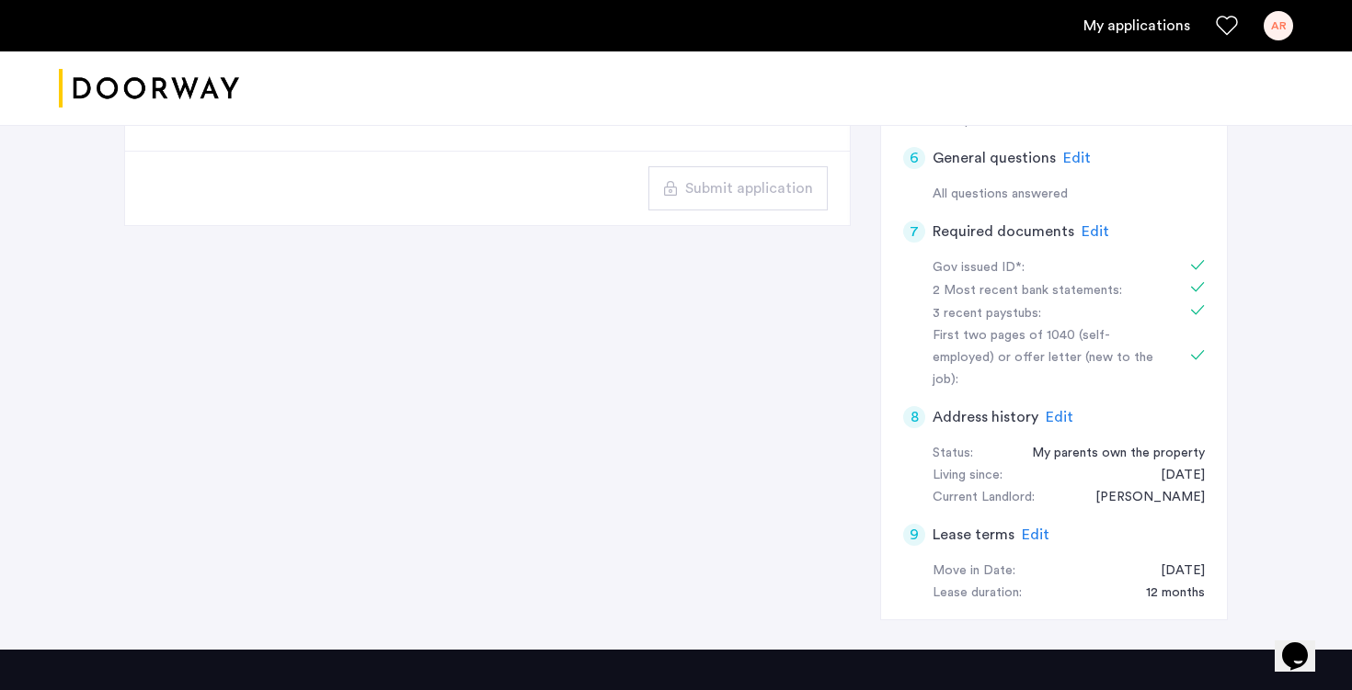
click at [1049, 410] on span "Edit" at bounding box center [1059, 417] width 28 height 15
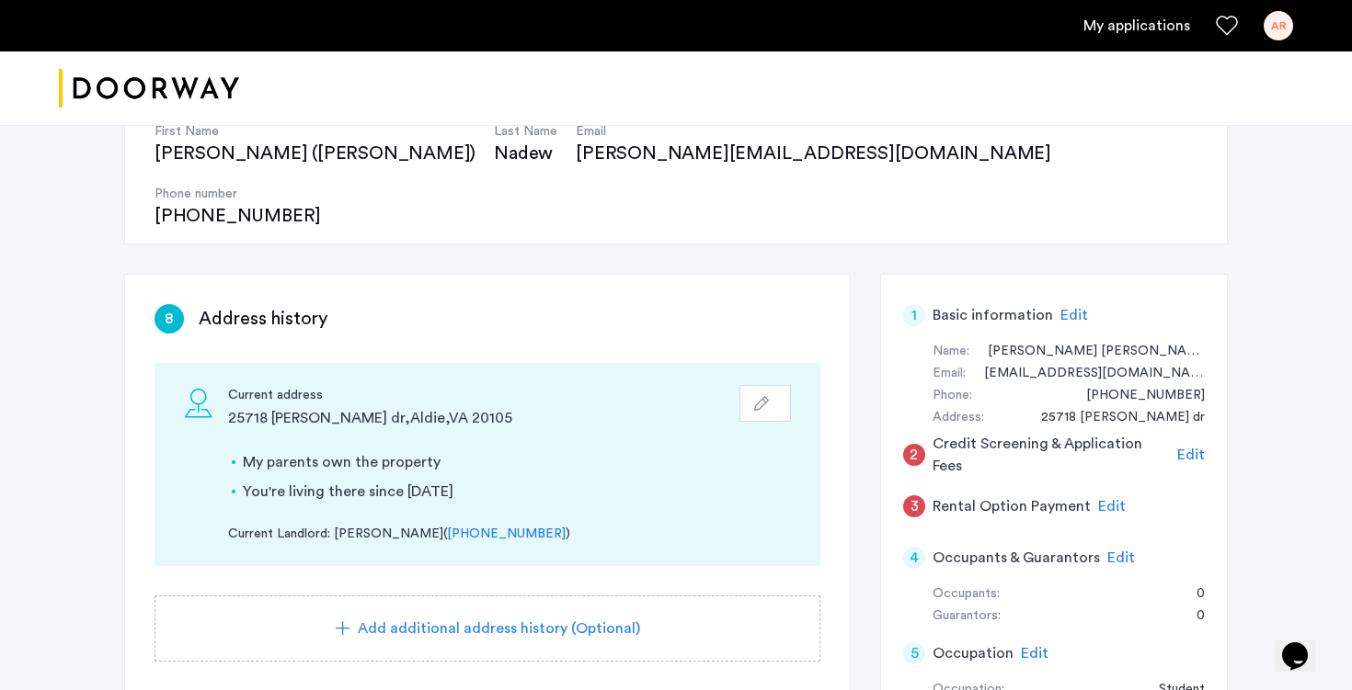
scroll to position [198, 0]
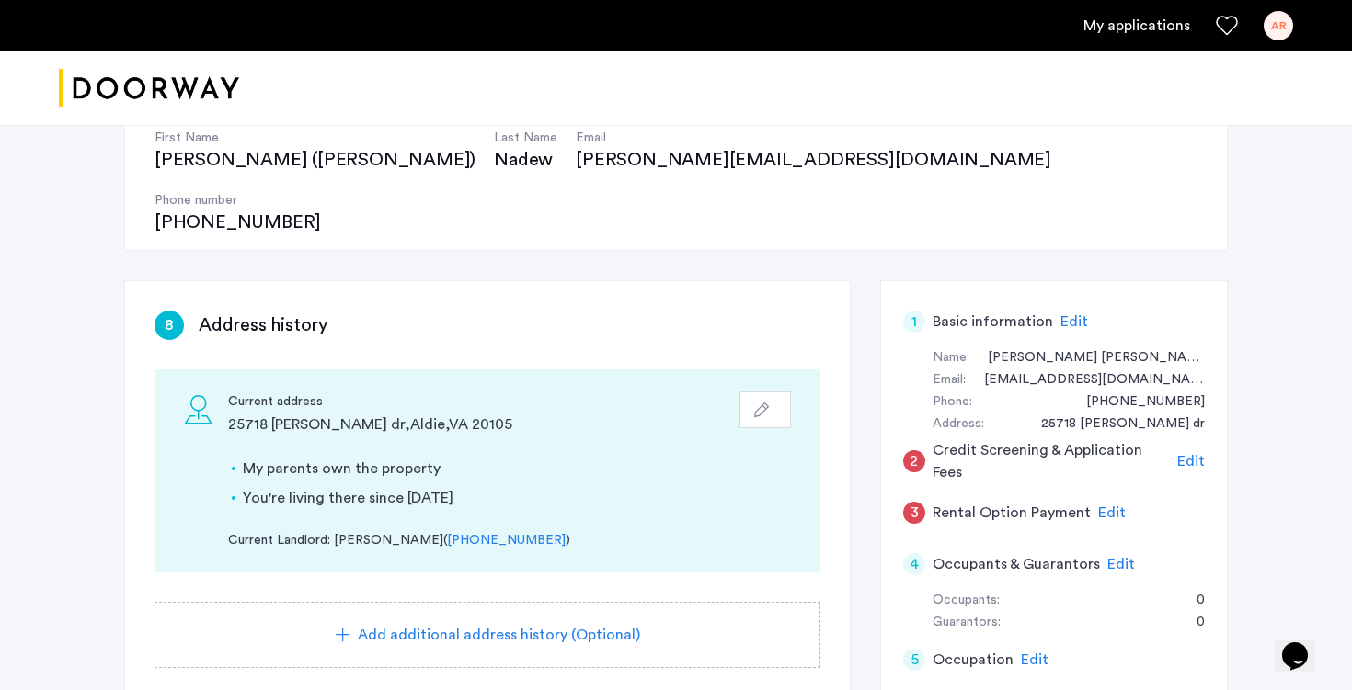
click at [745, 392] on button "button" at bounding box center [764, 410] width 51 height 37
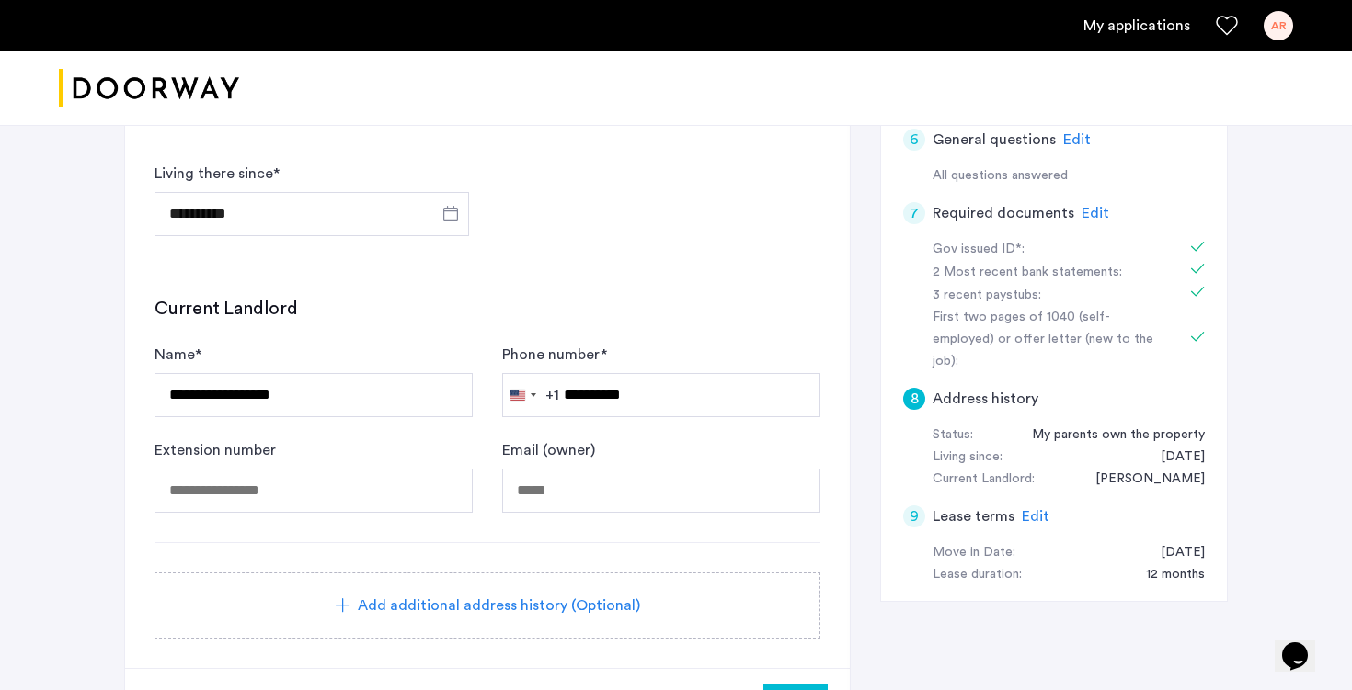
scroll to position [793, 0]
click at [455, 190] on span "Open calendar" at bounding box center [450, 212] width 44 height 44
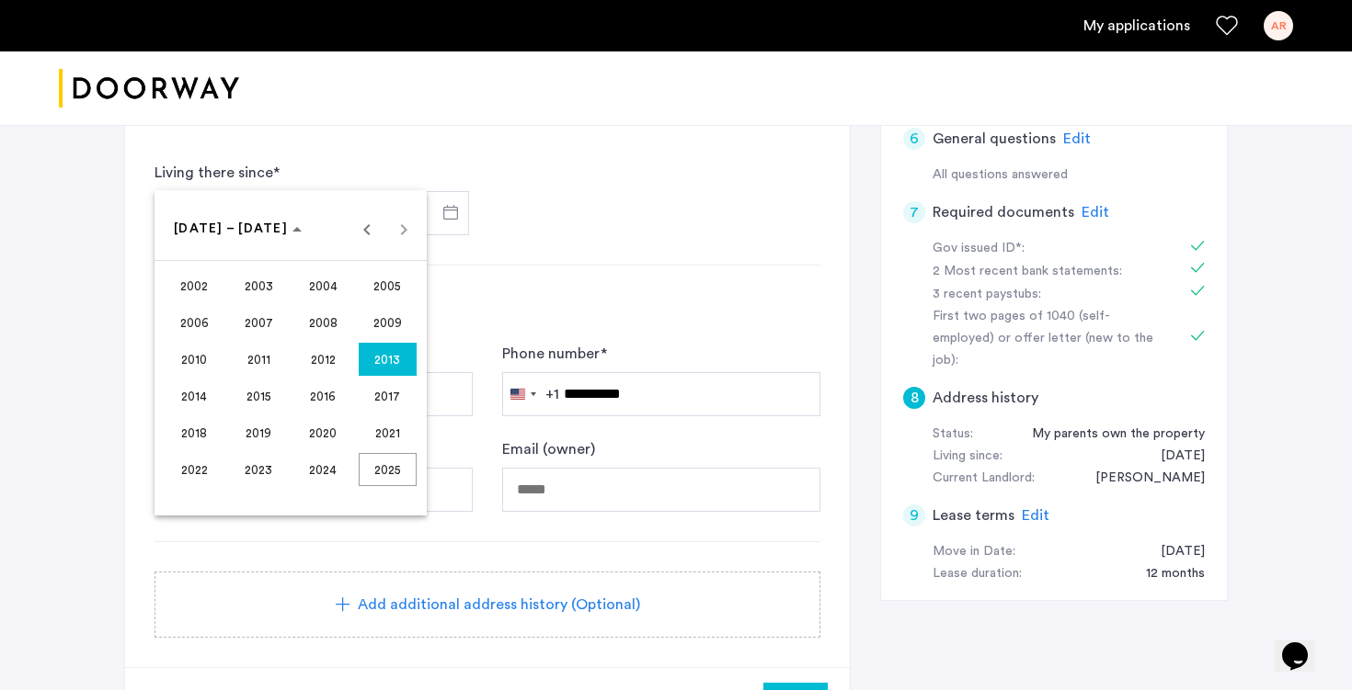
click at [387, 672] on div at bounding box center [676, 345] width 1352 height 690
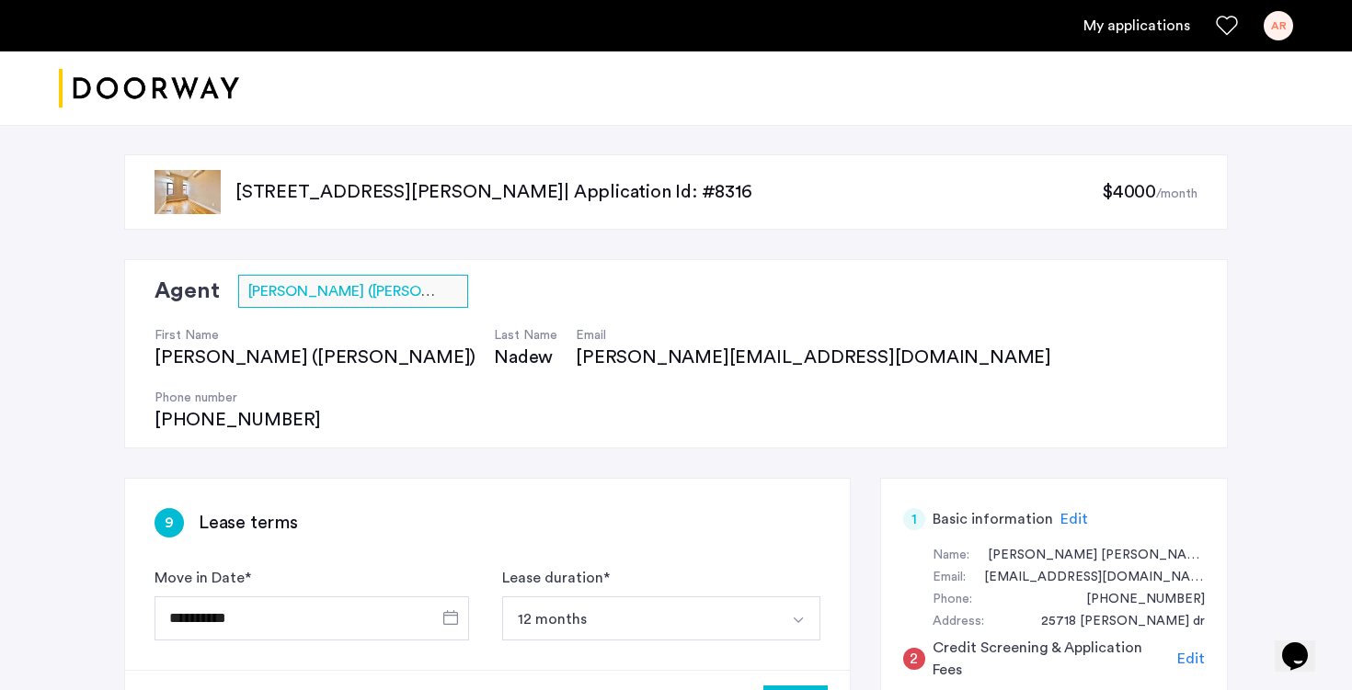
scroll to position [94, 0]
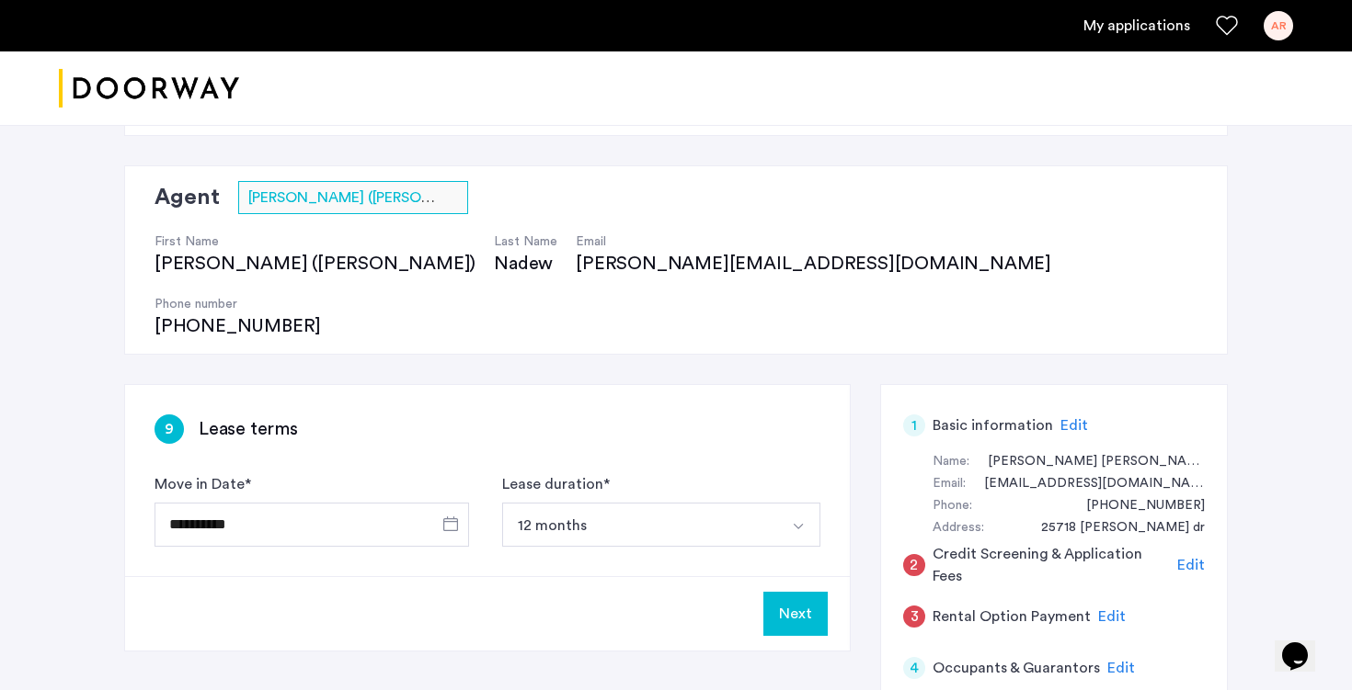
click at [813, 592] on button "Next" at bounding box center [795, 614] width 64 height 44
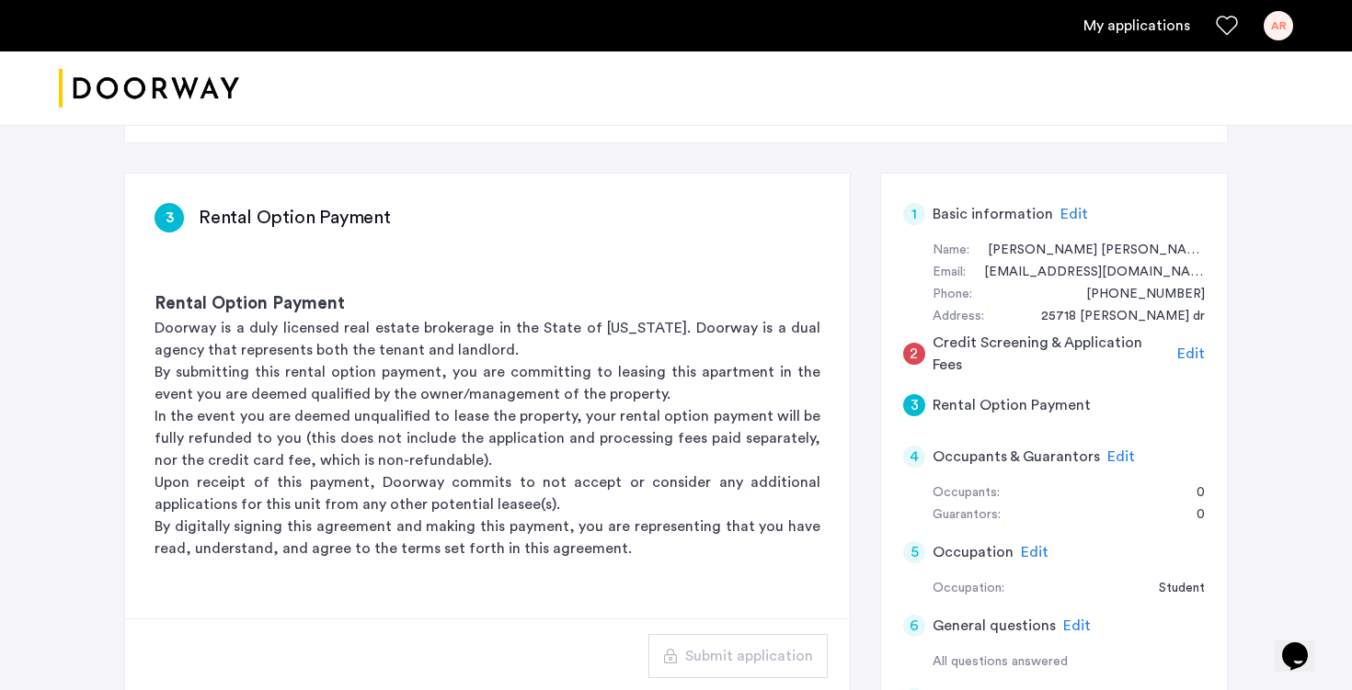
scroll to position [328, 0]
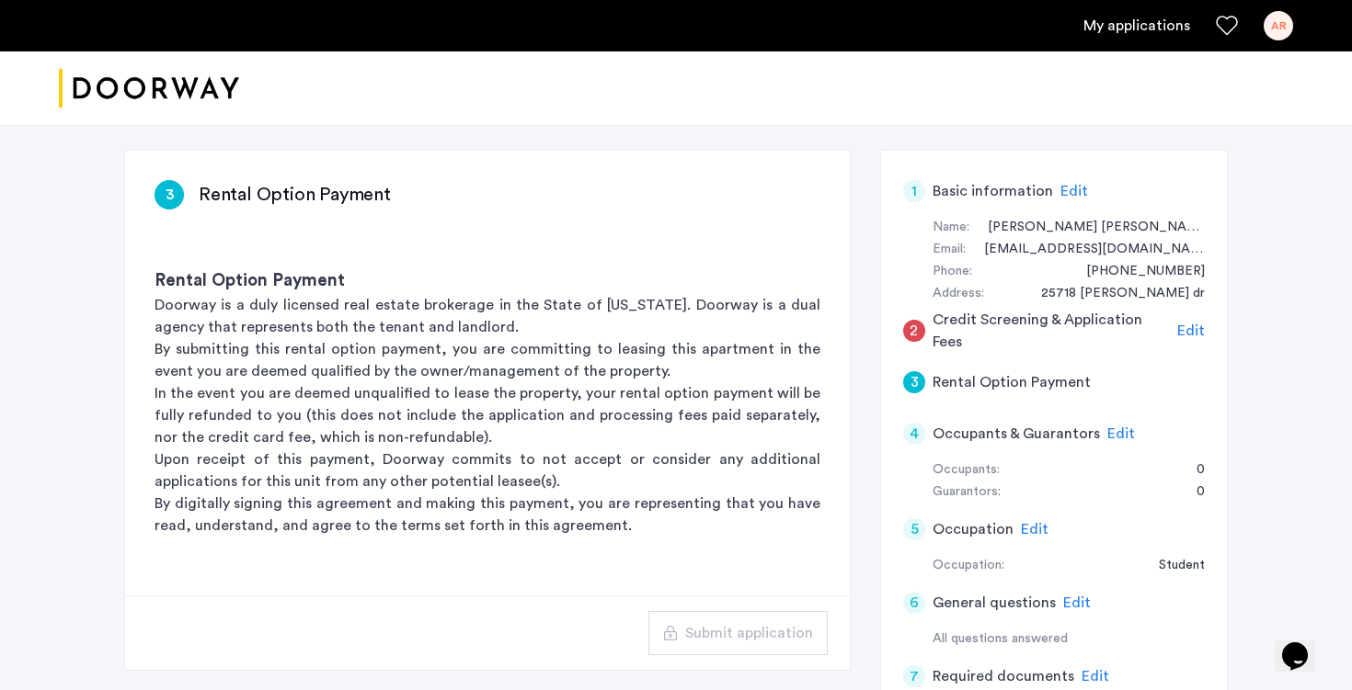
click at [1203, 324] on span "Edit" at bounding box center [1191, 331] width 28 height 15
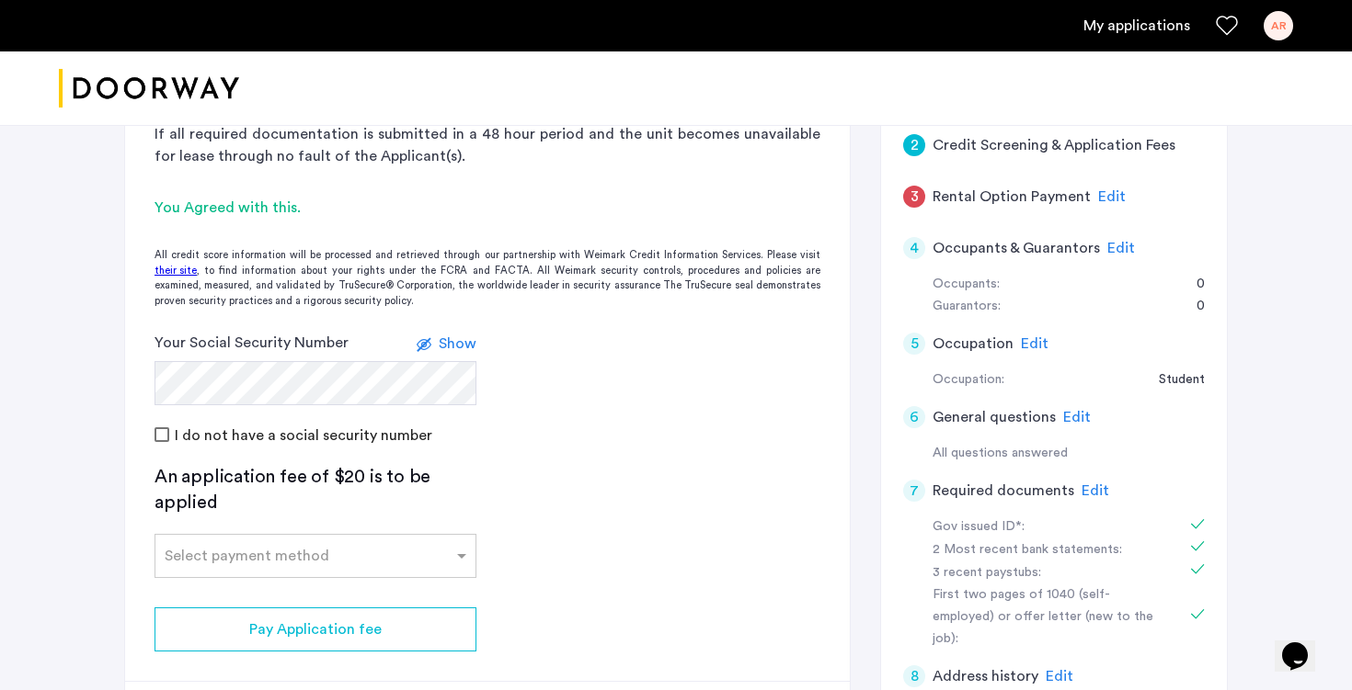
scroll to position [583, 0]
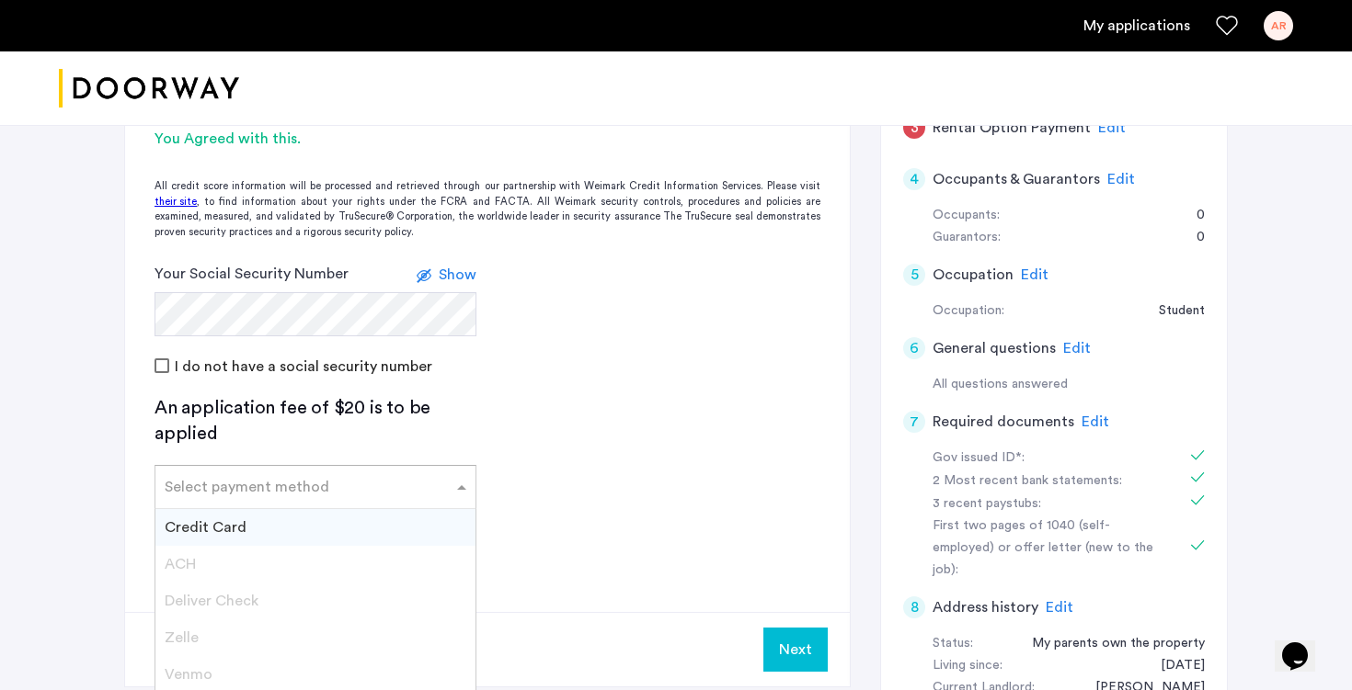
click at [318, 477] on input "text" at bounding box center [297, 483] width 265 height 13
click at [245, 509] on div "Credit Card" at bounding box center [315, 527] width 320 height 37
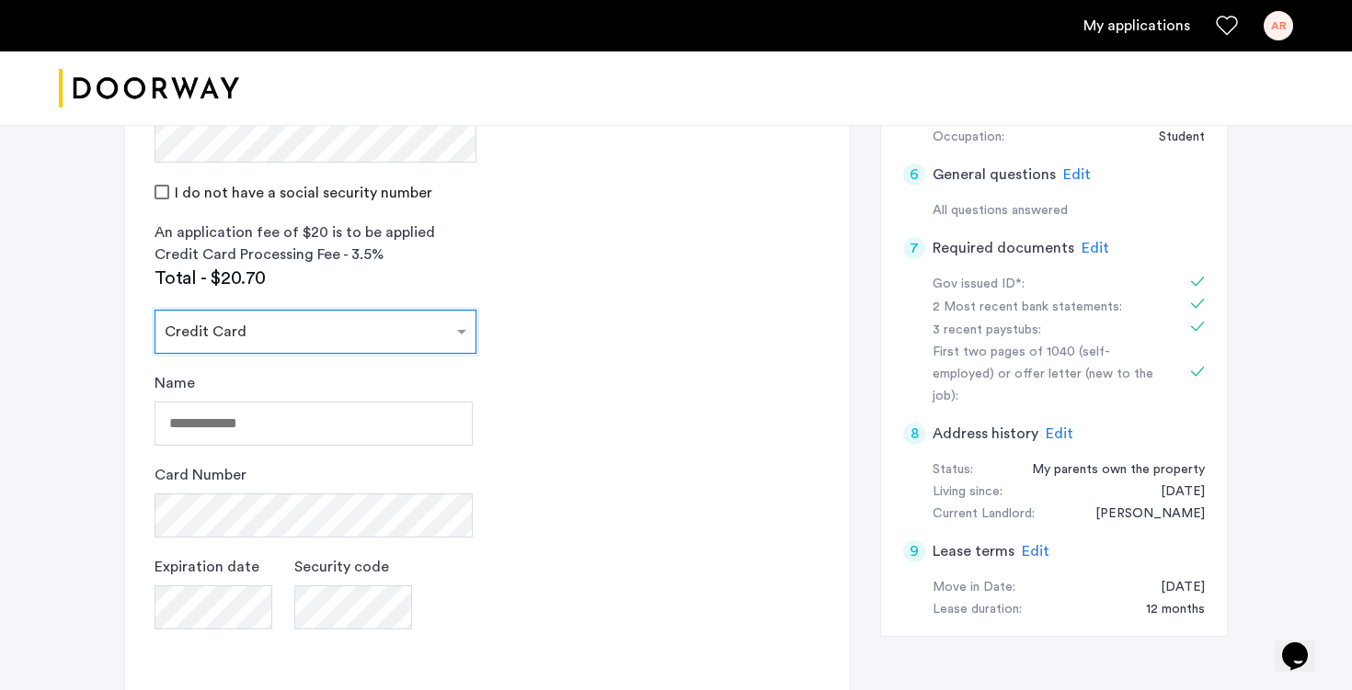
scroll to position [759, 0]
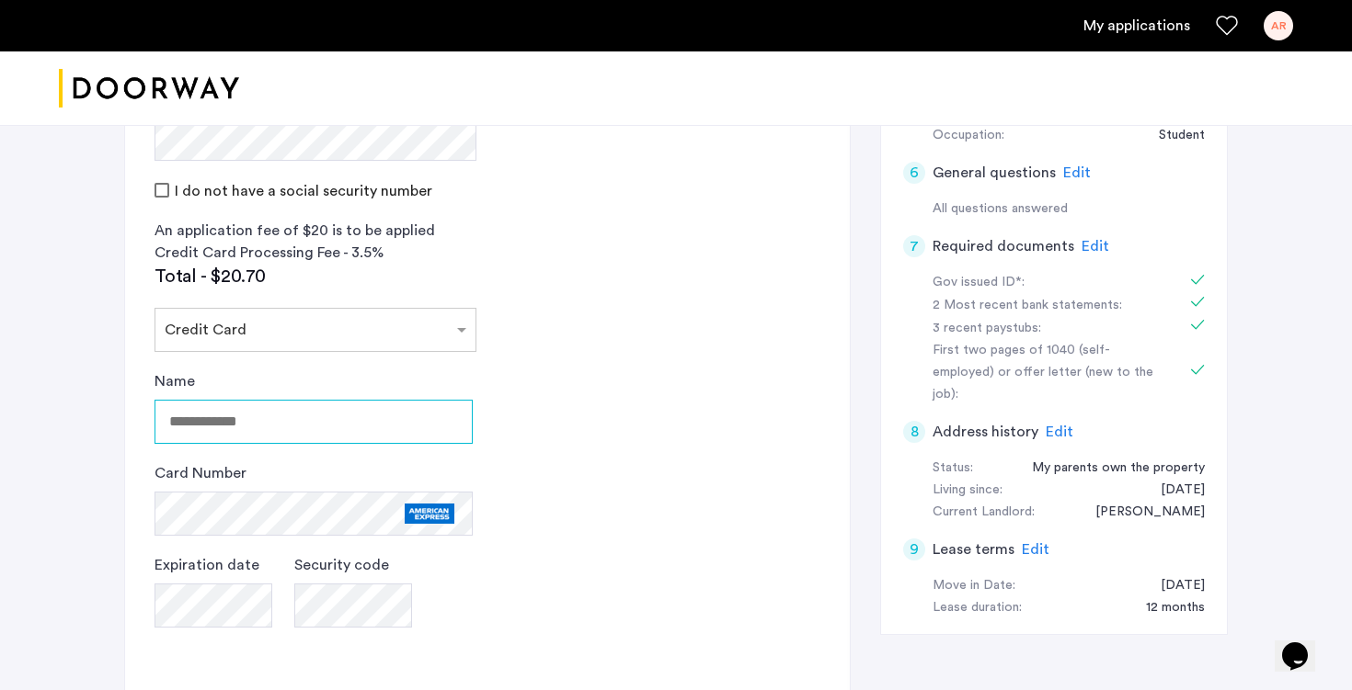
click at [335, 400] on input "Name" at bounding box center [313, 422] width 318 height 44
type input "**********"
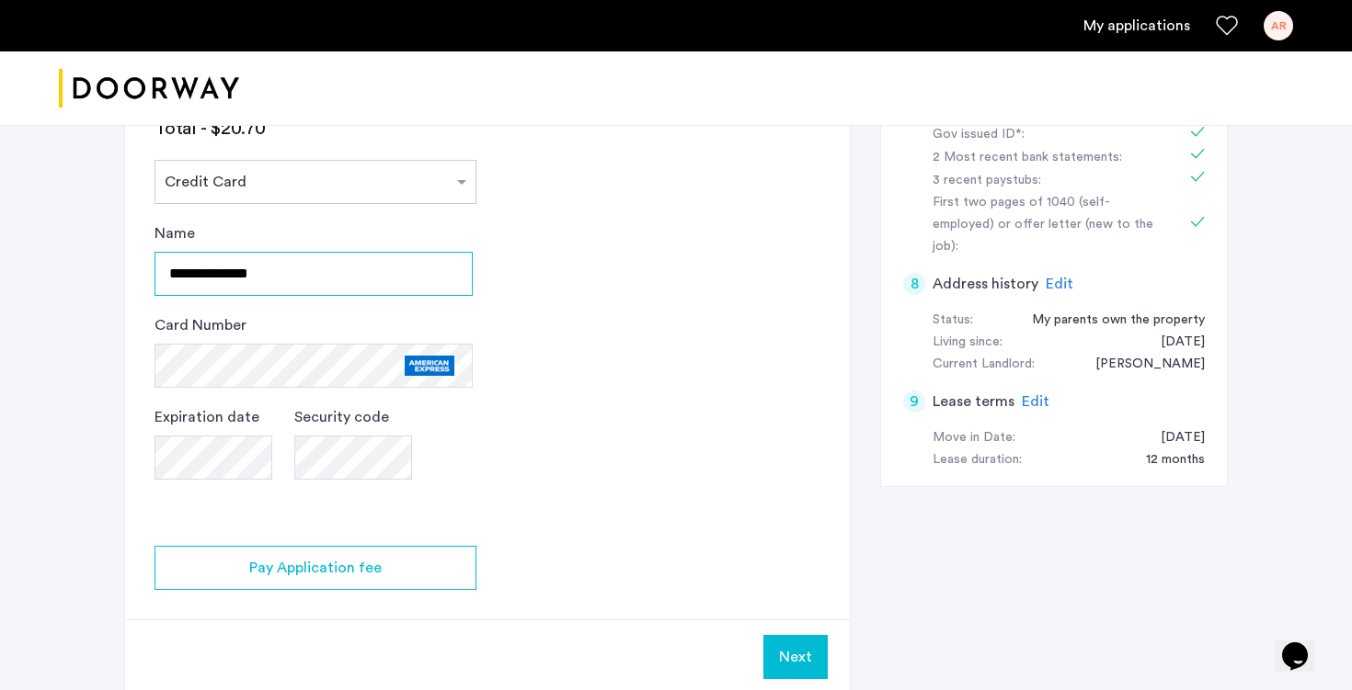
scroll to position [924, 0]
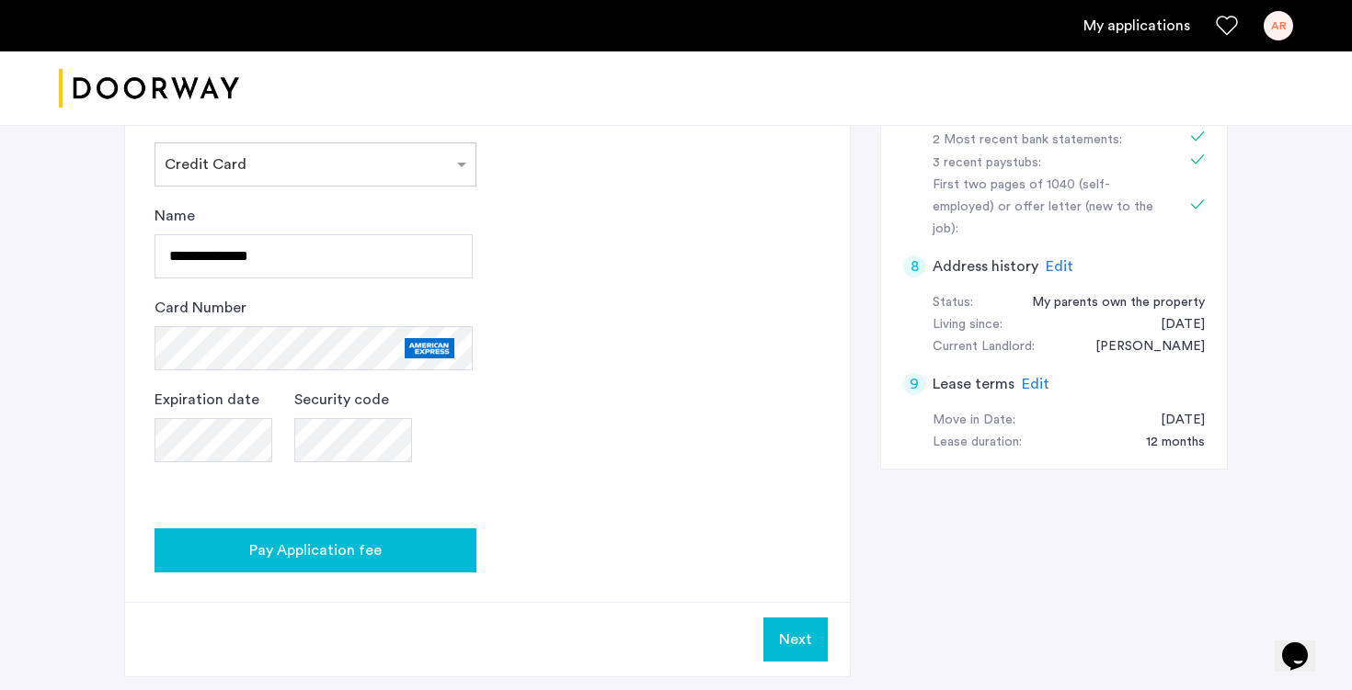
click at [427, 540] on div "Pay Application fee" at bounding box center [315, 551] width 292 height 22
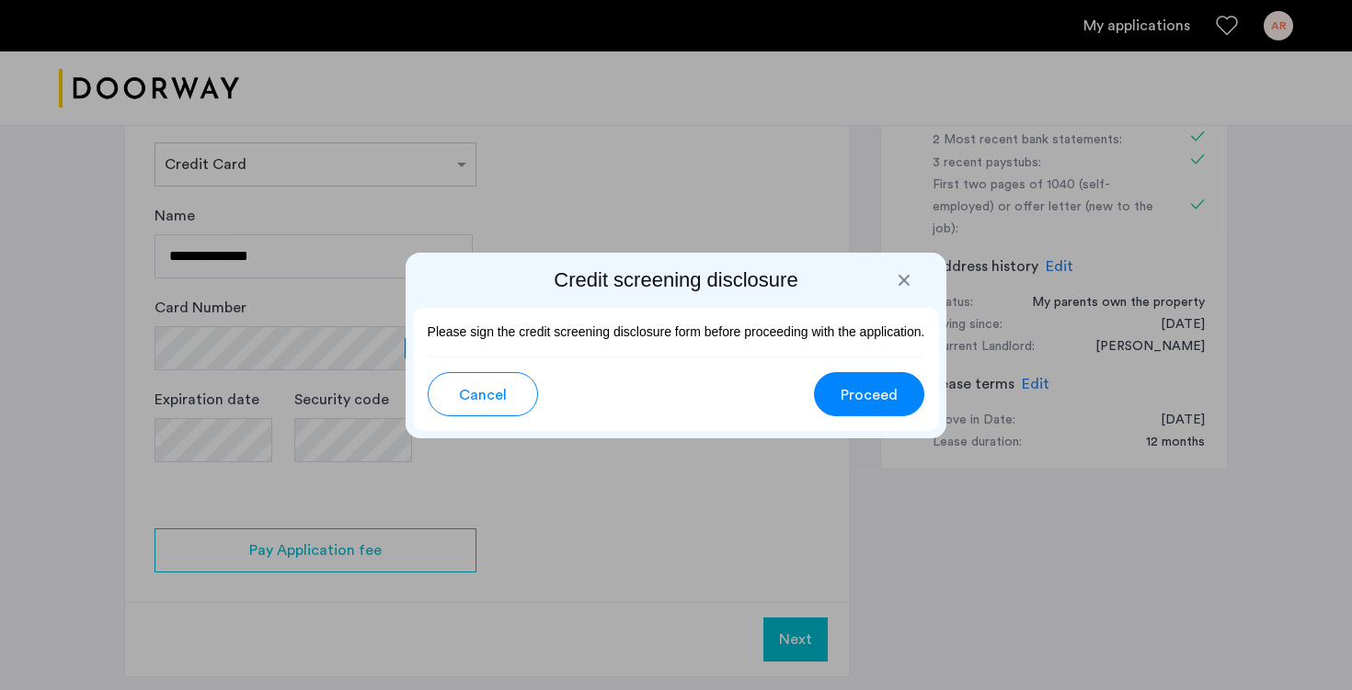
click at [907, 394] on button "Proceed" at bounding box center [869, 394] width 110 height 44
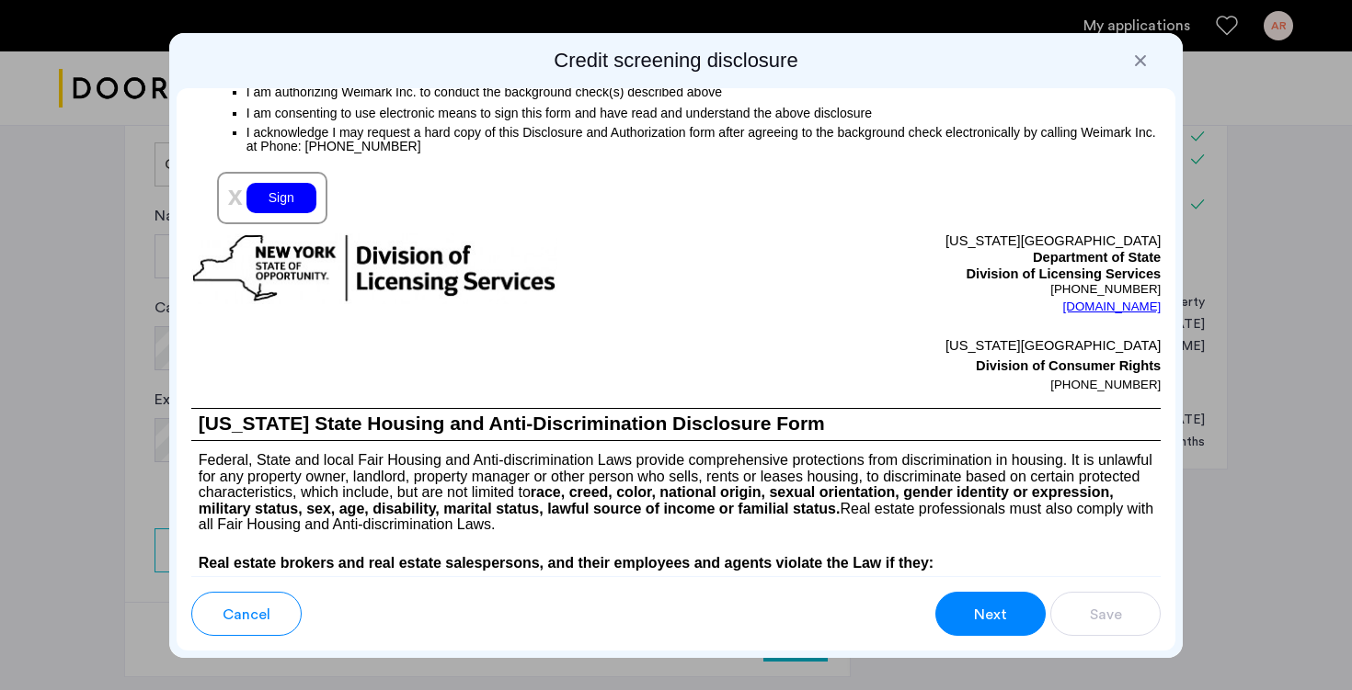
scroll to position [2133, 0]
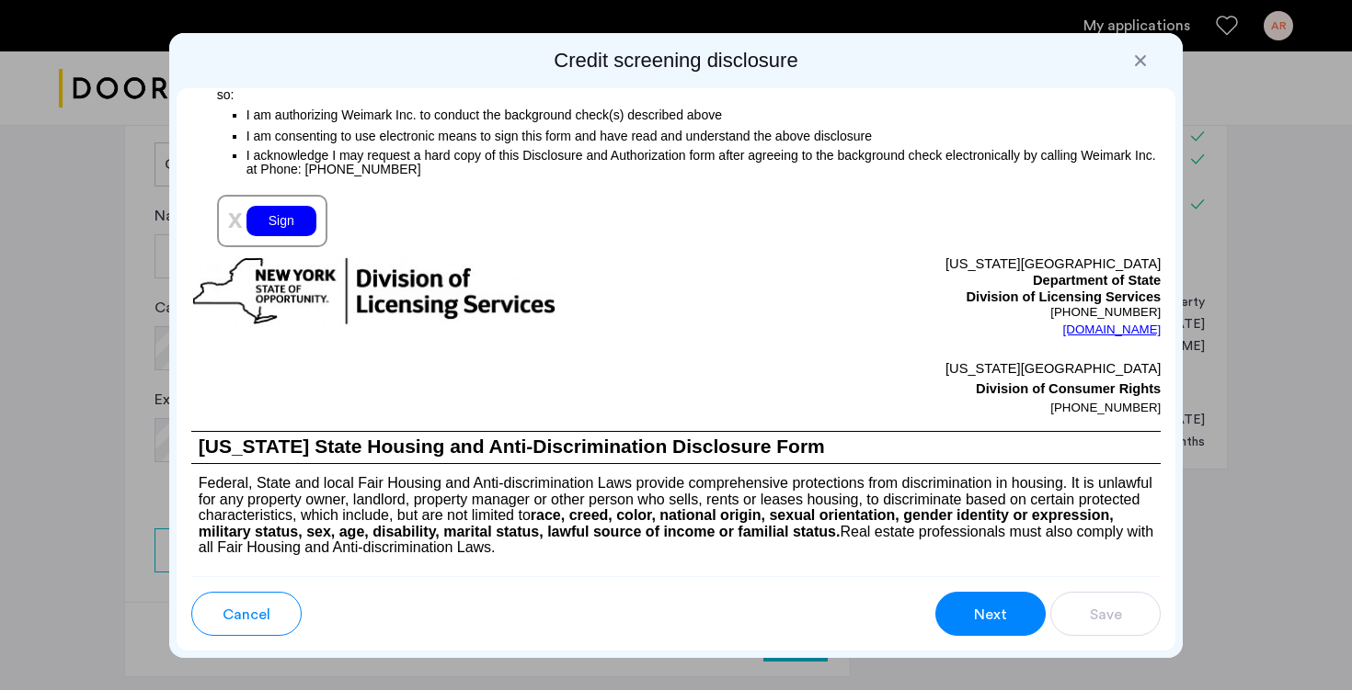
click at [284, 236] on div "Sign" at bounding box center [281, 221] width 70 height 30
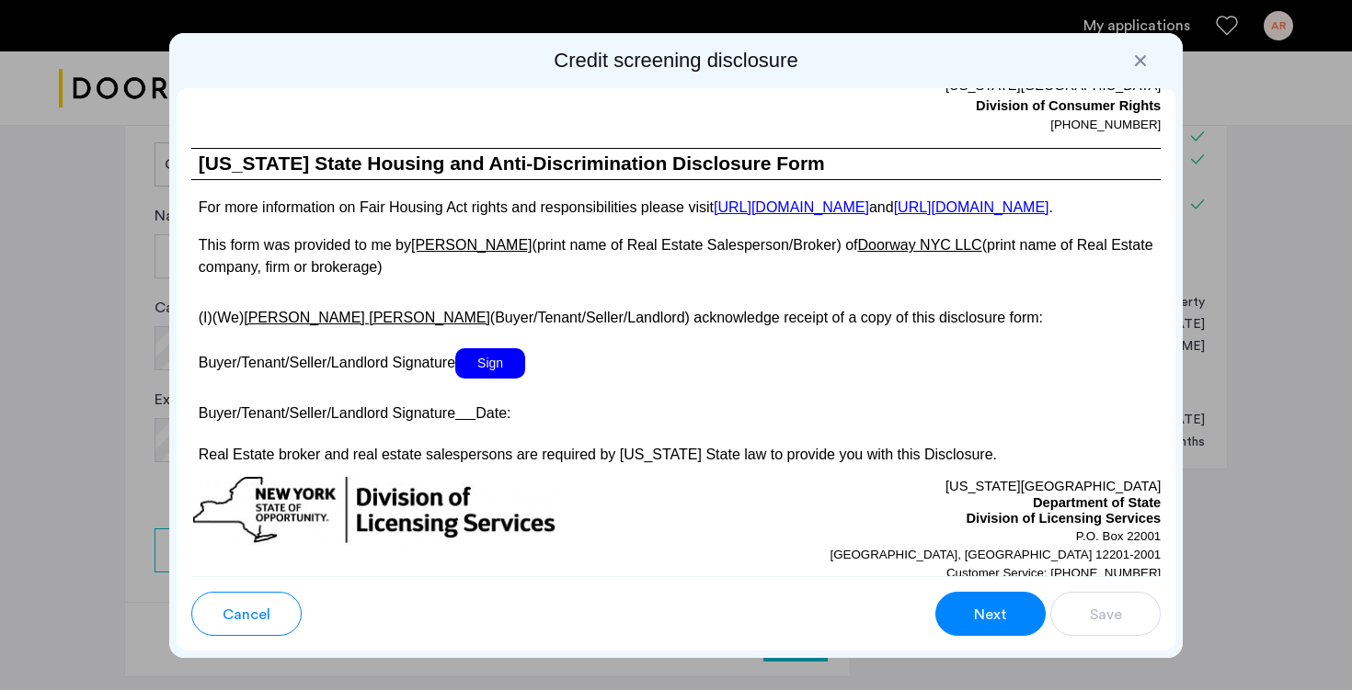
scroll to position [3314, 0]
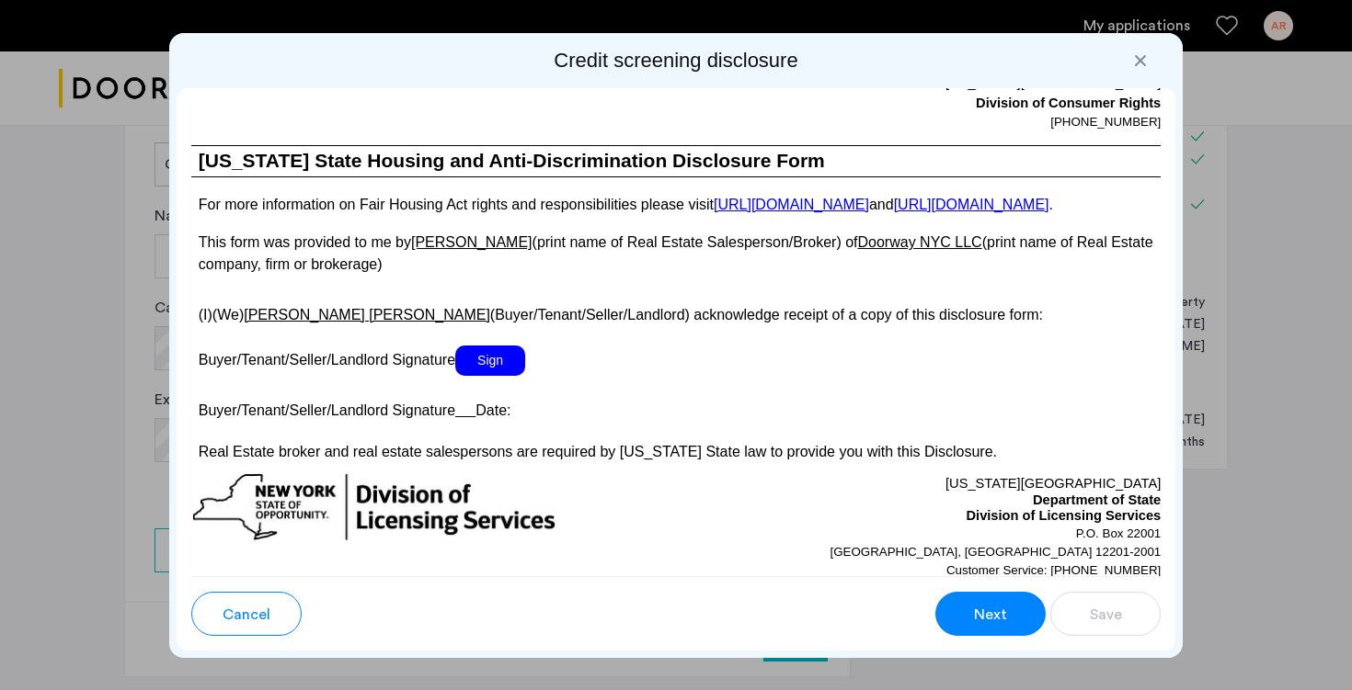
click at [493, 376] on span "Sign" at bounding box center [490, 361] width 70 height 30
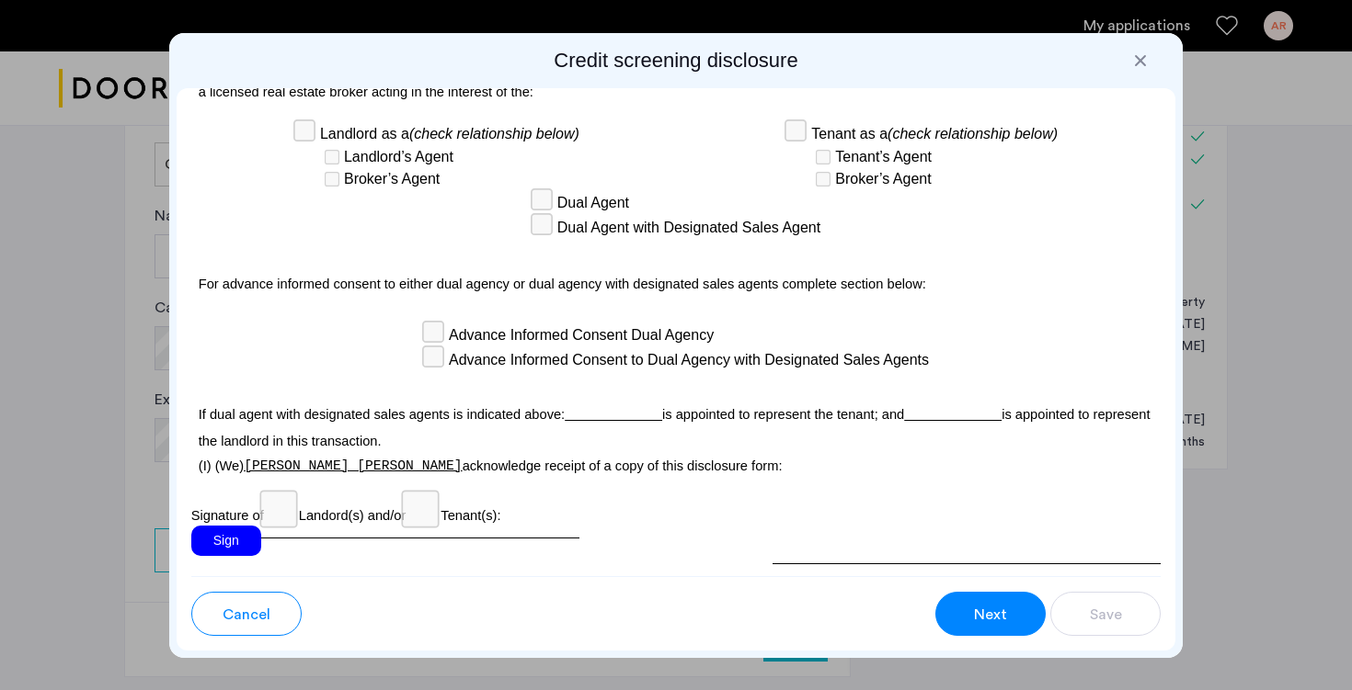
scroll to position [5413, 0]
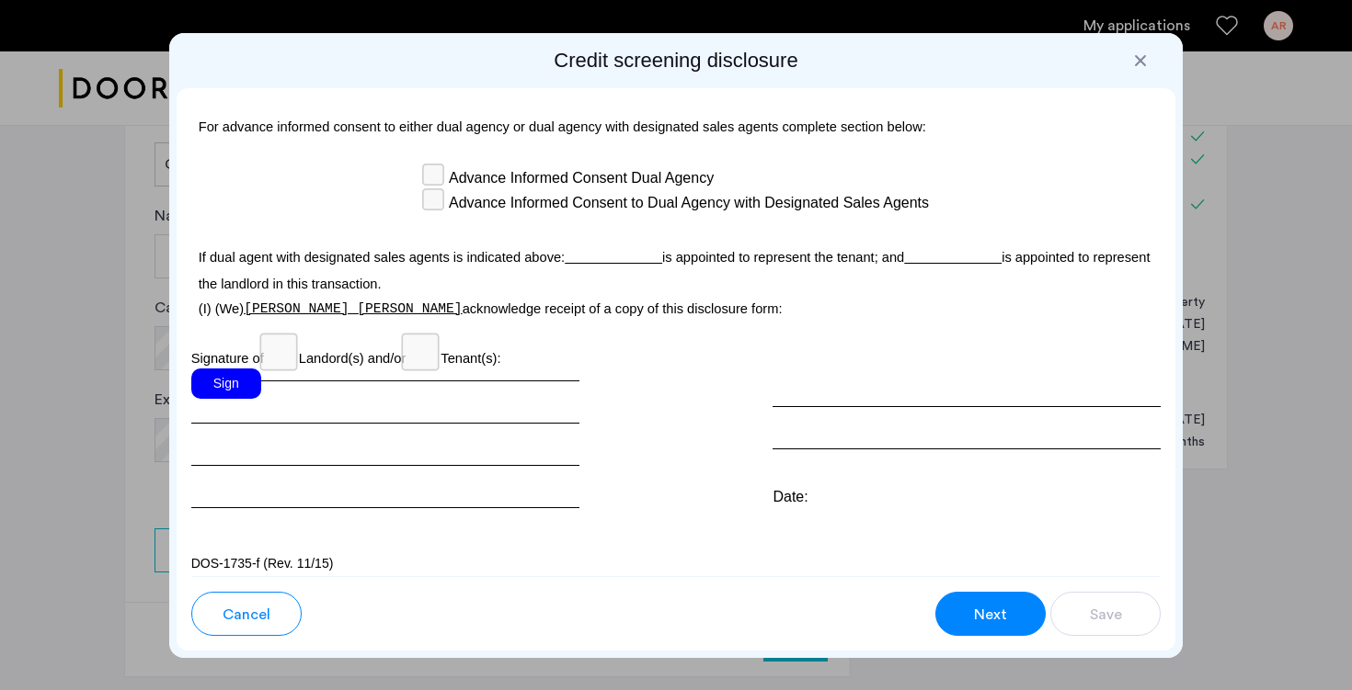
click at [222, 369] on div "Sign" at bounding box center [226, 384] width 70 height 30
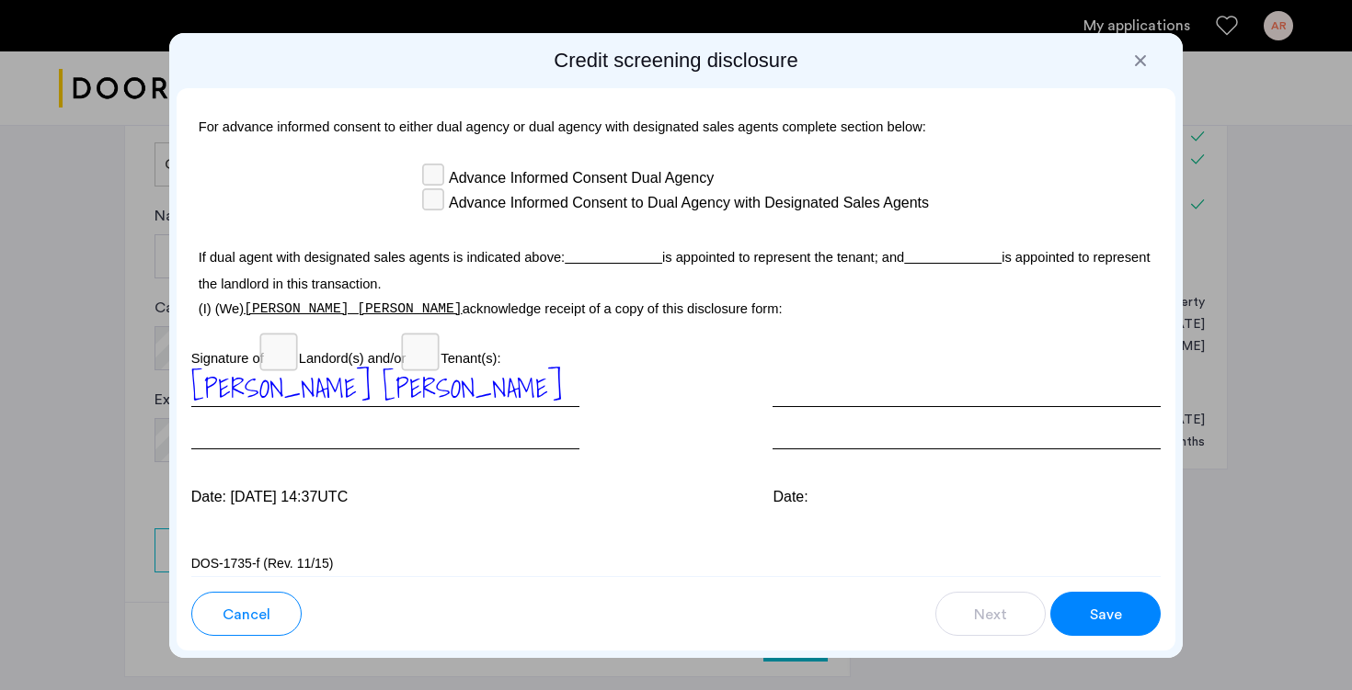
click at [1102, 604] on span "Save" at bounding box center [1105, 615] width 32 height 22
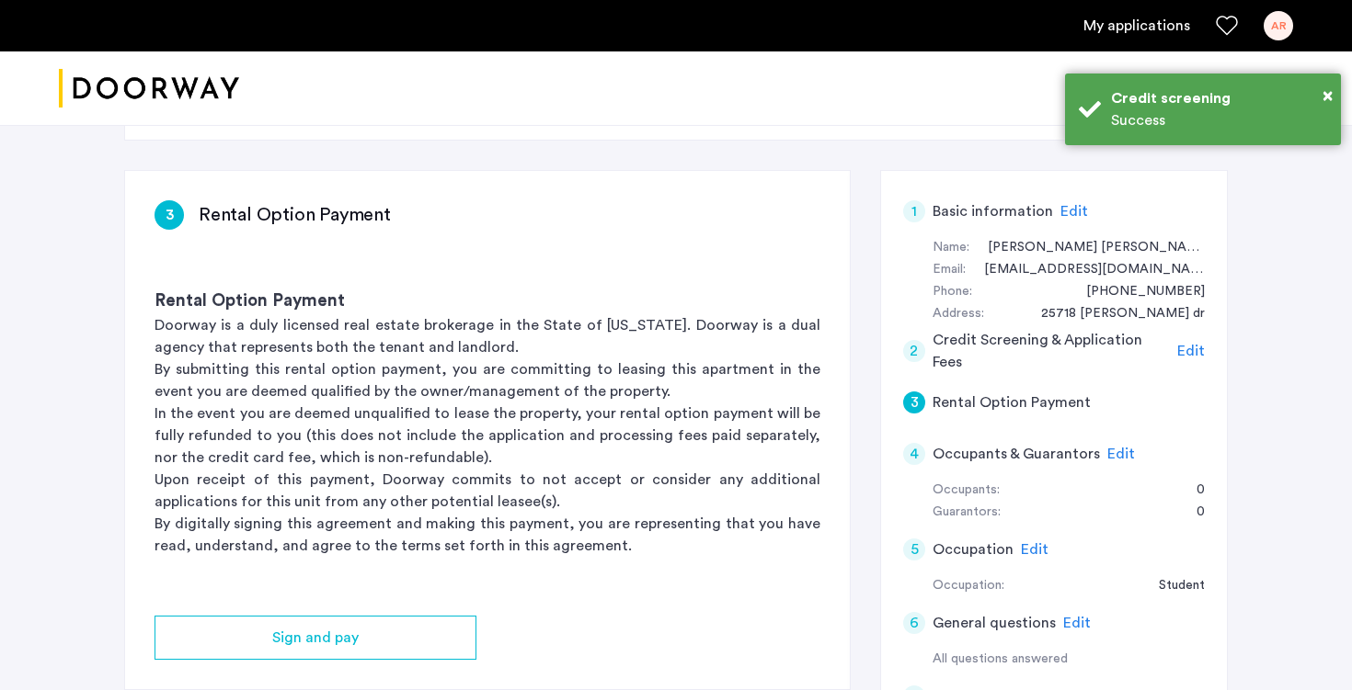
scroll to position [307, 0]
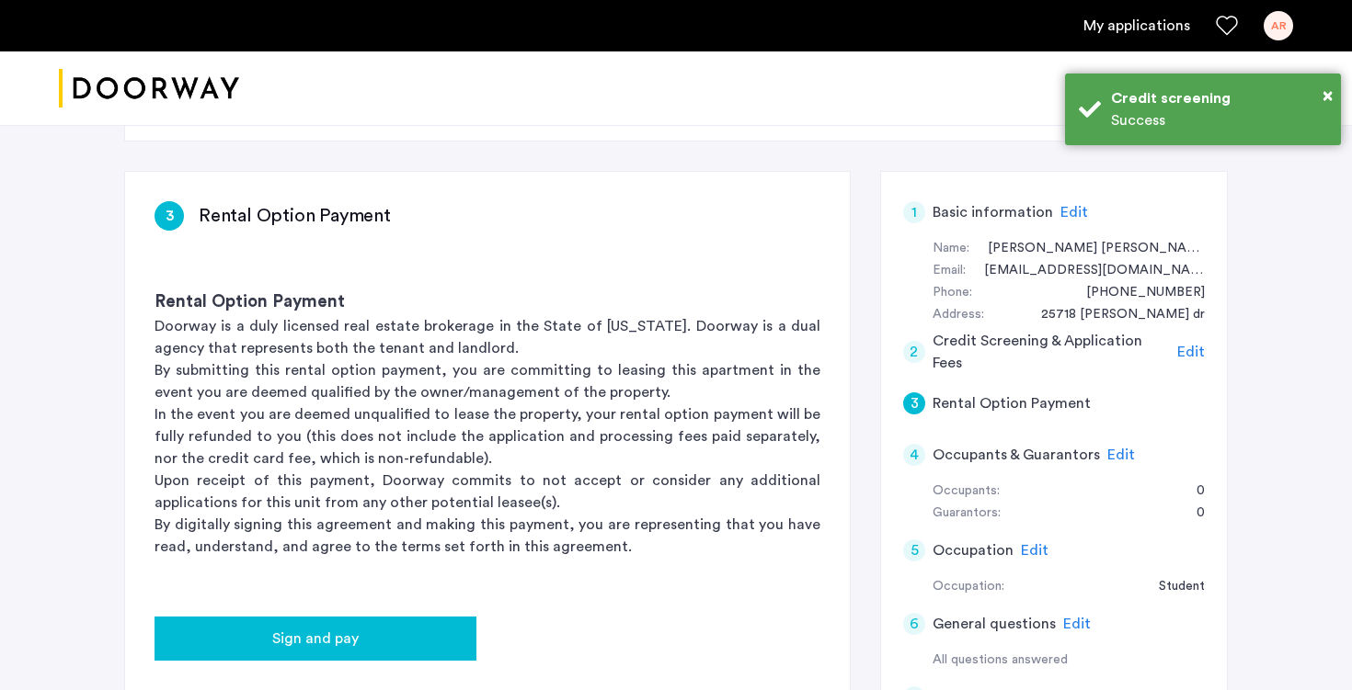
click at [412, 628] on div "Sign and pay" at bounding box center [315, 639] width 292 height 22
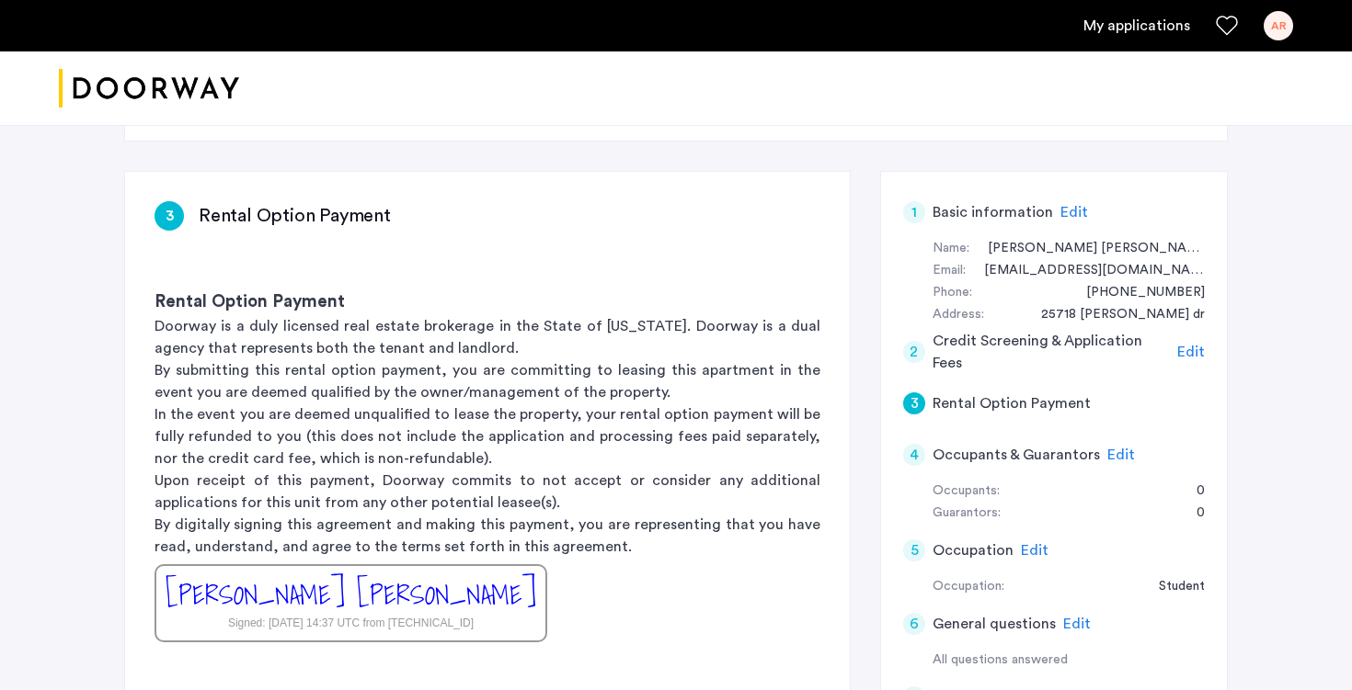
scroll to position [0, 0]
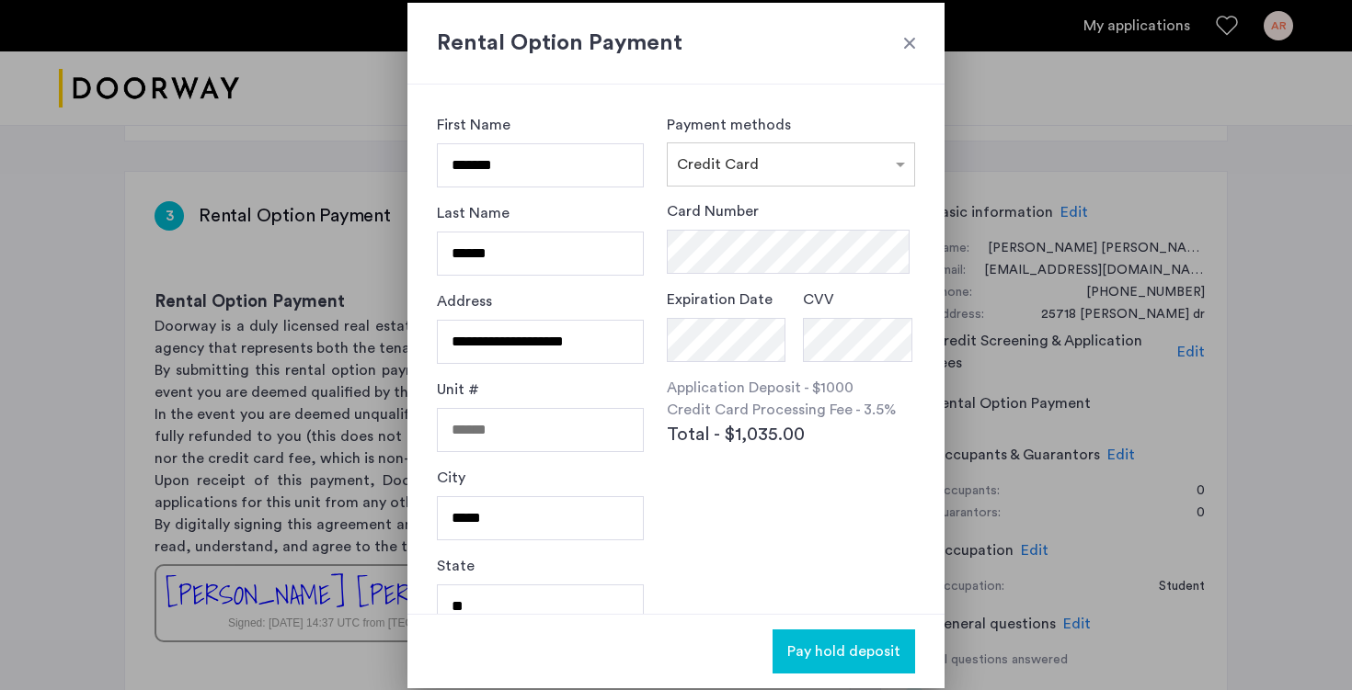
click at [908, 42] on div at bounding box center [909, 43] width 18 height 18
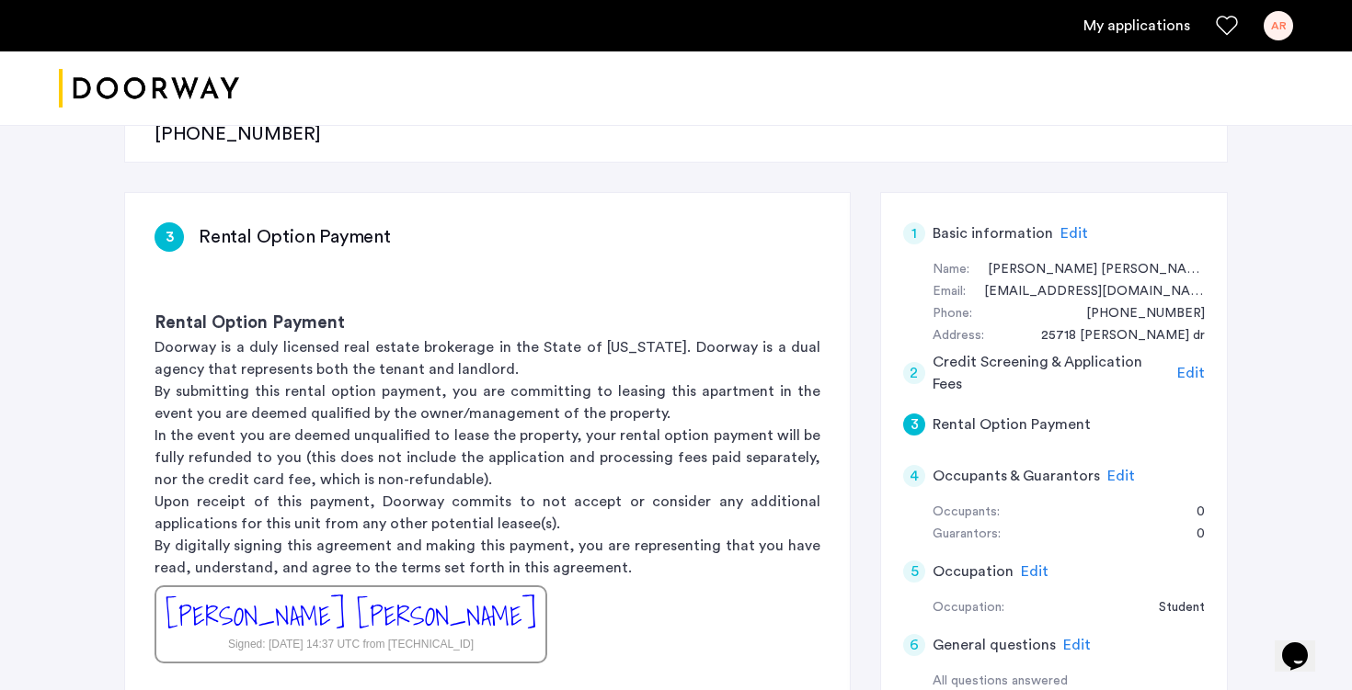
scroll to position [288, 0]
click at [1111, 349] on h5 "Credit Screening & Application Fees" at bounding box center [1051, 371] width 238 height 44
click at [1201, 364] on span "Edit" at bounding box center [1191, 371] width 28 height 15
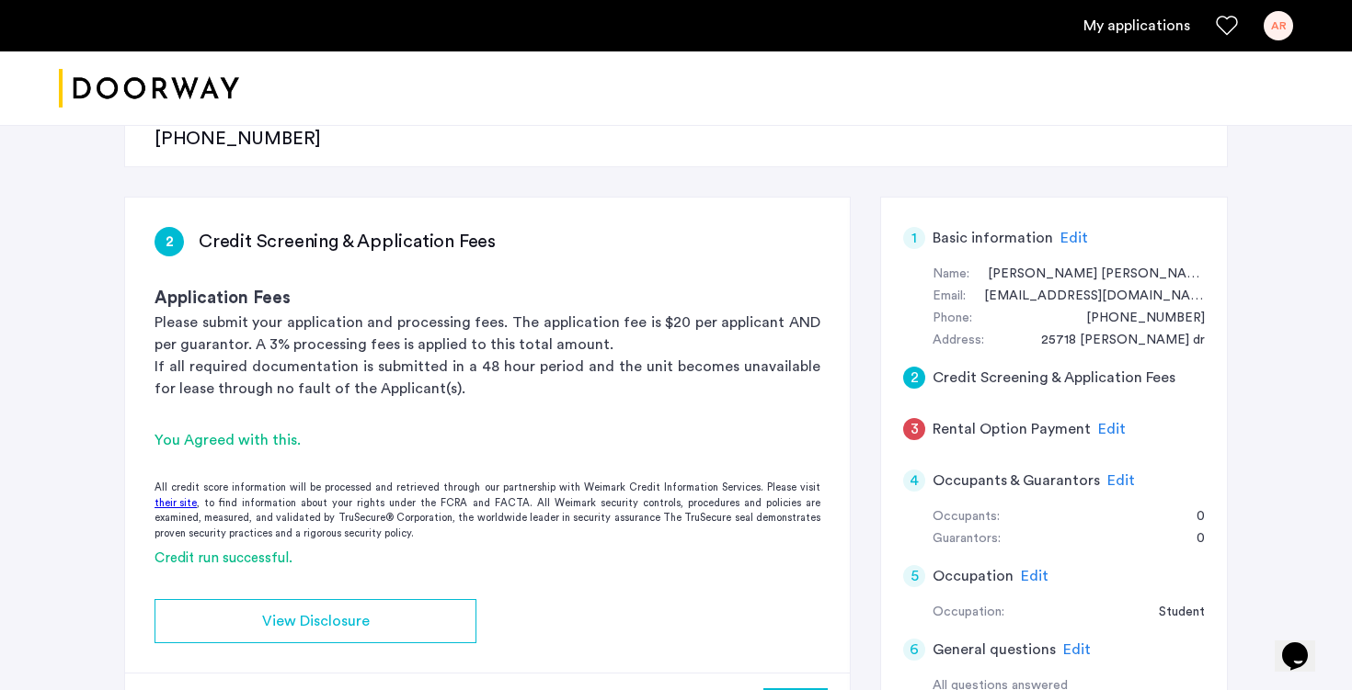
scroll to position [284, 0]
